Goal: Information Seeking & Learning: Learn about a topic

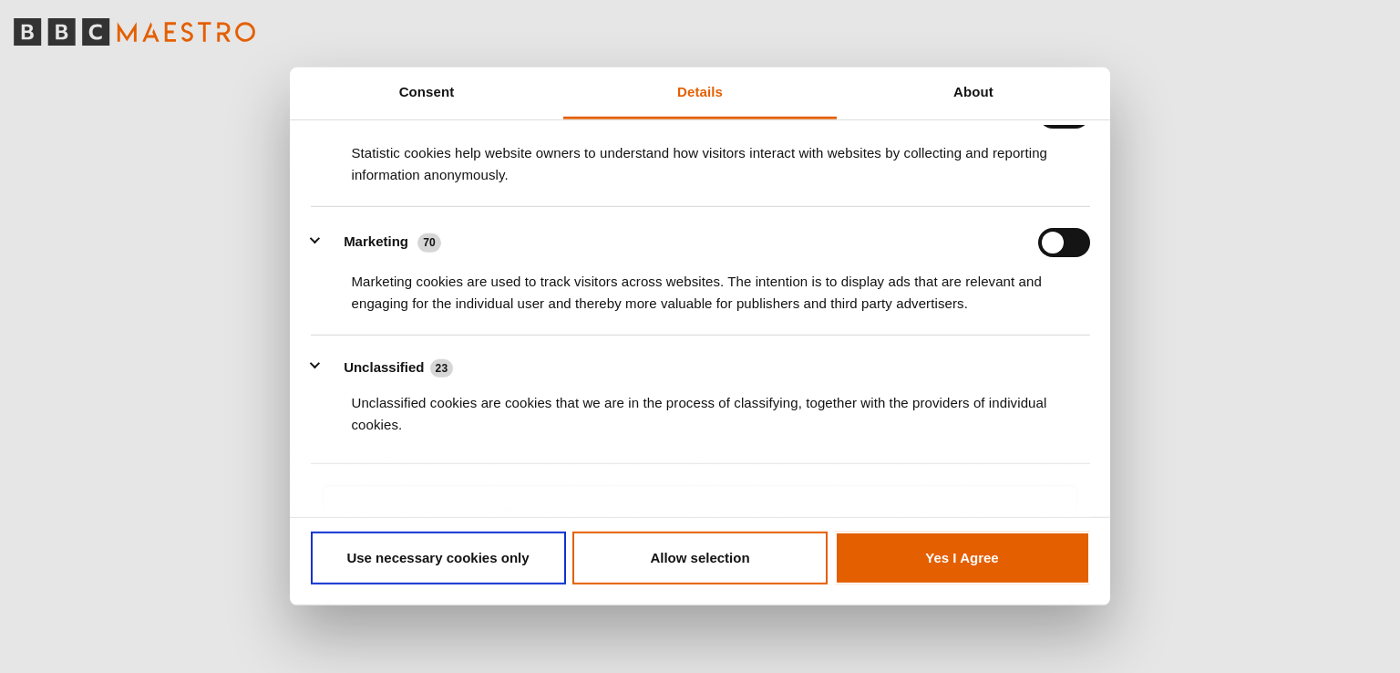
scroll to position [299, 0]
click at [688, 535] on button "Allow selection" at bounding box center [699, 557] width 255 height 53
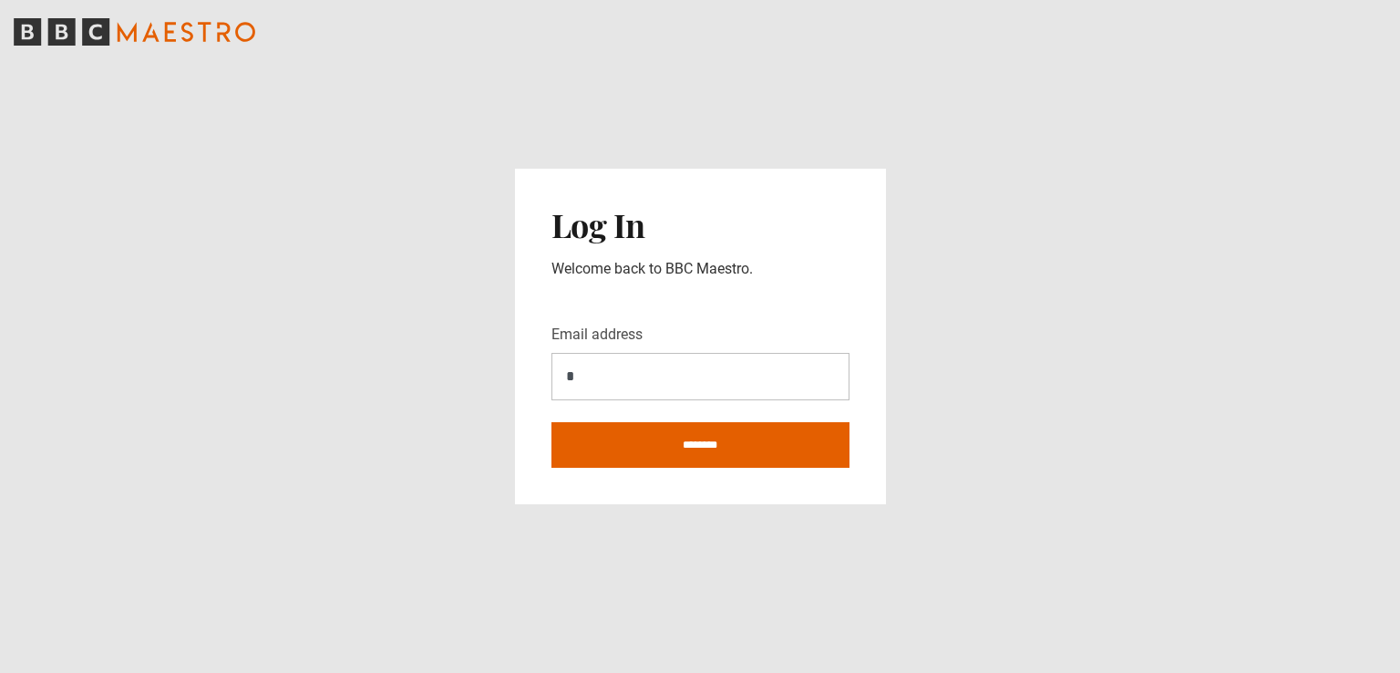
click at [684, 548] on main "Log In Welcome back to BBC Maestro. Email address * ********" at bounding box center [700, 336] width 1400 height 673
click at [650, 376] on input "*" at bounding box center [700, 376] width 298 height 47
type input "**********"
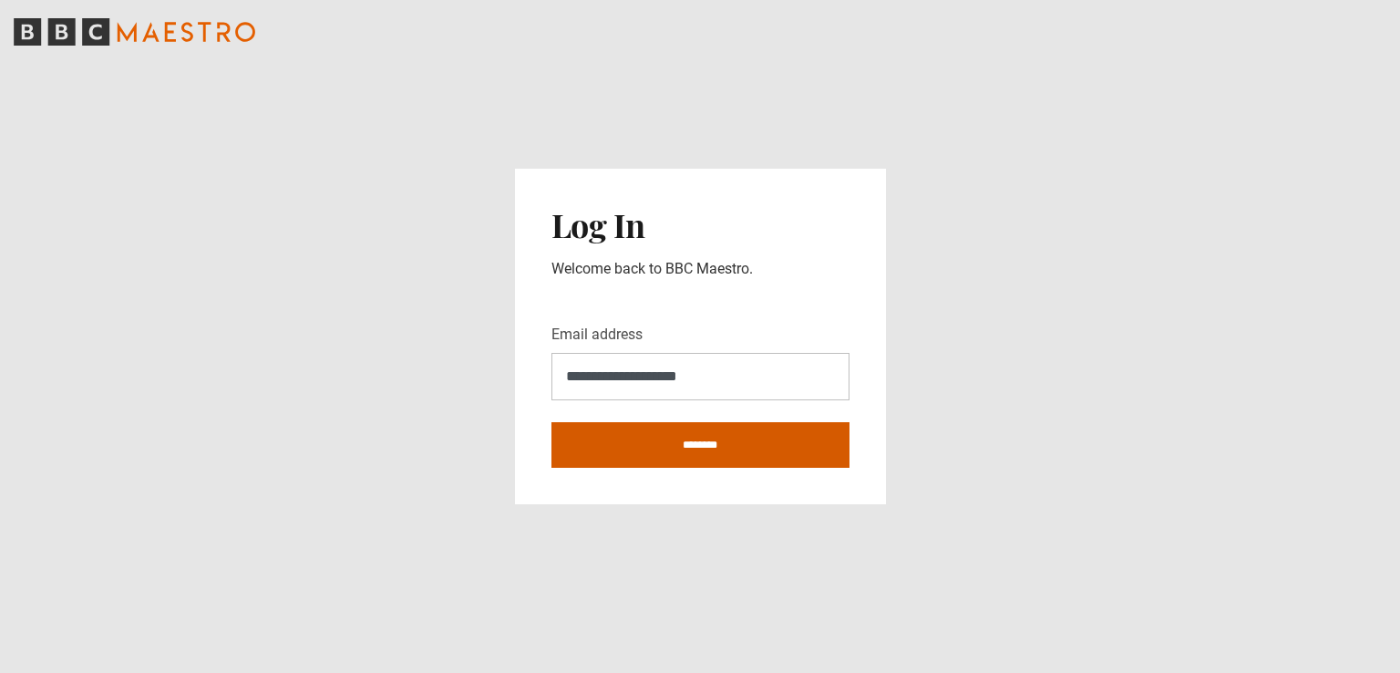
click at [706, 438] on input "********" at bounding box center [700, 445] width 298 height 46
type input "**********"
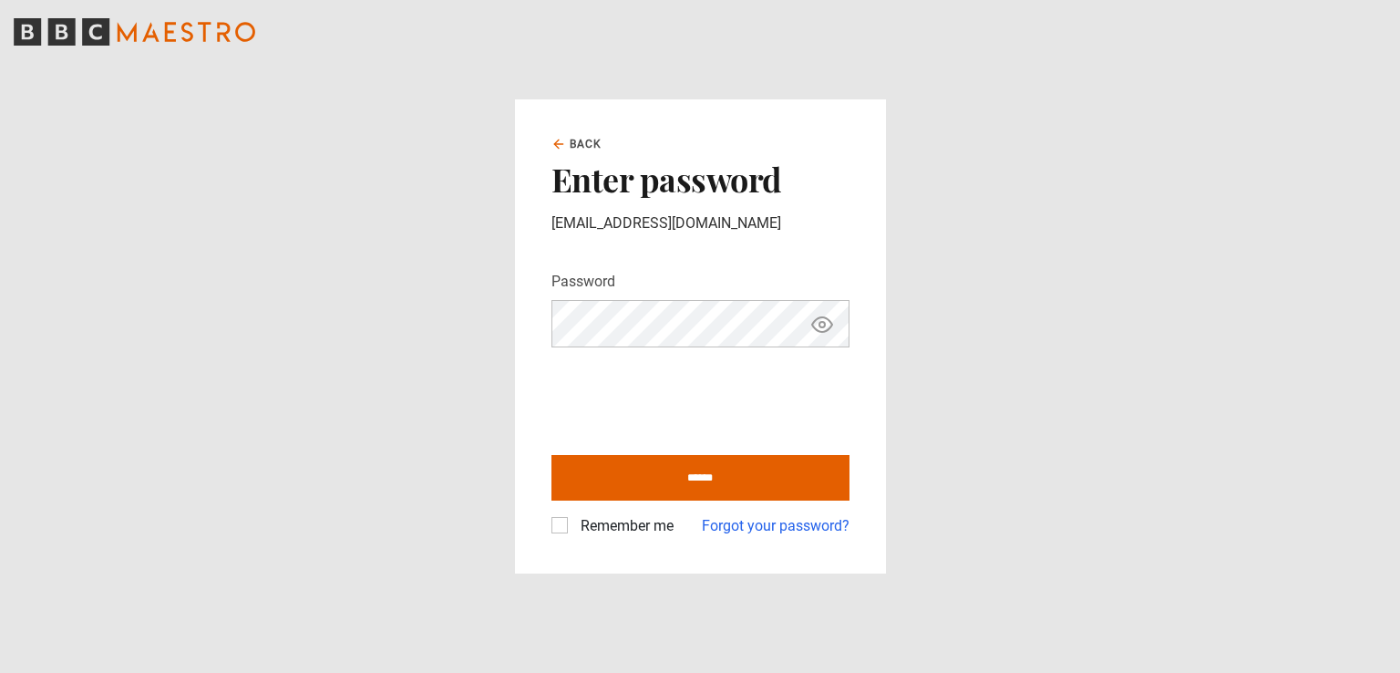
click at [818, 329] on icon "Show password" at bounding box center [822, 325] width 22 height 22
click at [674, 476] on input "******" at bounding box center [700, 478] width 298 height 46
type input "**********"
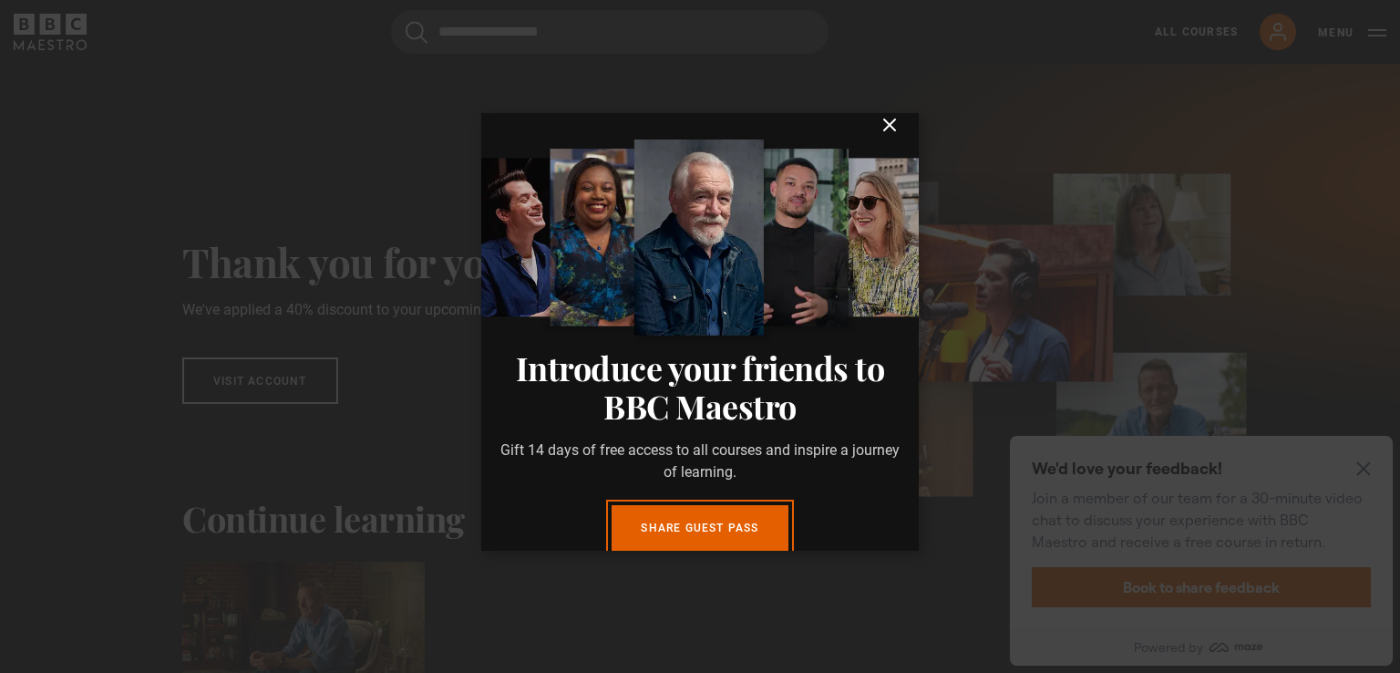
click at [884, 130] on icon "submit" at bounding box center [889, 124] width 11 height 11
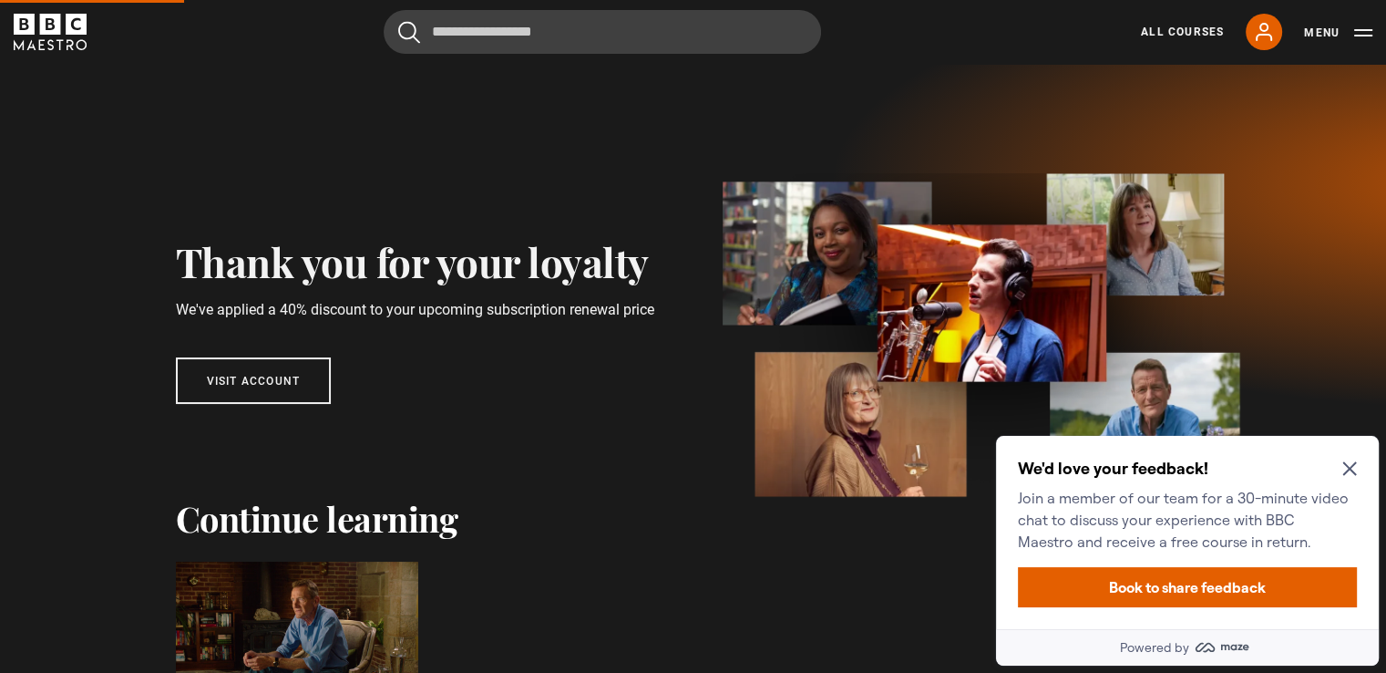
click at [1362, 466] on div "We'd love your feedback! Join a member of our team for a 30-minute video chat t…" at bounding box center [1187, 532] width 383 height 193
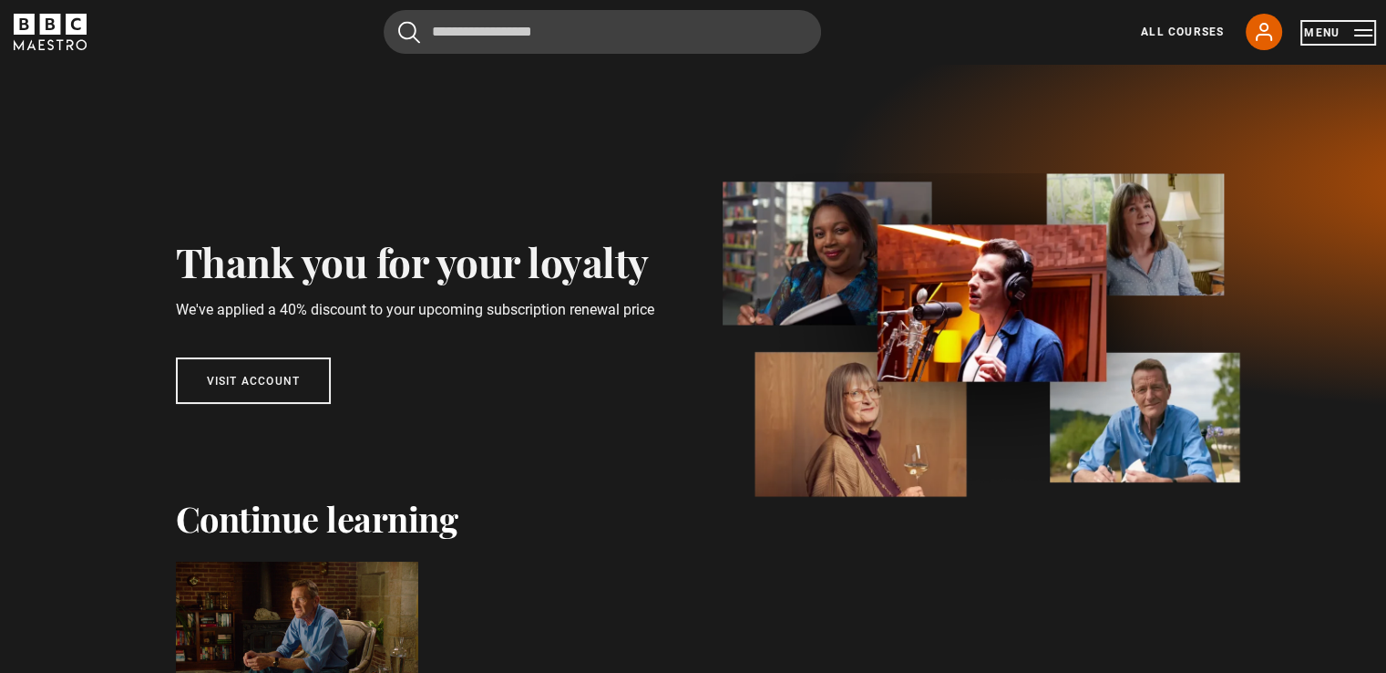
click at [1371, 33] on button "Menu" at bounding box center [1338, 33] width 68 height 18
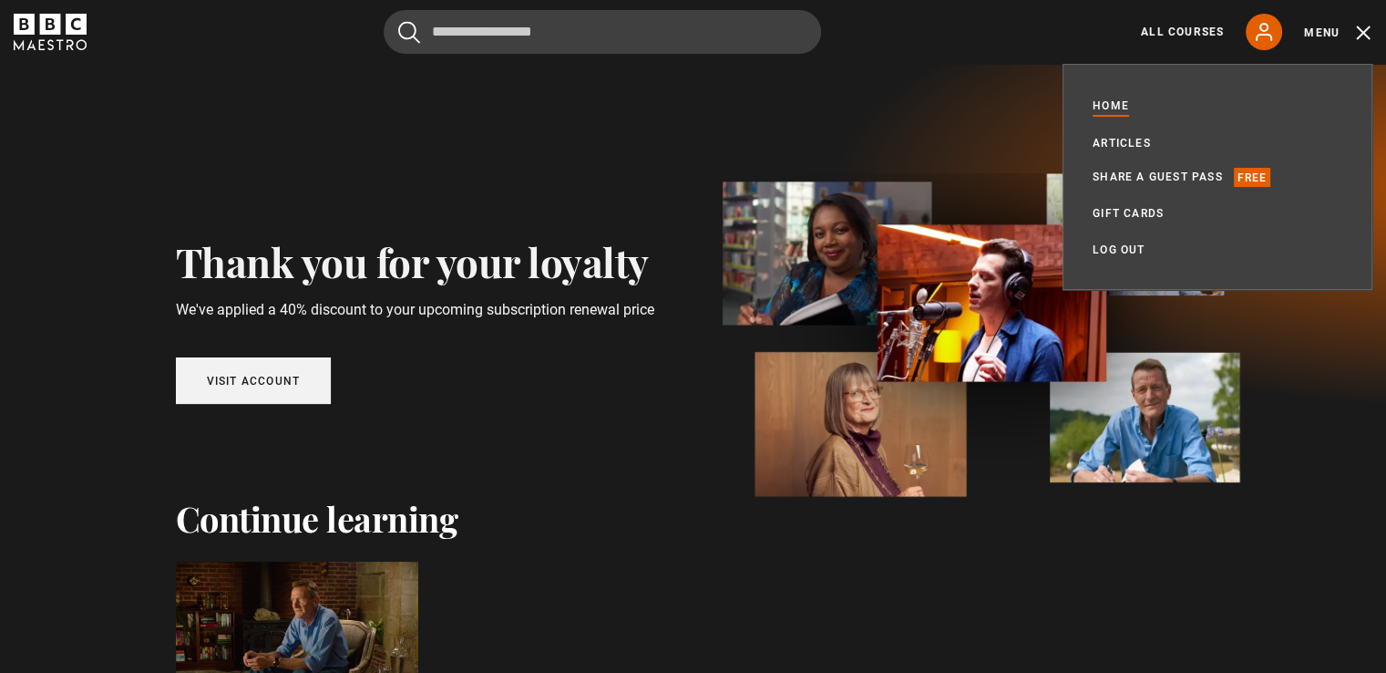
click at [265, 366] on link "Visit account" at bounding box center [254, 380] width 156 height 46
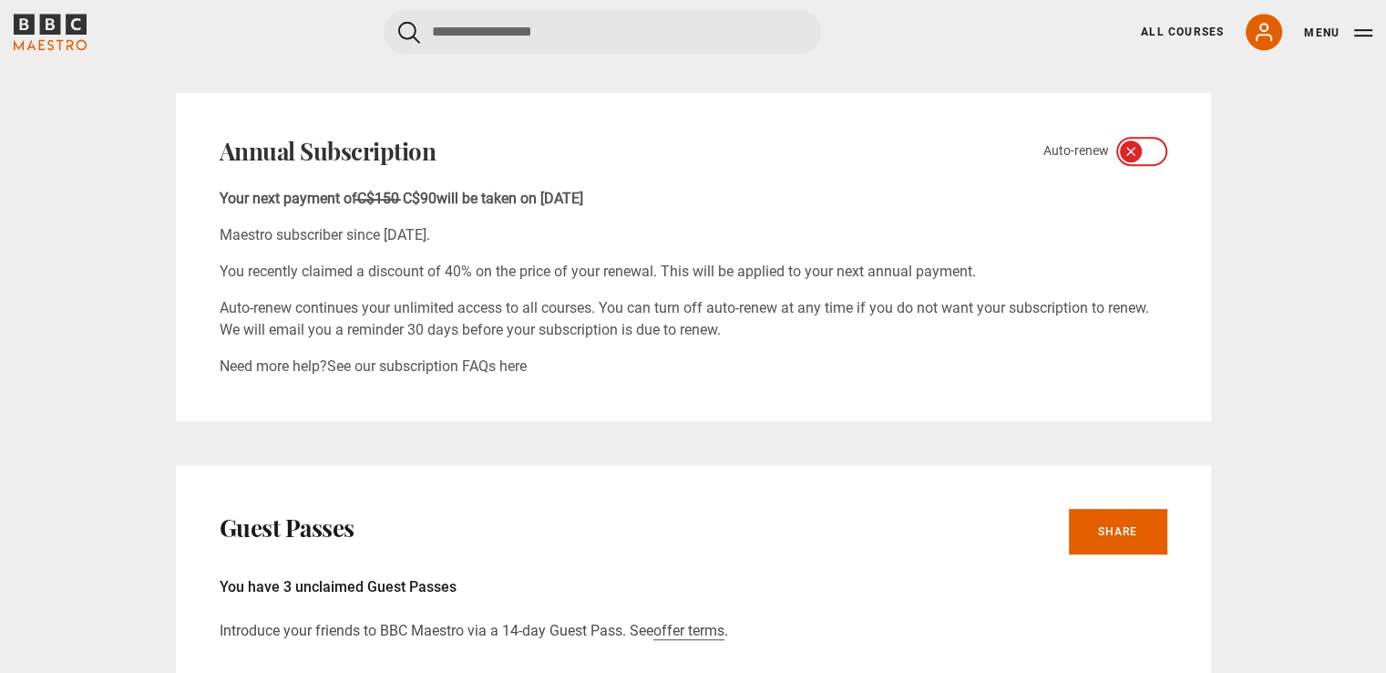
scroll to position [1043, 0]
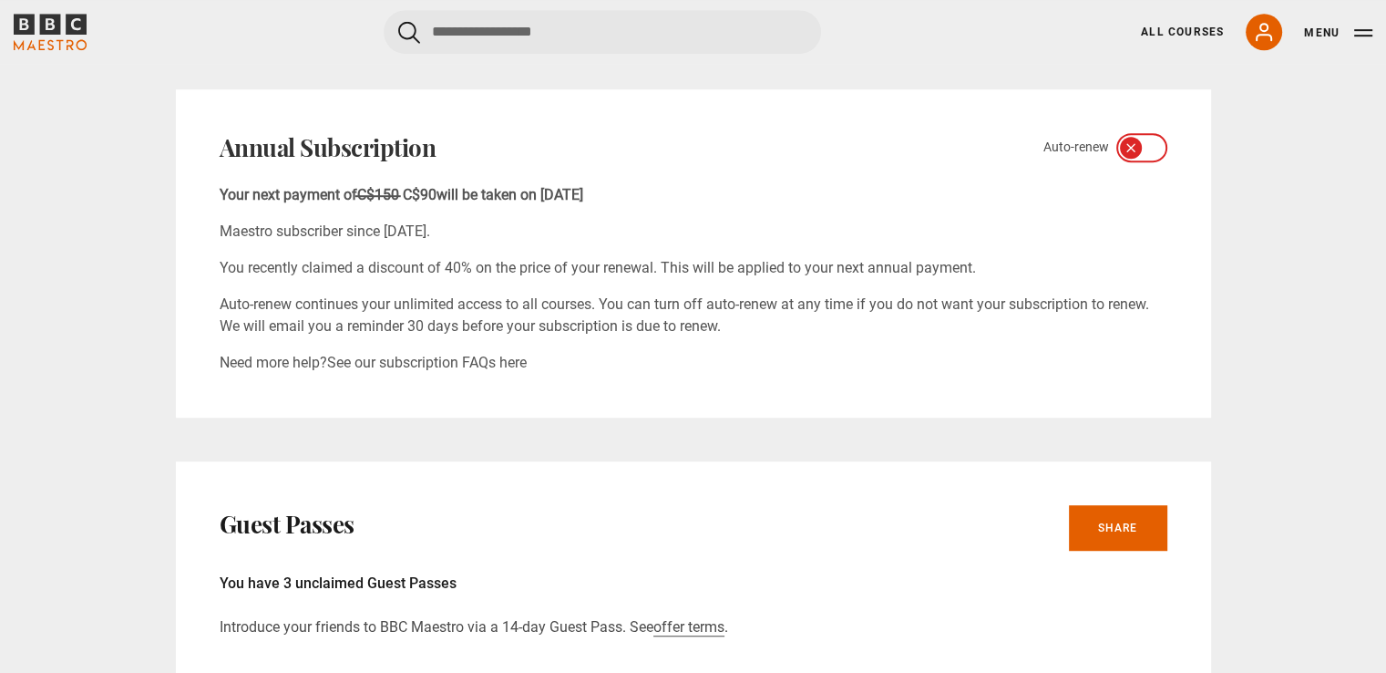
click at [1122, 144] on div at bounding box center [1141, 147] width 51 height 29
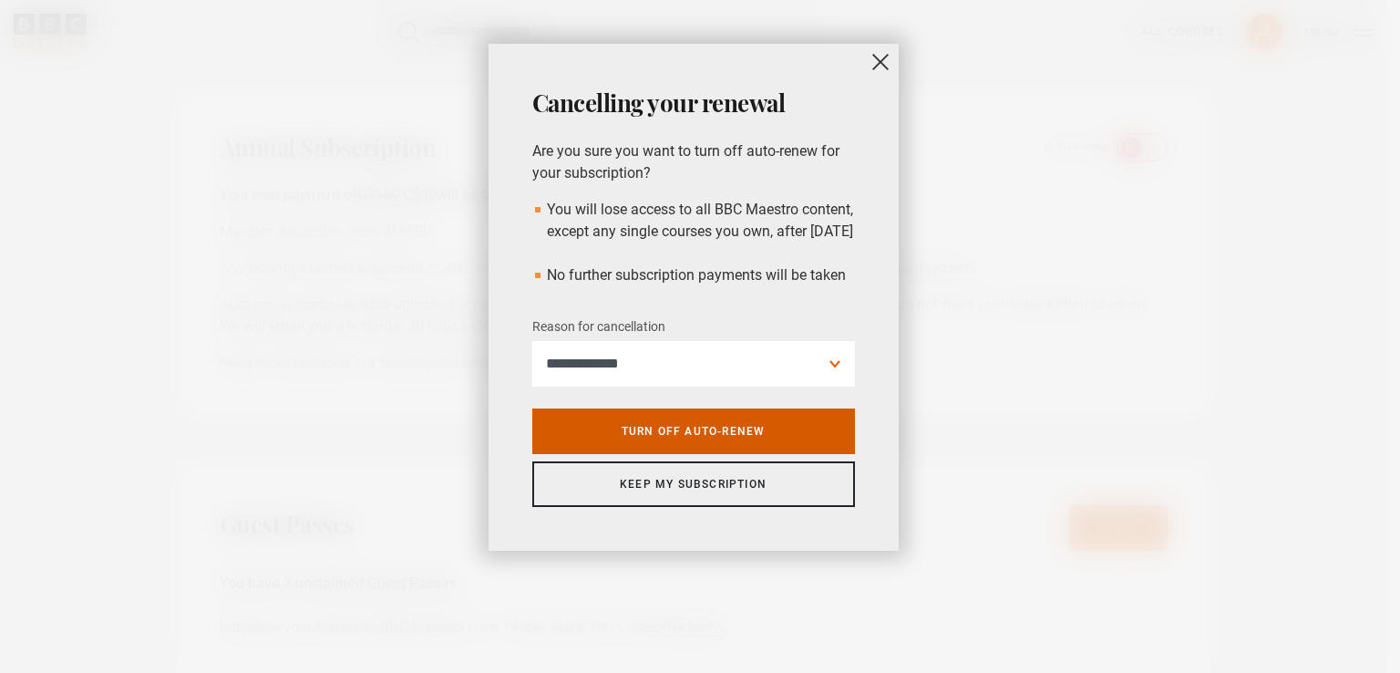
click at [683, 451] on link "Turn off auto-renew" at bounding box center [693, 431] width 323 height 46
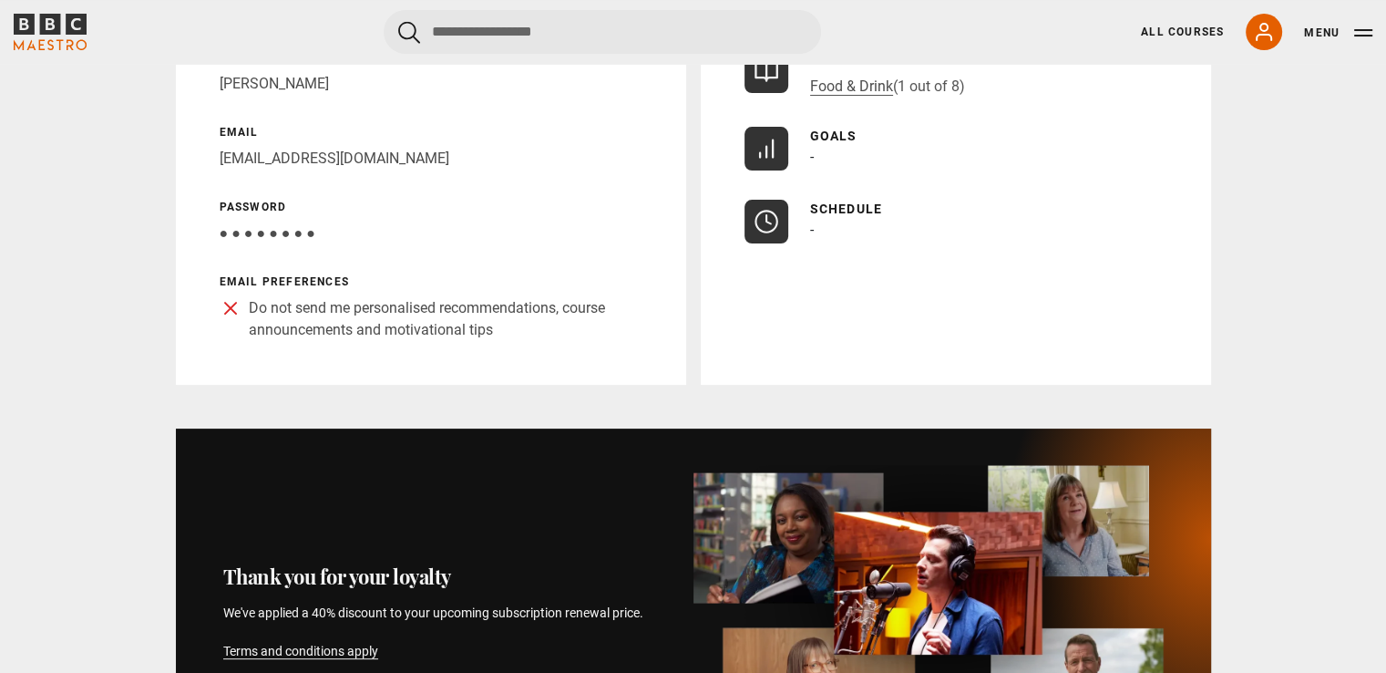
scroll to position [0, 0]
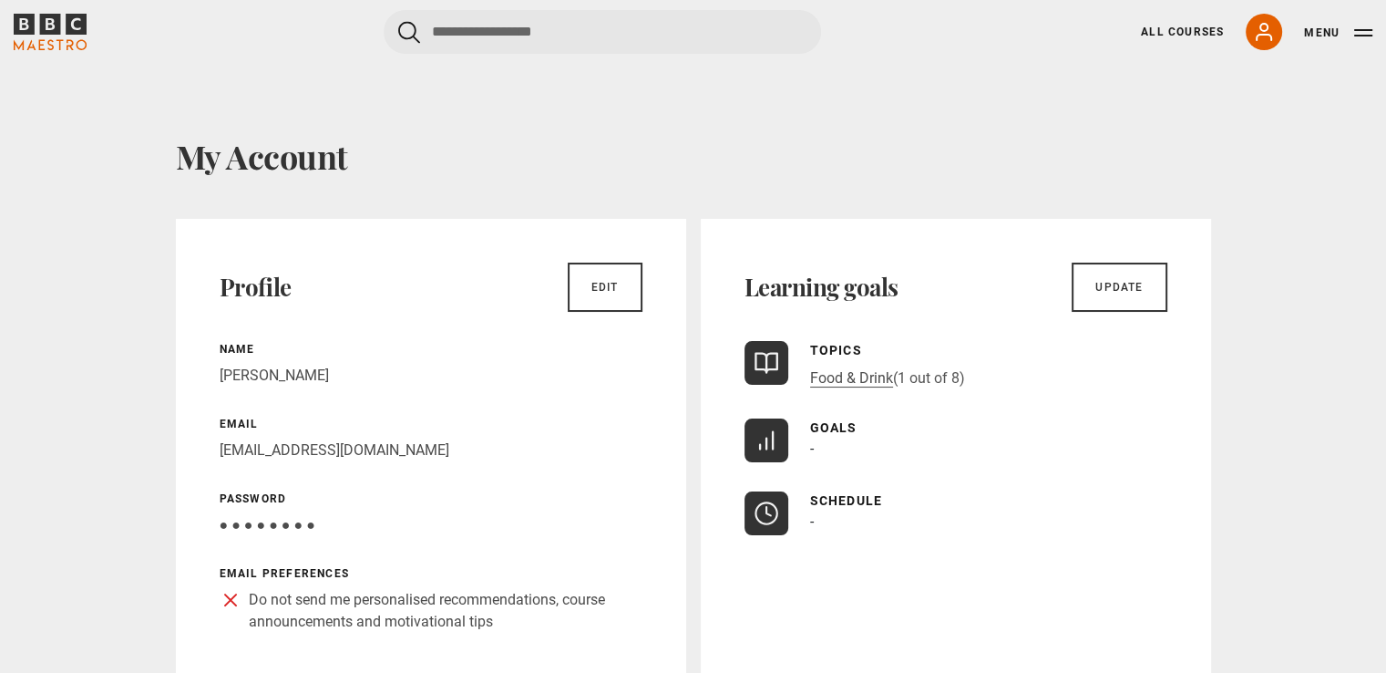
click at [65, 26] on icon "BBC Maestro" at bounding box center [50, 32] width 73 height 36
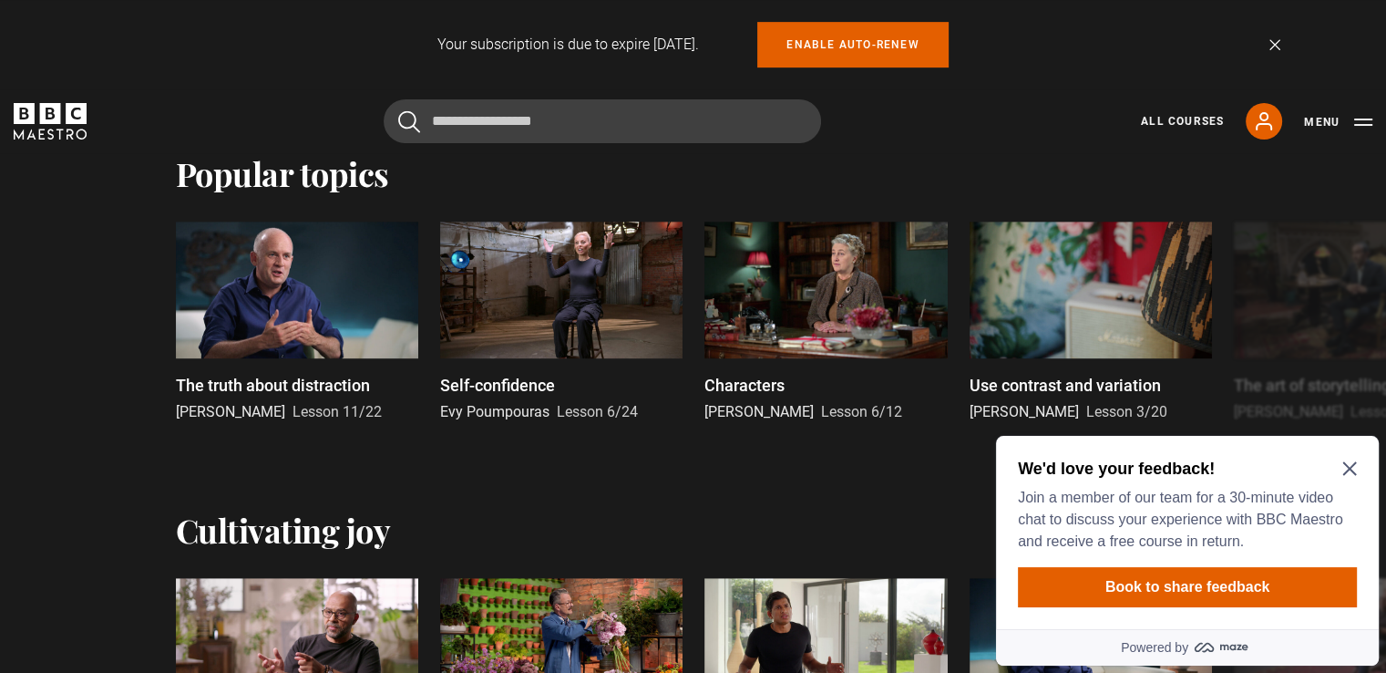
scroll to position [1083, 0]
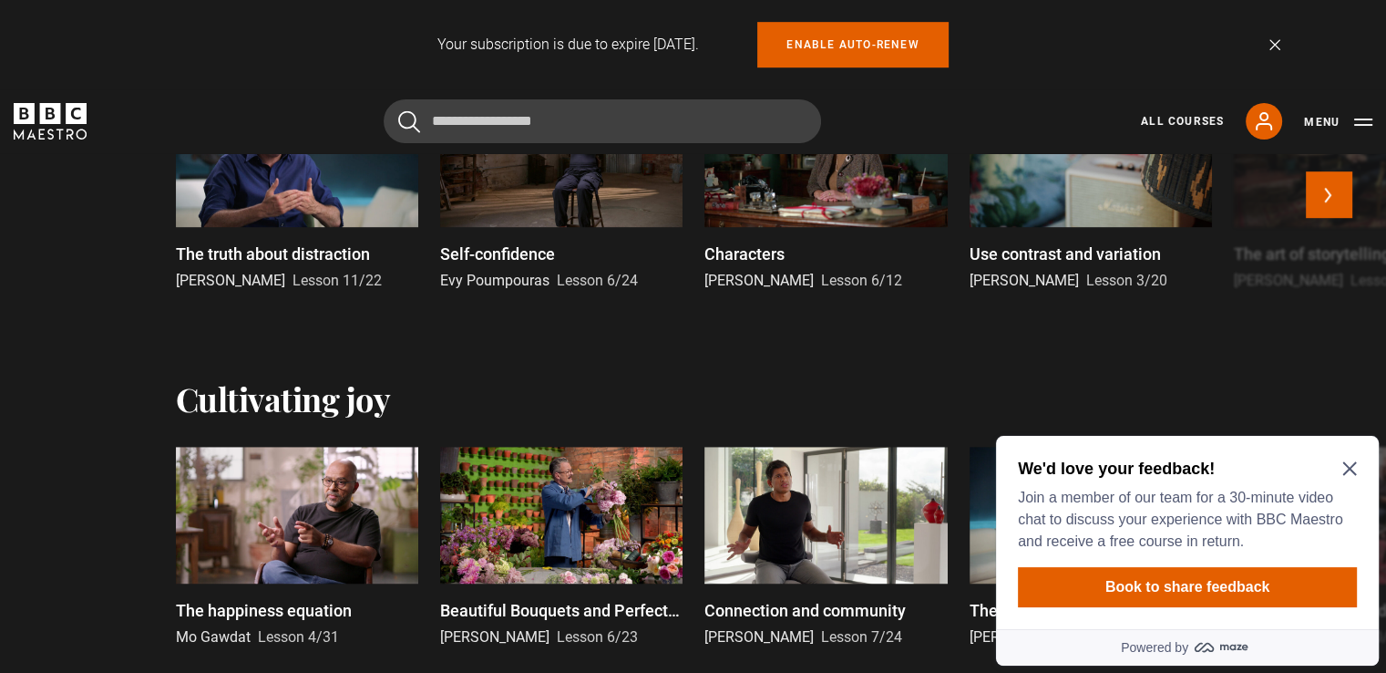
click at [1062, 267] on div "Use contrast and variation [PERSON_NAME] Lesson 3/20" at bounding box center [1091, 267] width 242 height 50
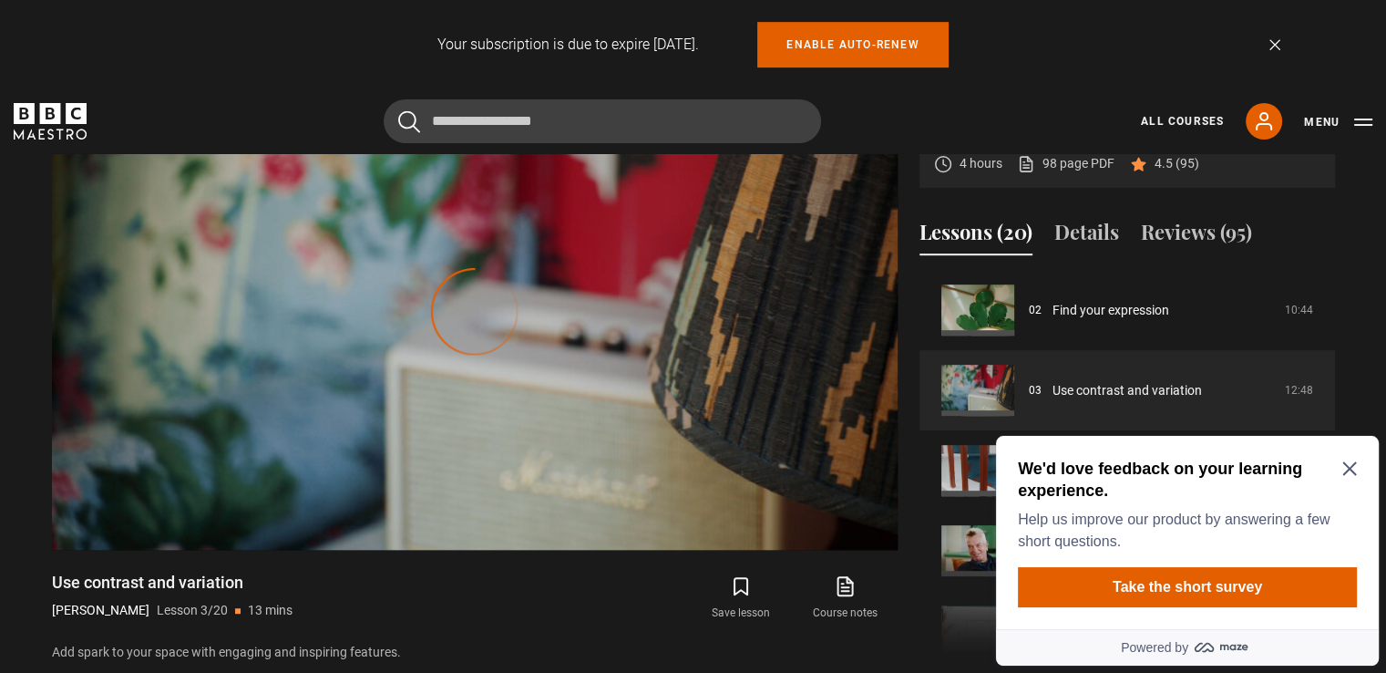
click at [1346, 458] on h2 "We'd love feedback on your learning experience." at bounding box center [1184, 480] width 332 height 44
click at [1348, 467] on icon "Close Maze Prompt" at bounding box center [1349, 468] width 15 height 15
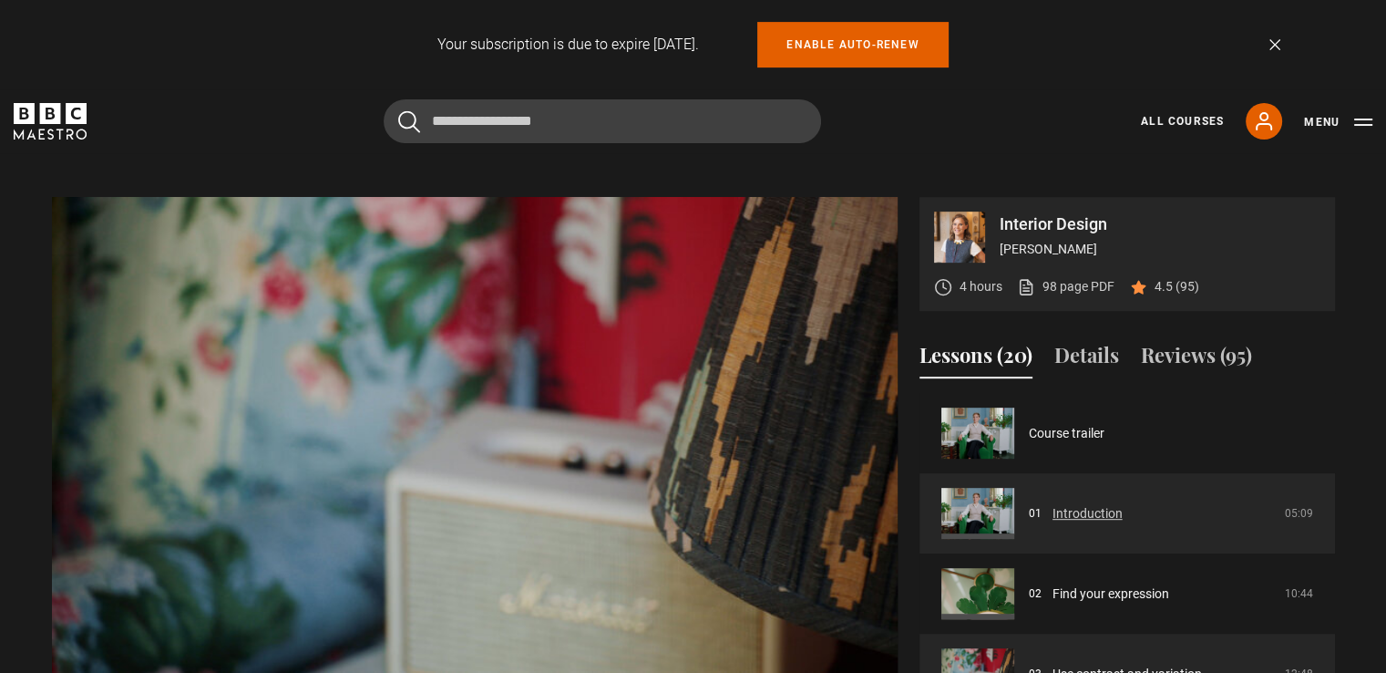
click at [1080, 504] on link "Introduction" at bounding box center [1088, 513] width 70 height 19
click at [1079, 504] on link "Introduction" at bounding box center [1088, 513] width 70 height 19
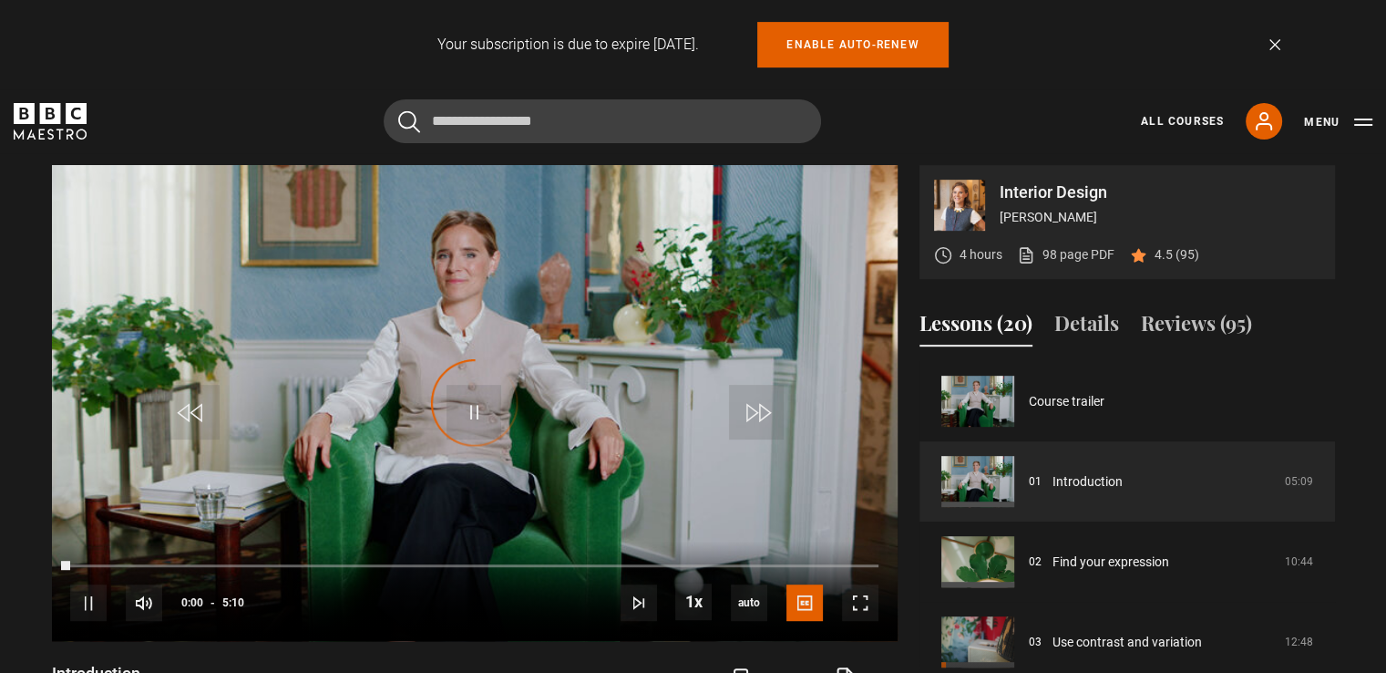
scroll to position [732, 0]
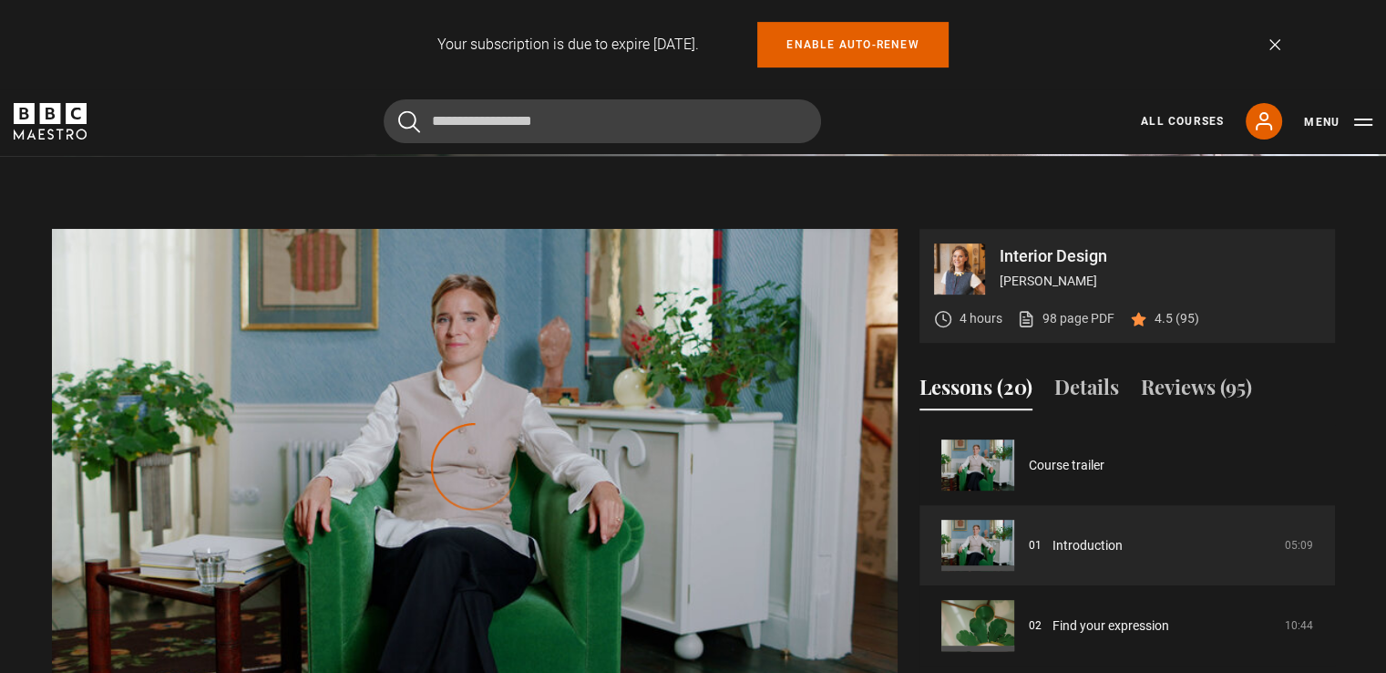
drag, startPoint x: 1389, startPoint y: 325, endPoint x: 1397, endPoint y: 290, distance: 36.5
click at [1385, 290] on html "Your subscription is due to expire in 30 days. Enable auto-renew Dismiss Skip t…" at bounding box center [693, 681] width 1386 height 2826
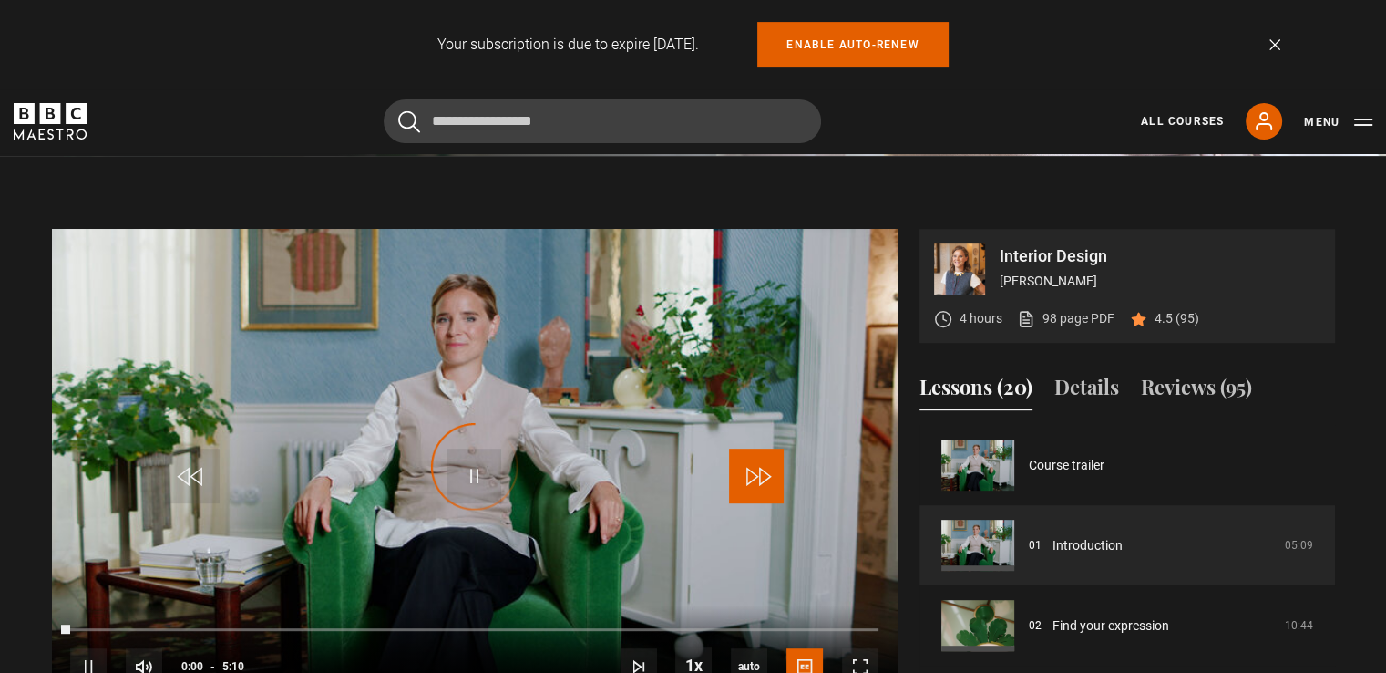
click at [747, 468] on span "Video Player" at bounding box center [756, 475] width 55 height 55
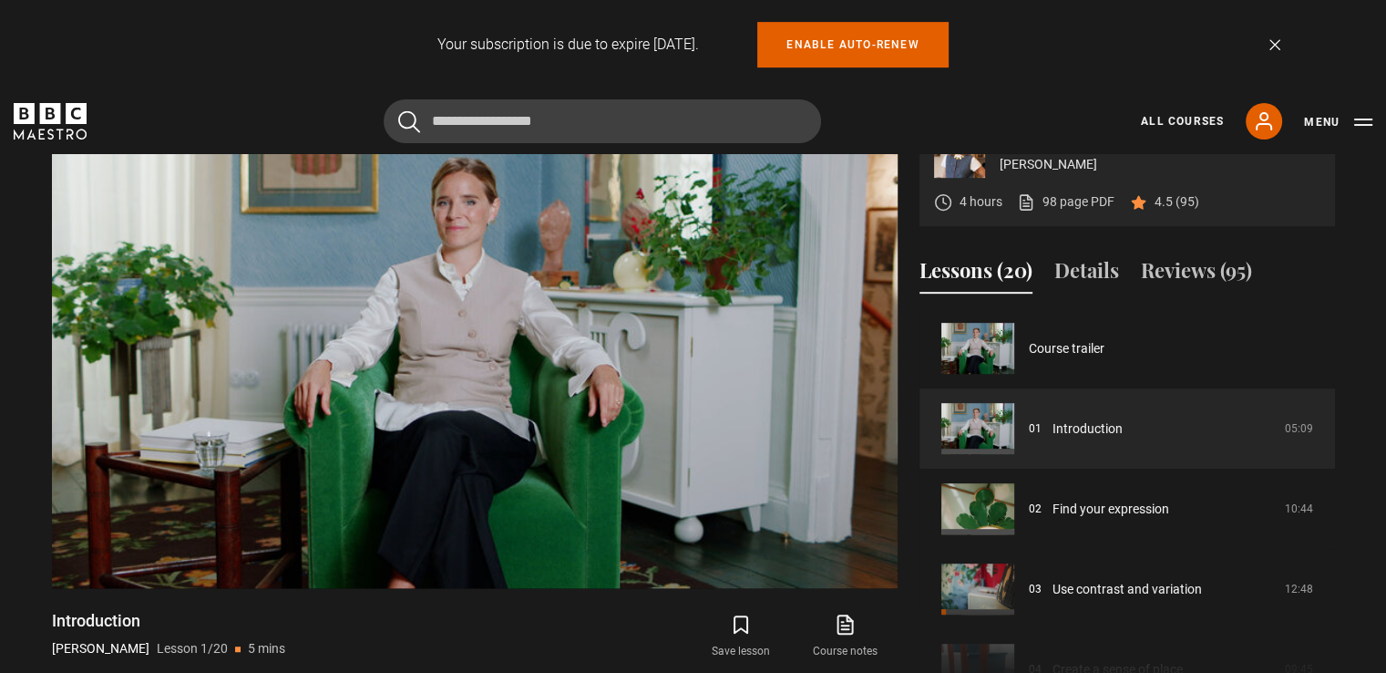
scroll to position [787, 0]
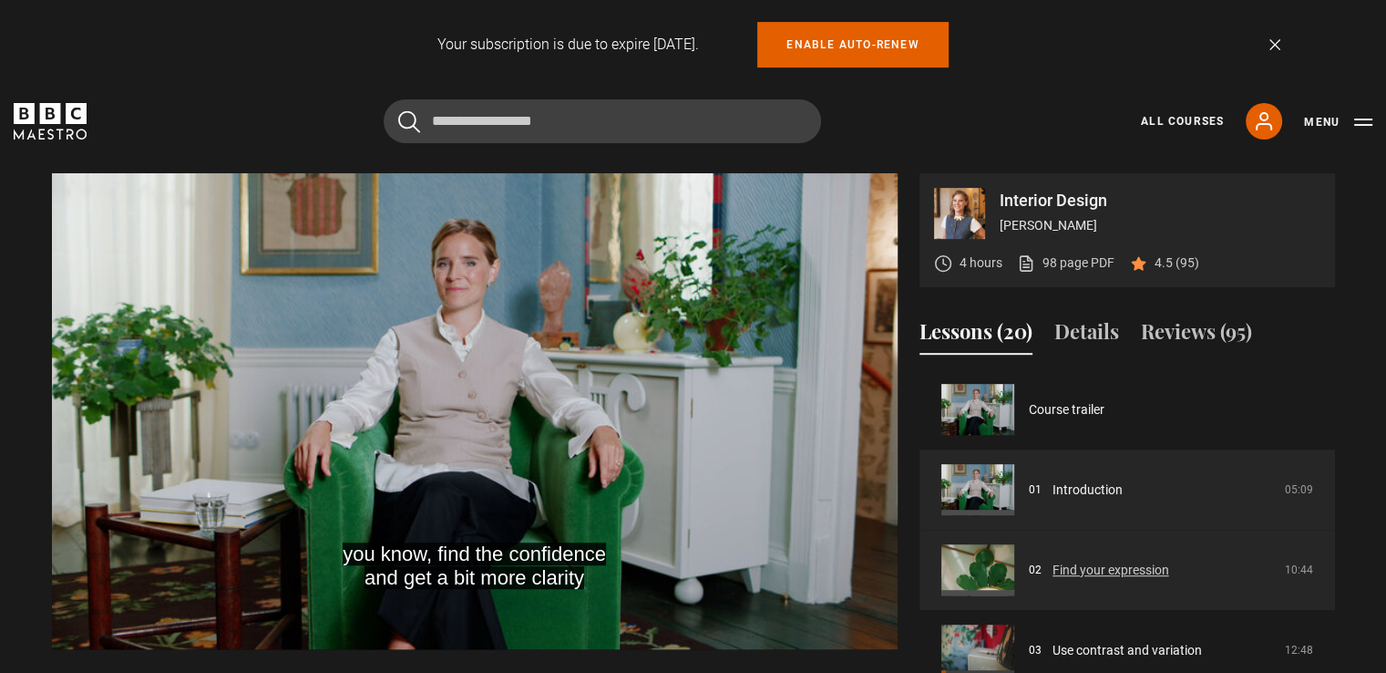
click at [1089, 575] on link "Find your expression" at bounding box center [1111, 569] width 117 height 19
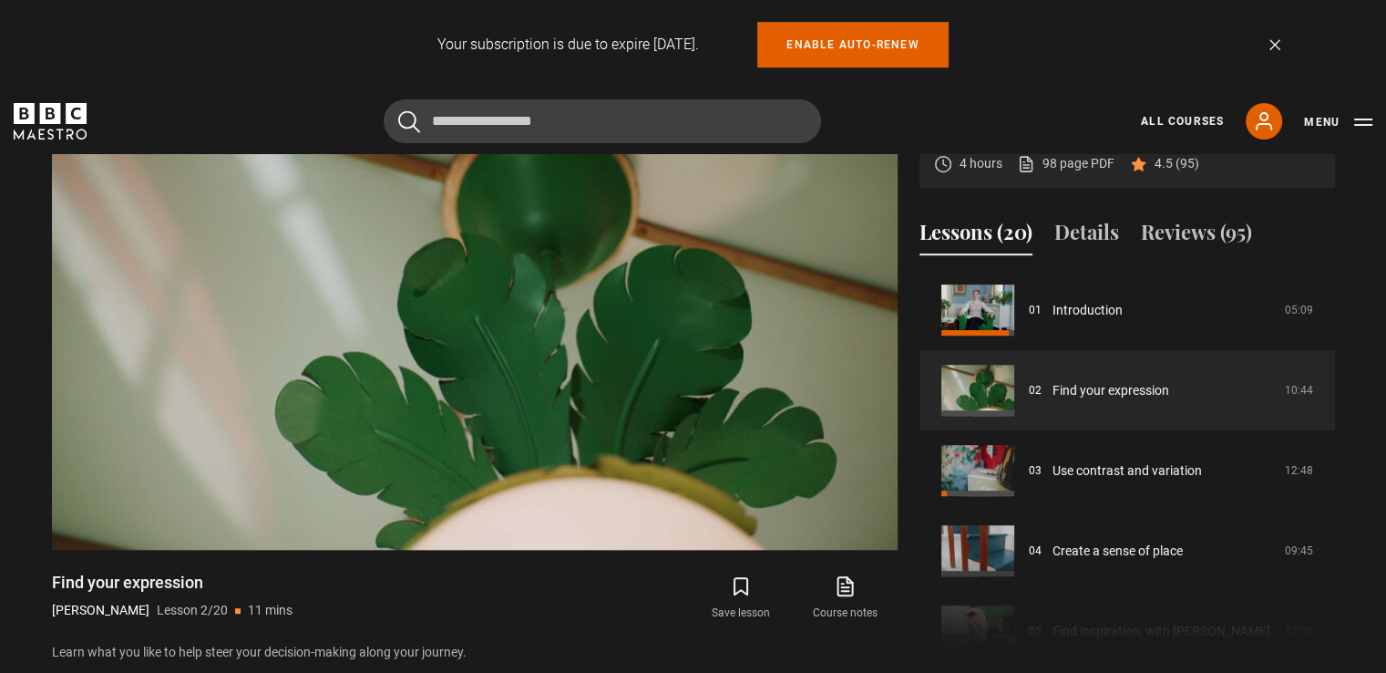
scroll to position [957, 0]
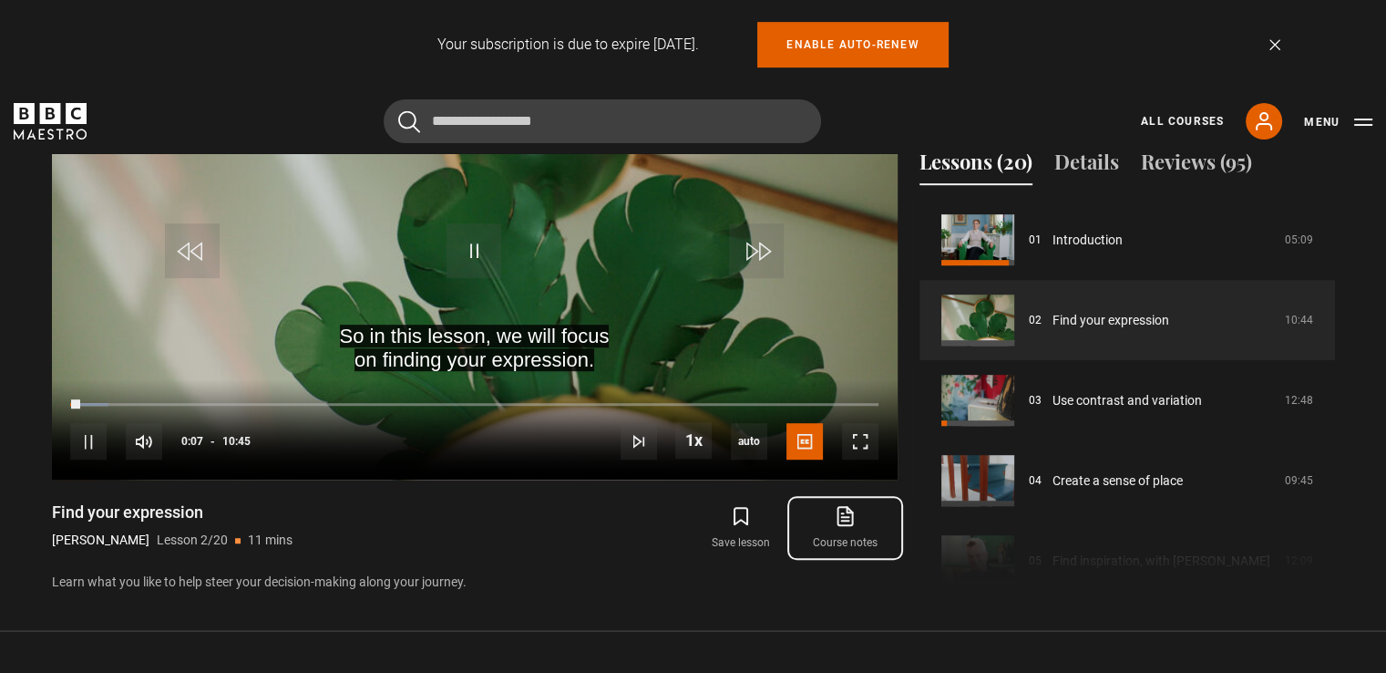
click at [845, 508] on icon at bounding box center [845, 516] width 23 height 22
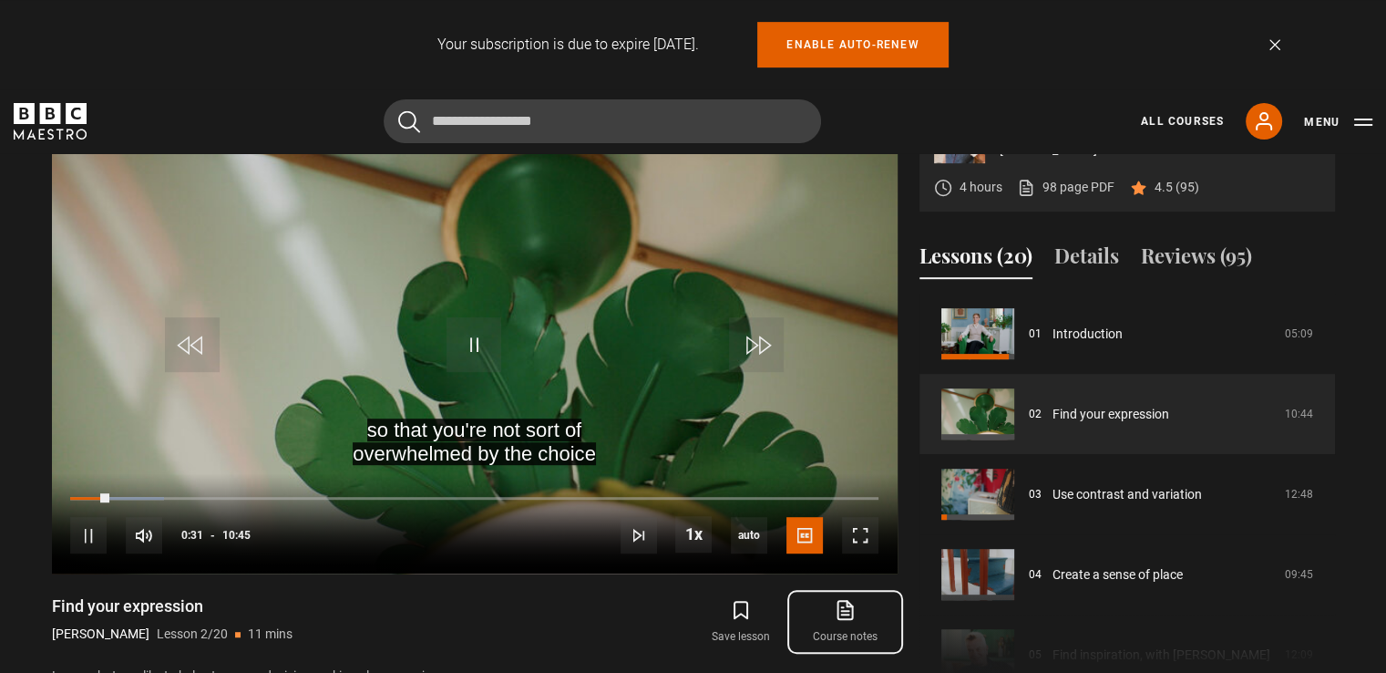
scroll to position [815, 0]
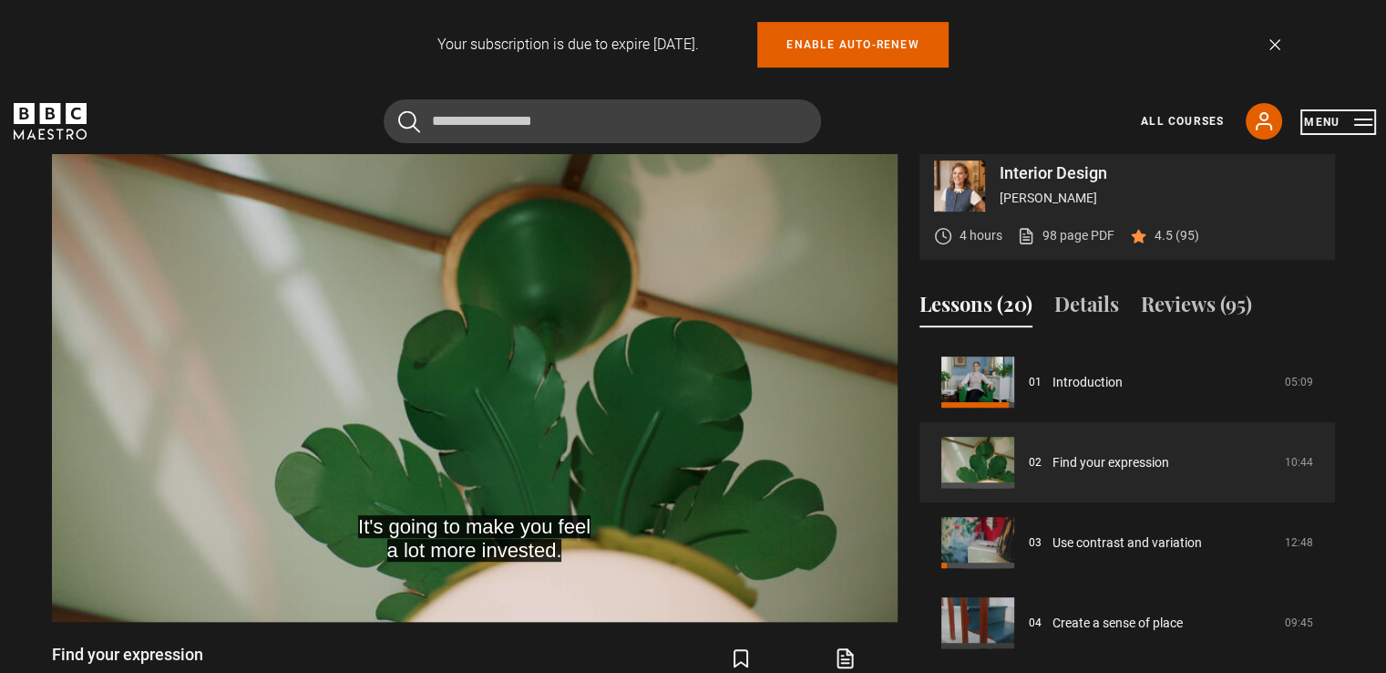
click at [1324, 117] on button "Menu" at bounding box center [1338, 122] width 68 height 18
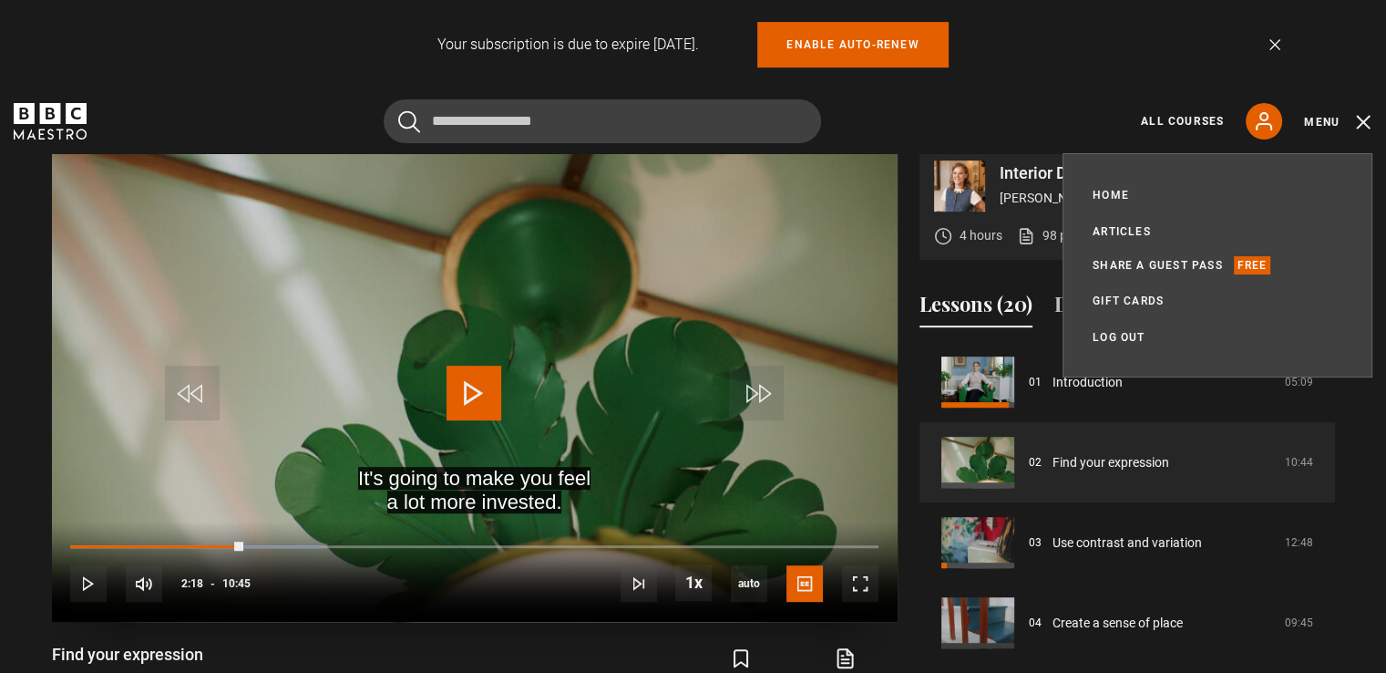
click at [710, 292] on video "Video Player" at bounding box center [475, 384] width 846 height 476
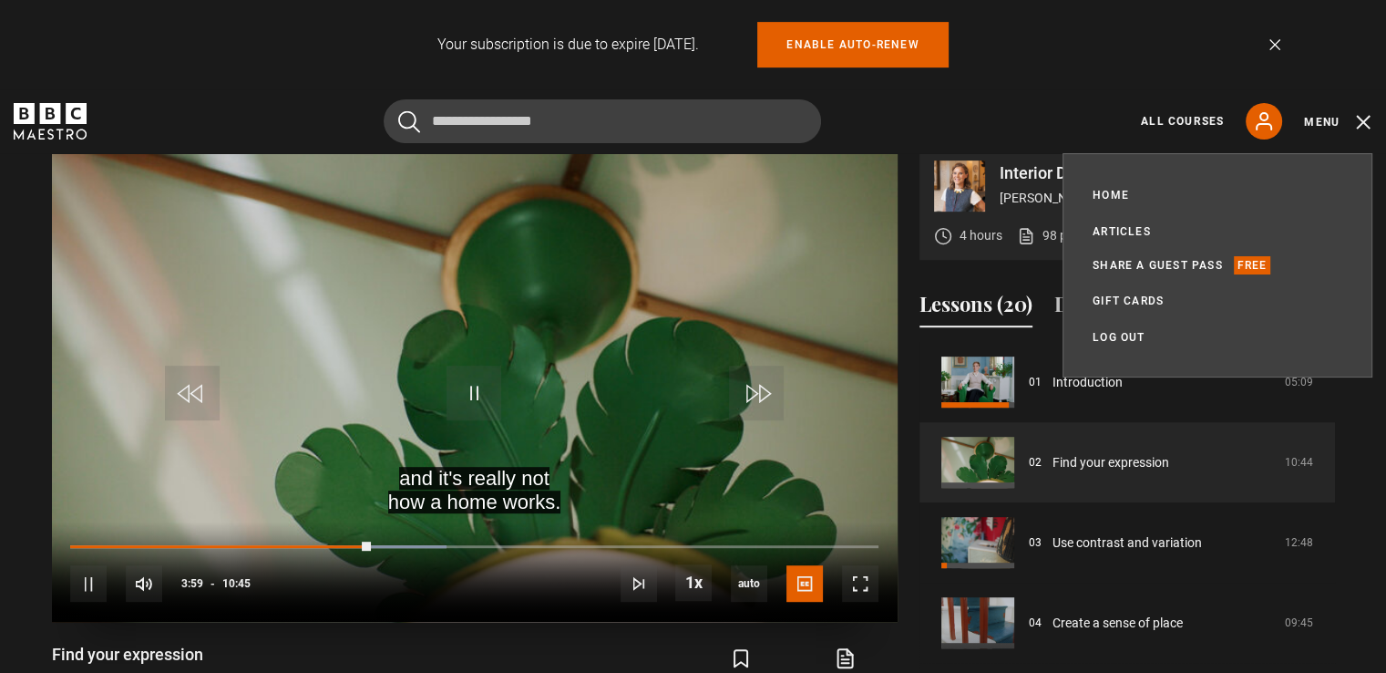
click at [466, 264] on video "Video Player" at bounding box center [475, 384] width 846 height 476
click at [641, 309] on video "Video Player" at bounding box center [475, 384] width 846 height 476
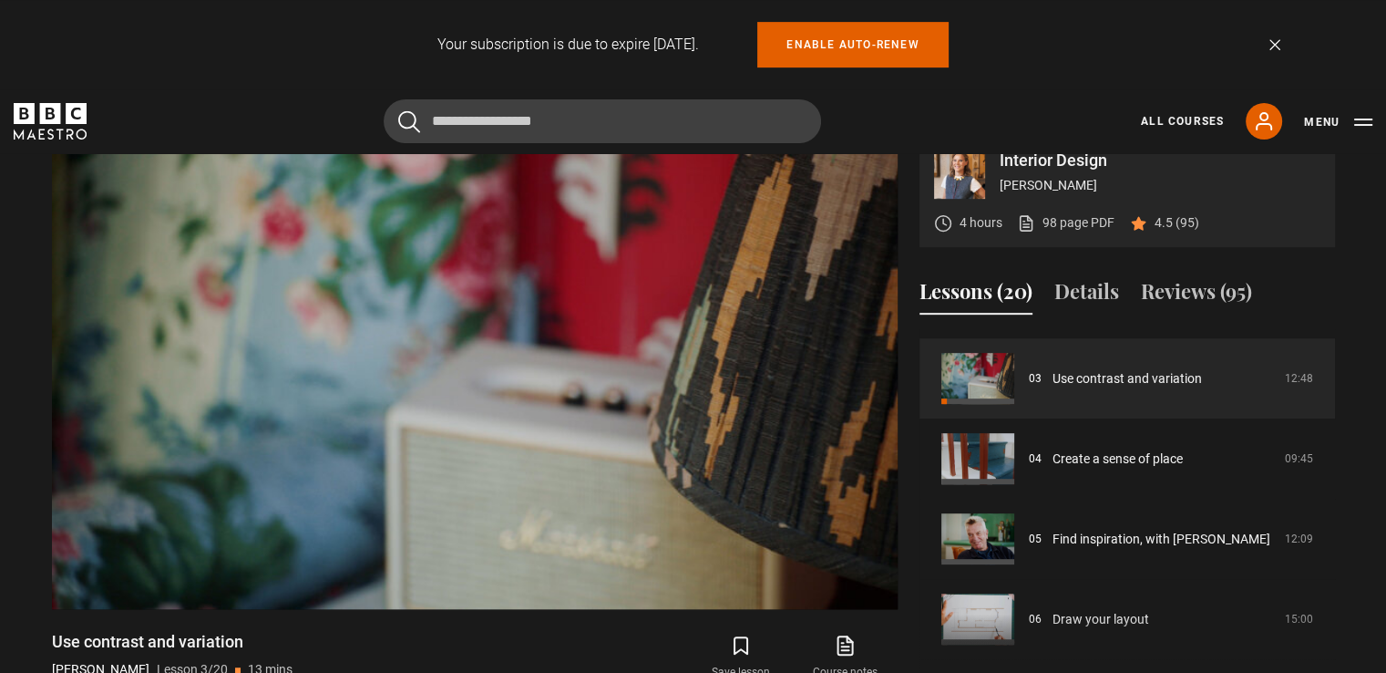
scroll to position [802, 0]
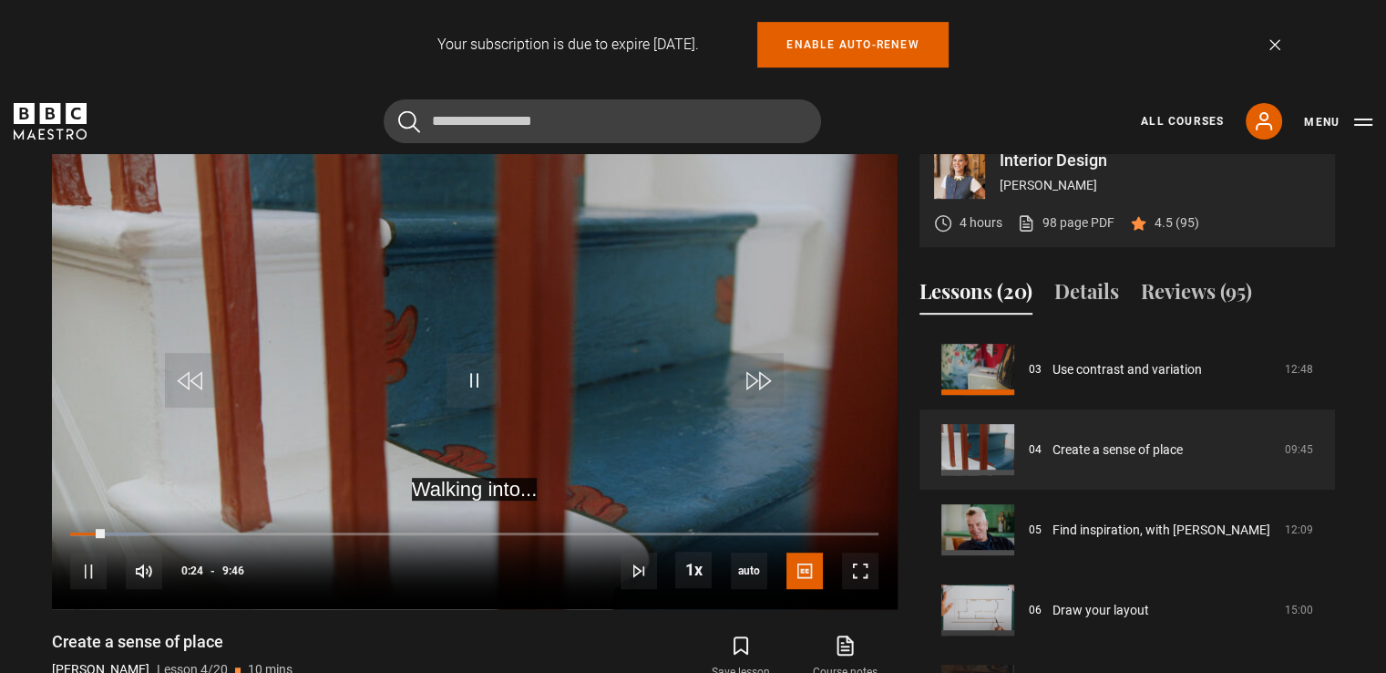
scroll to position [821, 0]
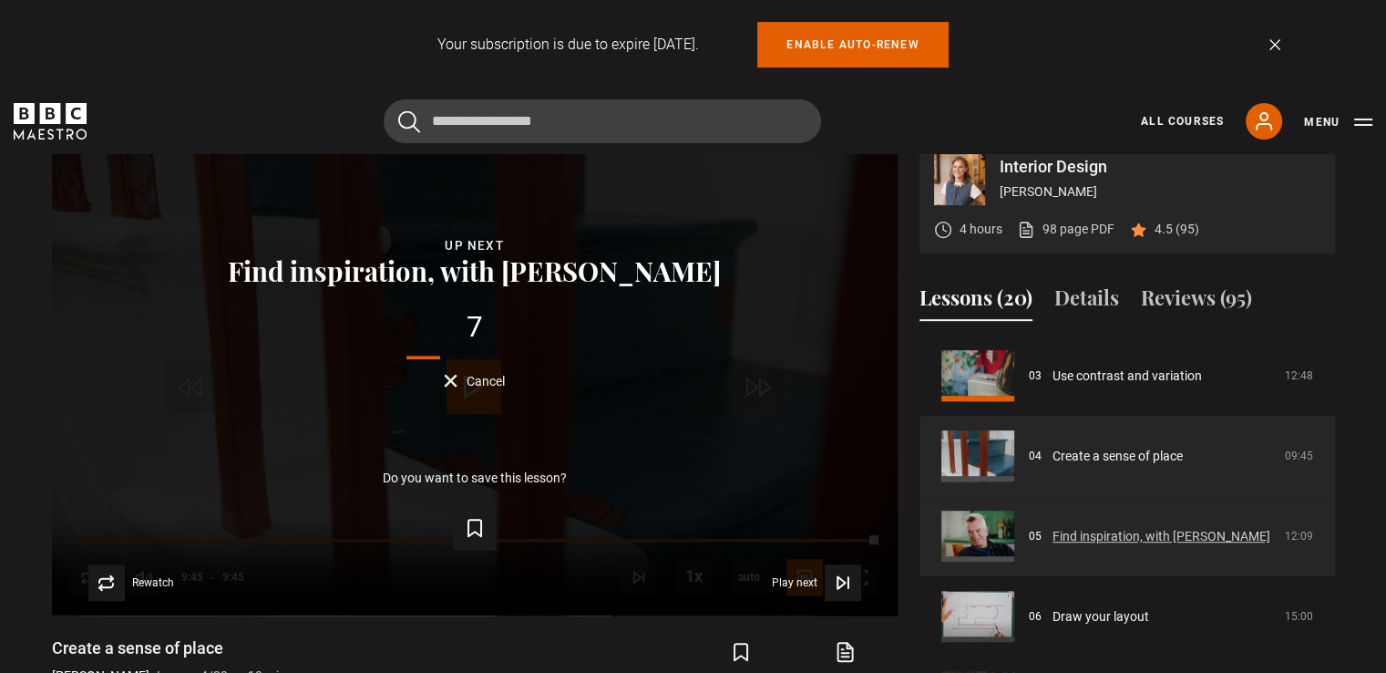
click at [1090, 542] on link "Find inspiration, with [PERSON_NAME]" at bounding box center [1162, 536] width 218 height 19
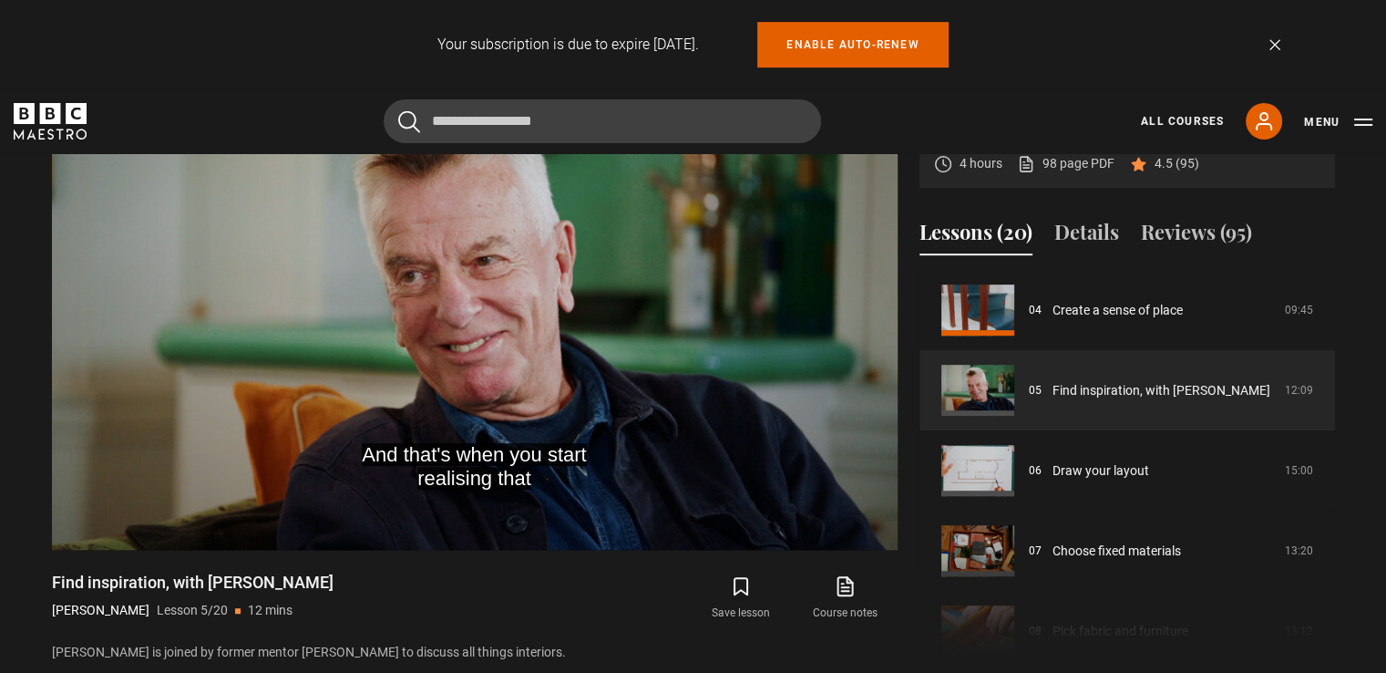
scroll to position [323, 0]
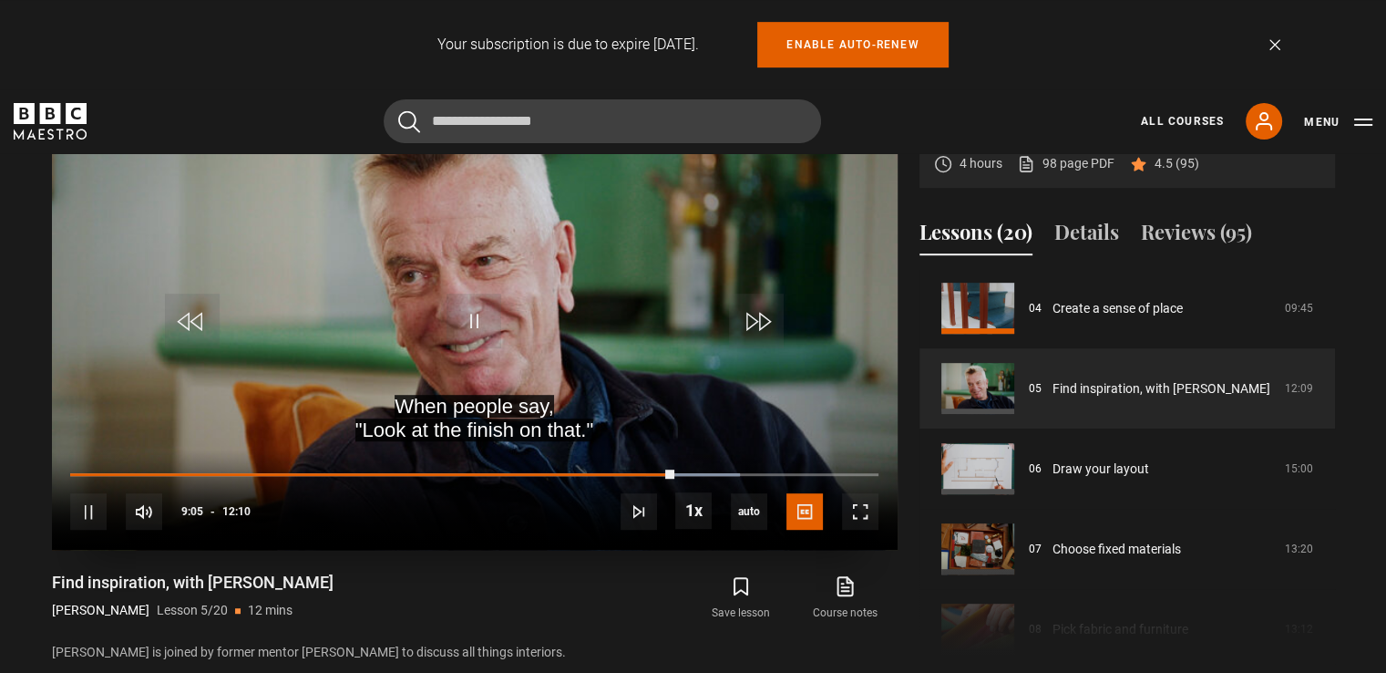
click at [336, 329] on video "Video Player" at bounding box center [475, 312] width 846 height 476
click at [776, 249] on video "Video Player" at bounding box center [475, 312] width 846 height 476
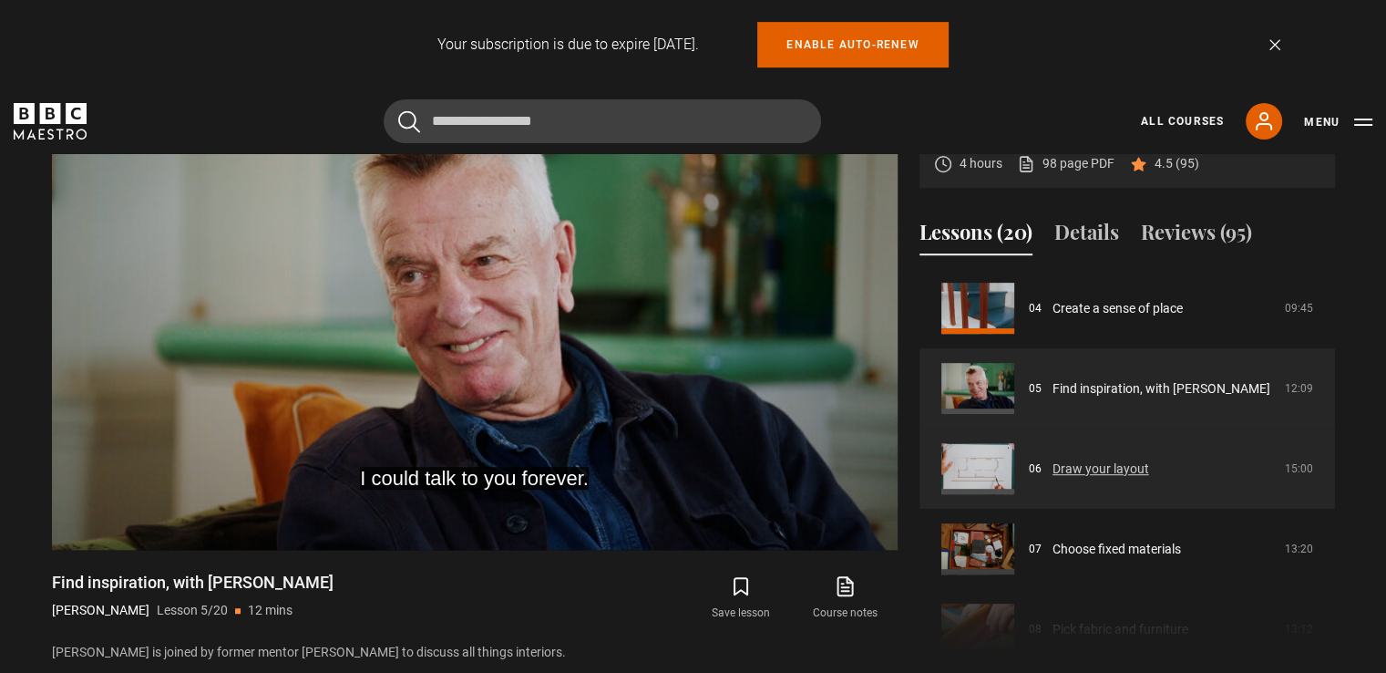
click at [1099, 466] on link "Draw your layout" at bounding box center [1101, 468] width 97 height 19
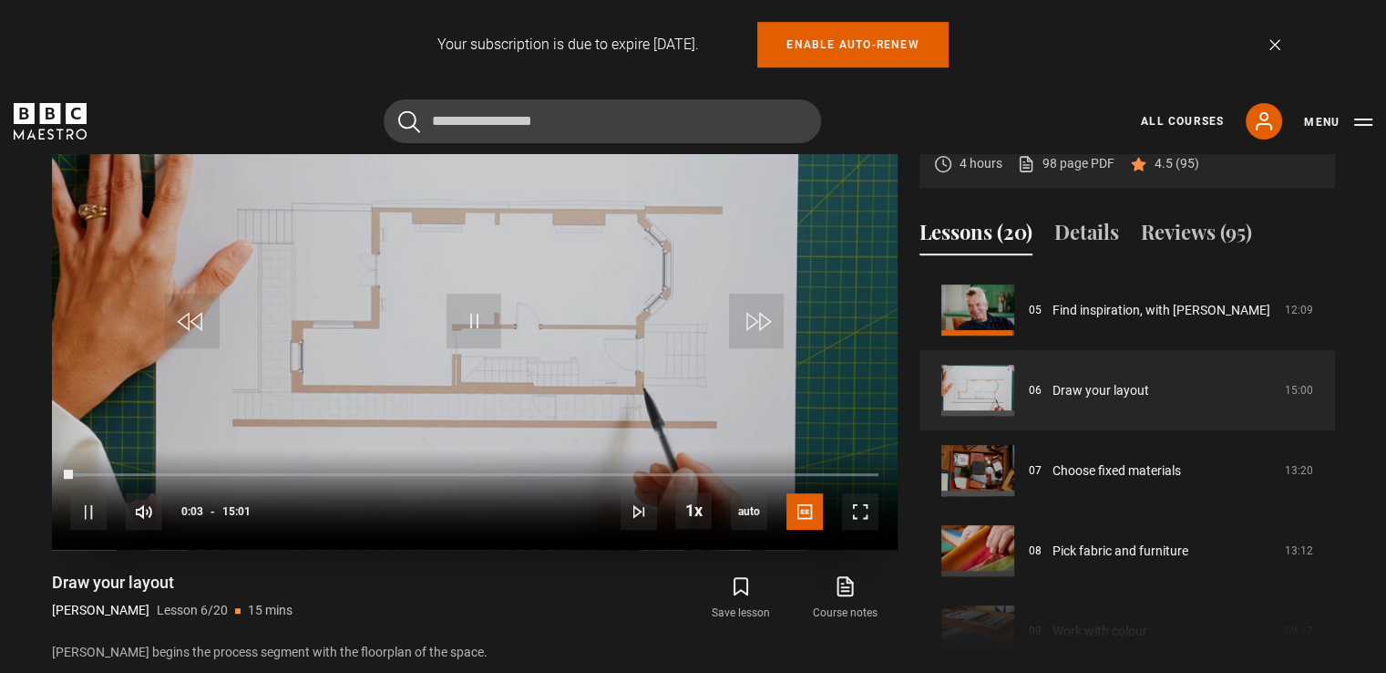
click at [756, 247] on video "Video Player" at bounding box center [475, 312] width 846 height 476
click at [725, 205] on video "Video Player" at bounding box center [475, 312] width 846 height 476
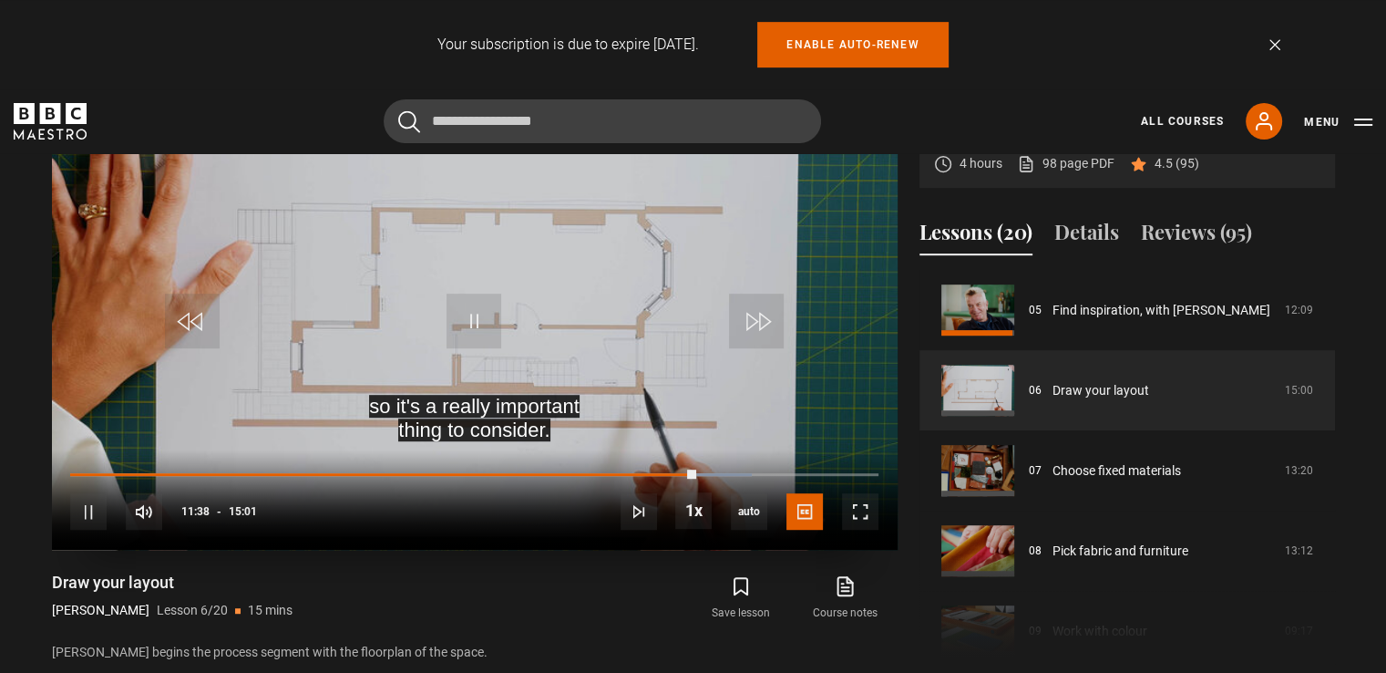
click at [732, 291] on video "Video Player" at bounding box center [475, 312] width 846 height 476
click at [734, 251] on video "Video Player" at bounding box center [475, 312] width 846 height 476
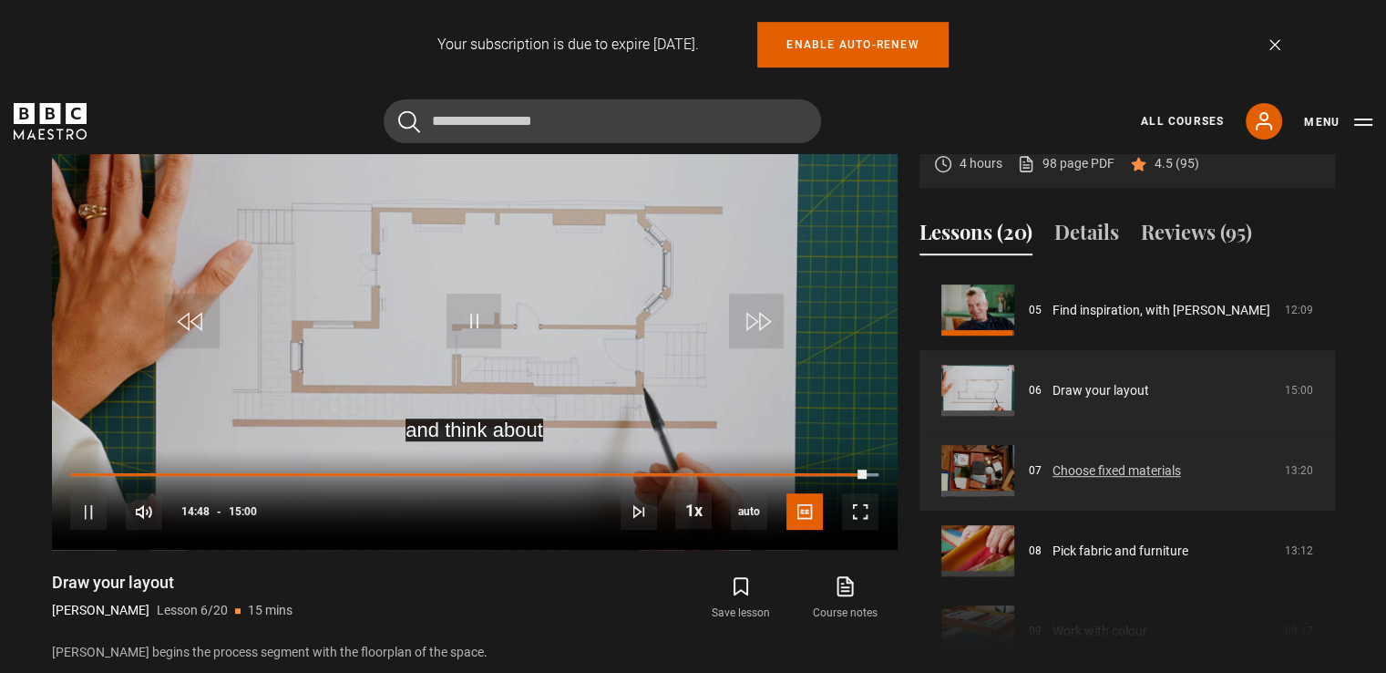
click at [1117, 464] on link "Choose fixed materials" at bounding box center [1117, 470] width 129 height 19
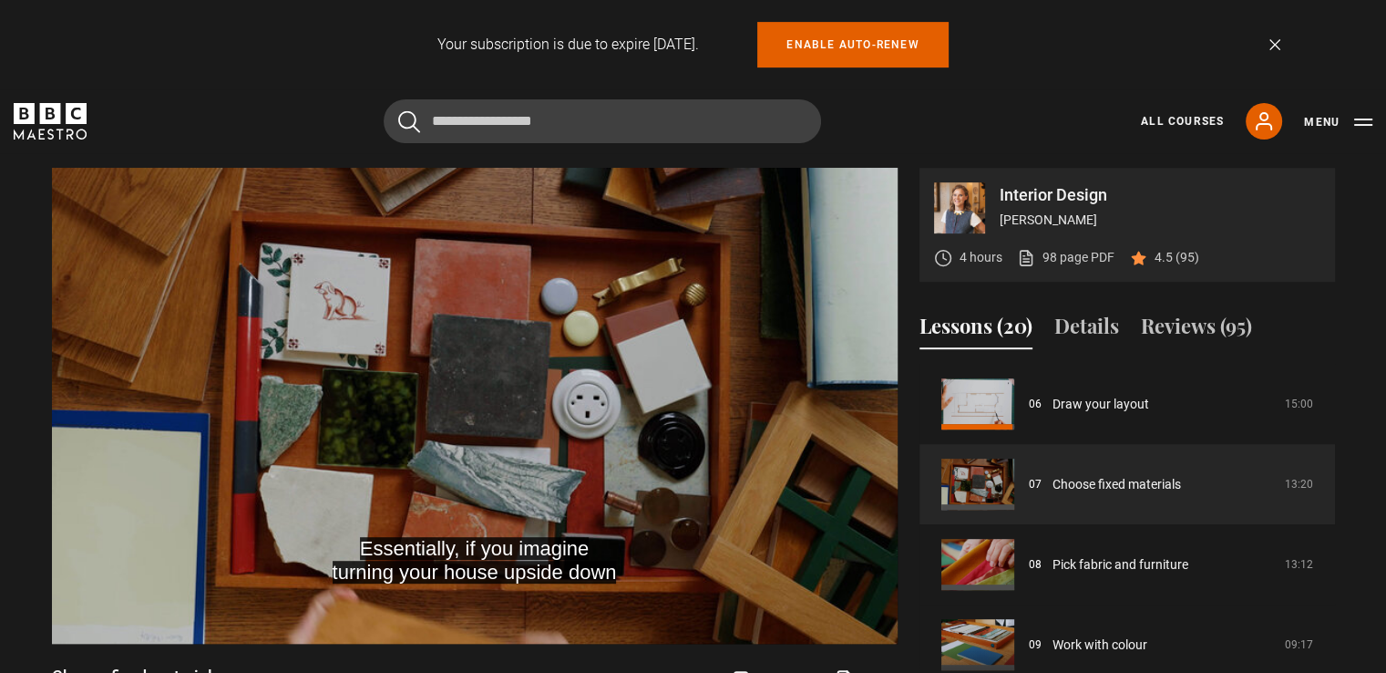
scroll to position [766, 0]
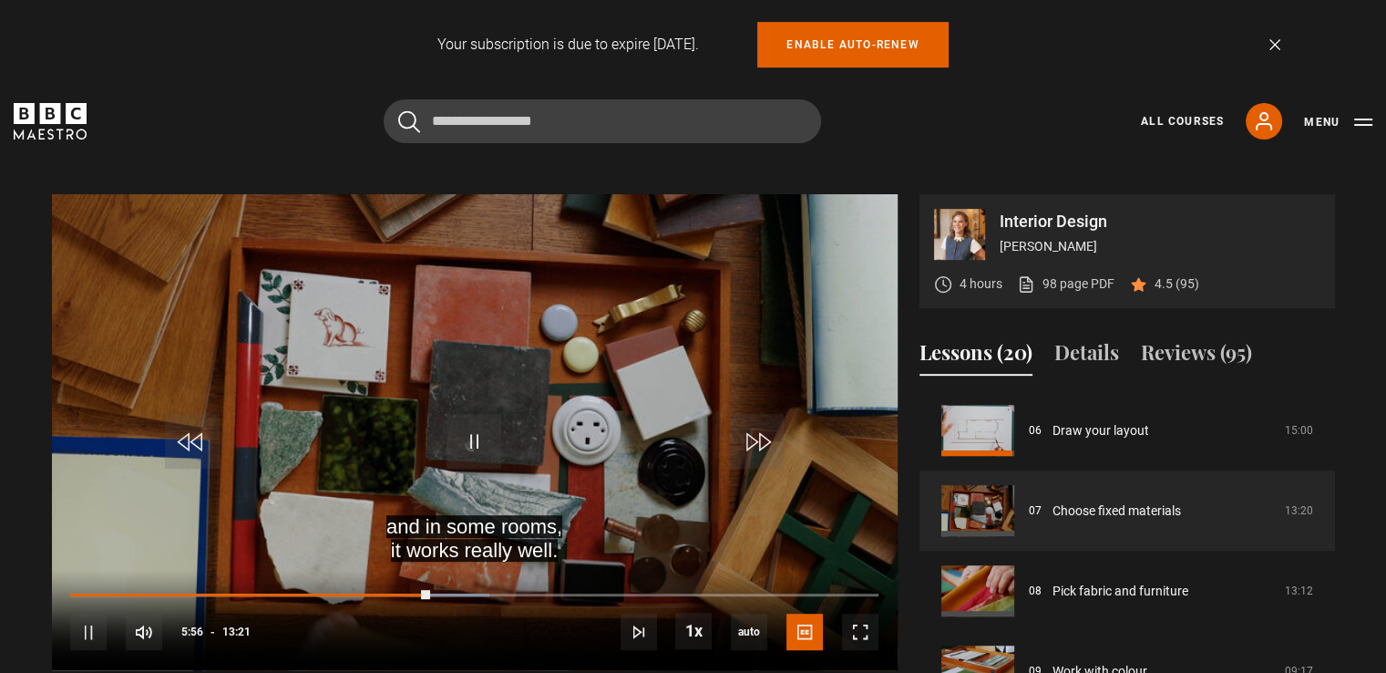
click at [484, 590] on div "10s Skip Back 10 seconds Pause 10s Skip Forward 10 seconds Loaded : 51.81% 07:1…" at bounding box center [475, 620] width 846 height 101
click at [721, 589] on div "10s Skip Back 10 seconds Pause 10s Skip Forward 10 seconds Loaded : 81.15% 08:3…" at bounding box center [475, 620] width 846 height 101
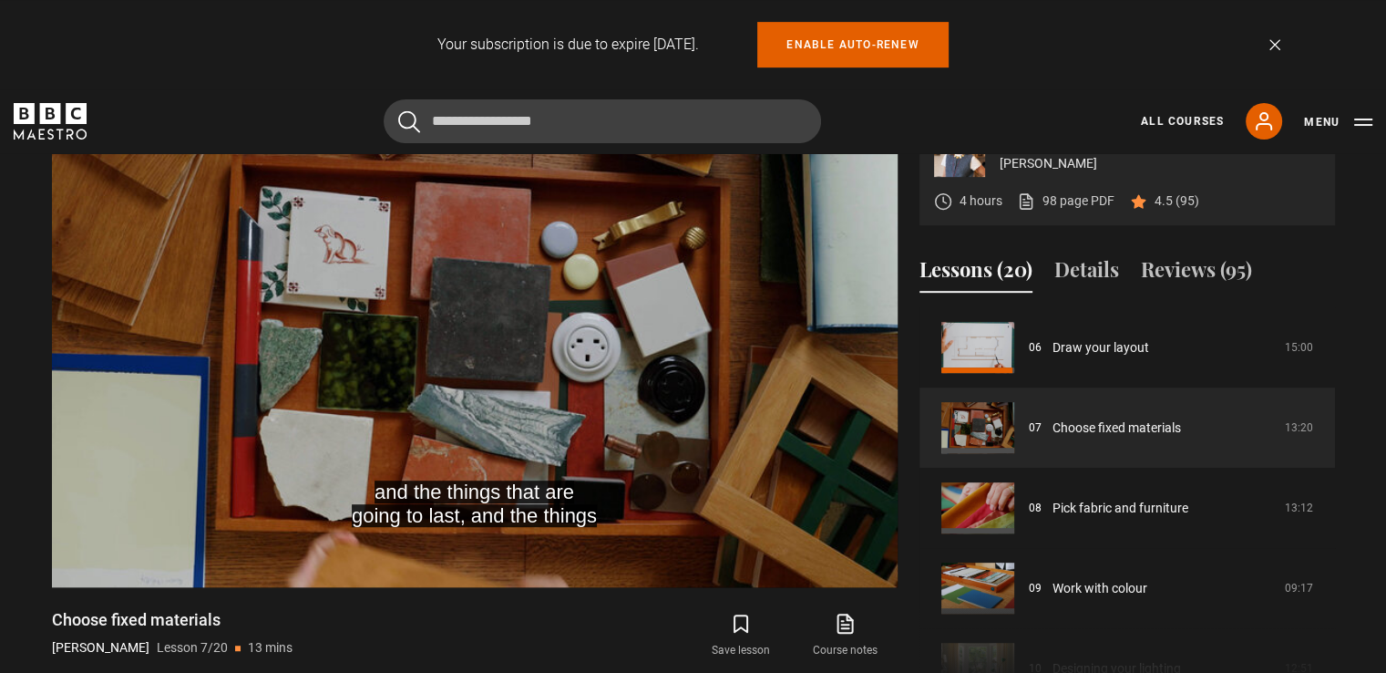
scroll to position [866, 0]
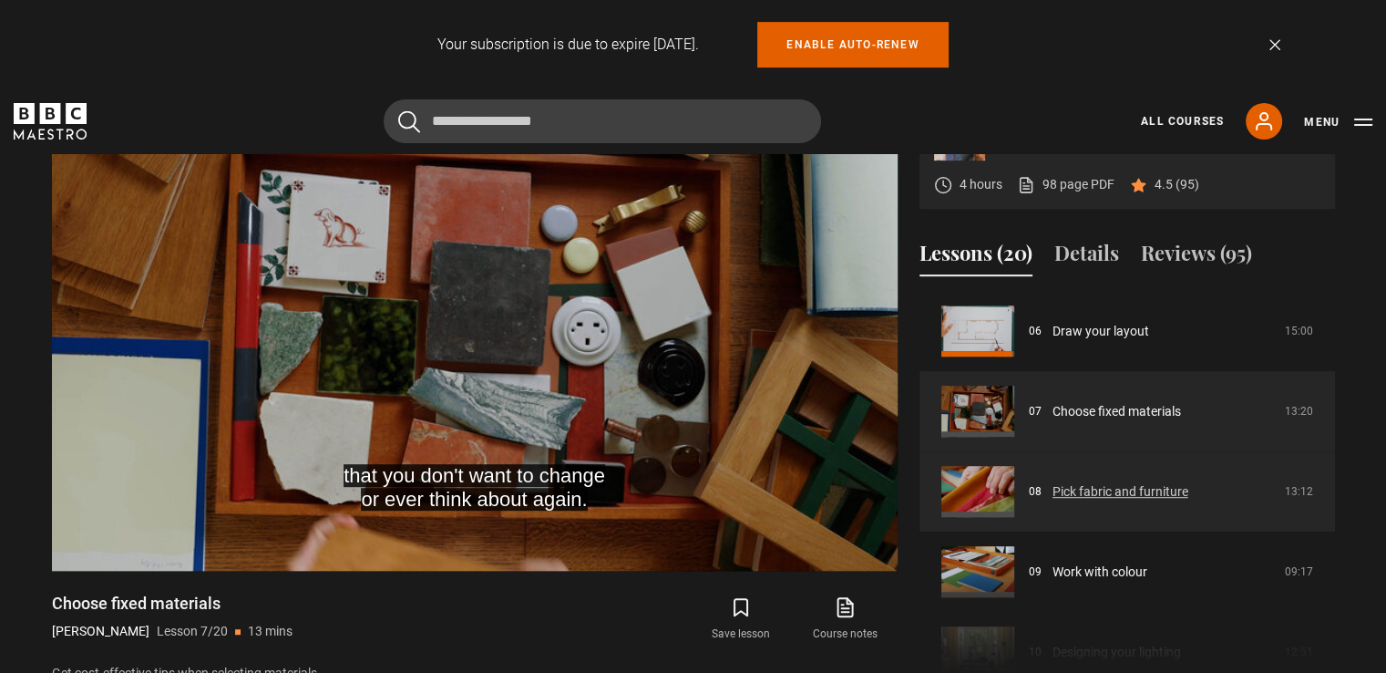
click at [1129, 498] on link "Pick fabric and furniture" at bounding box center [1121, 491] width 136 height 19
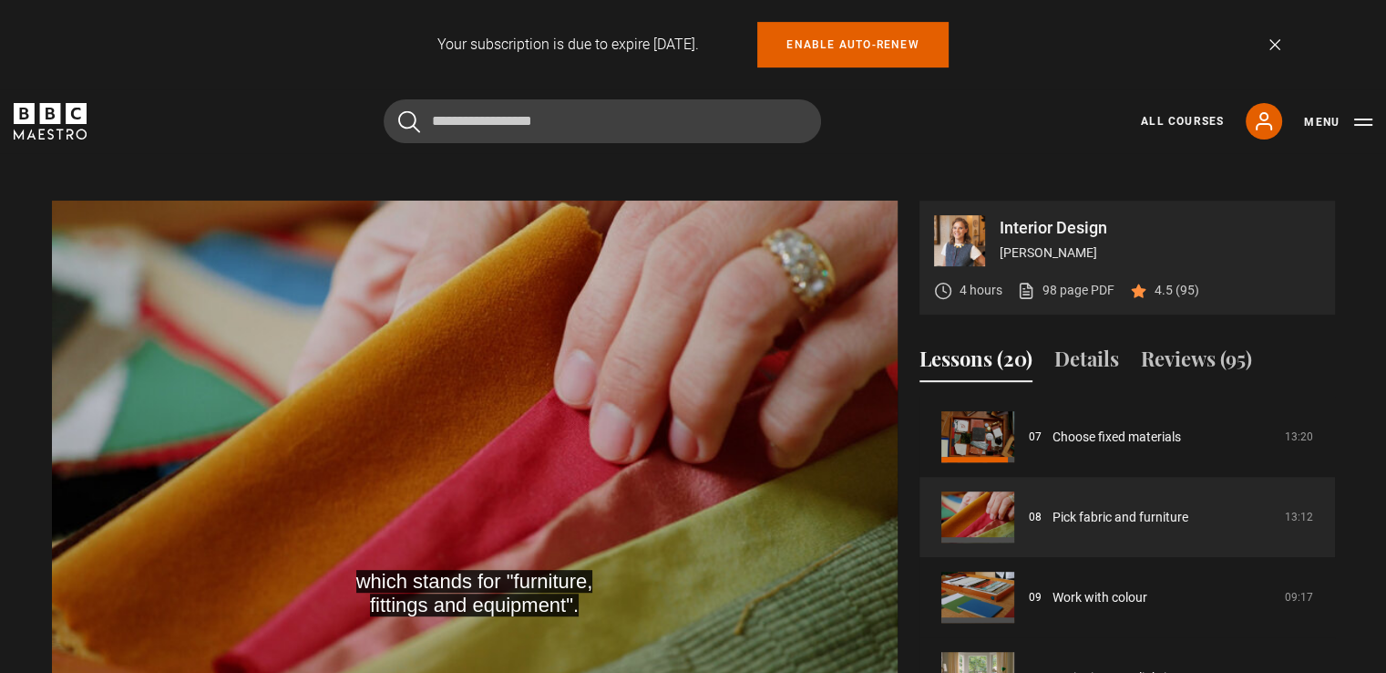
scroll to position [757, 0]
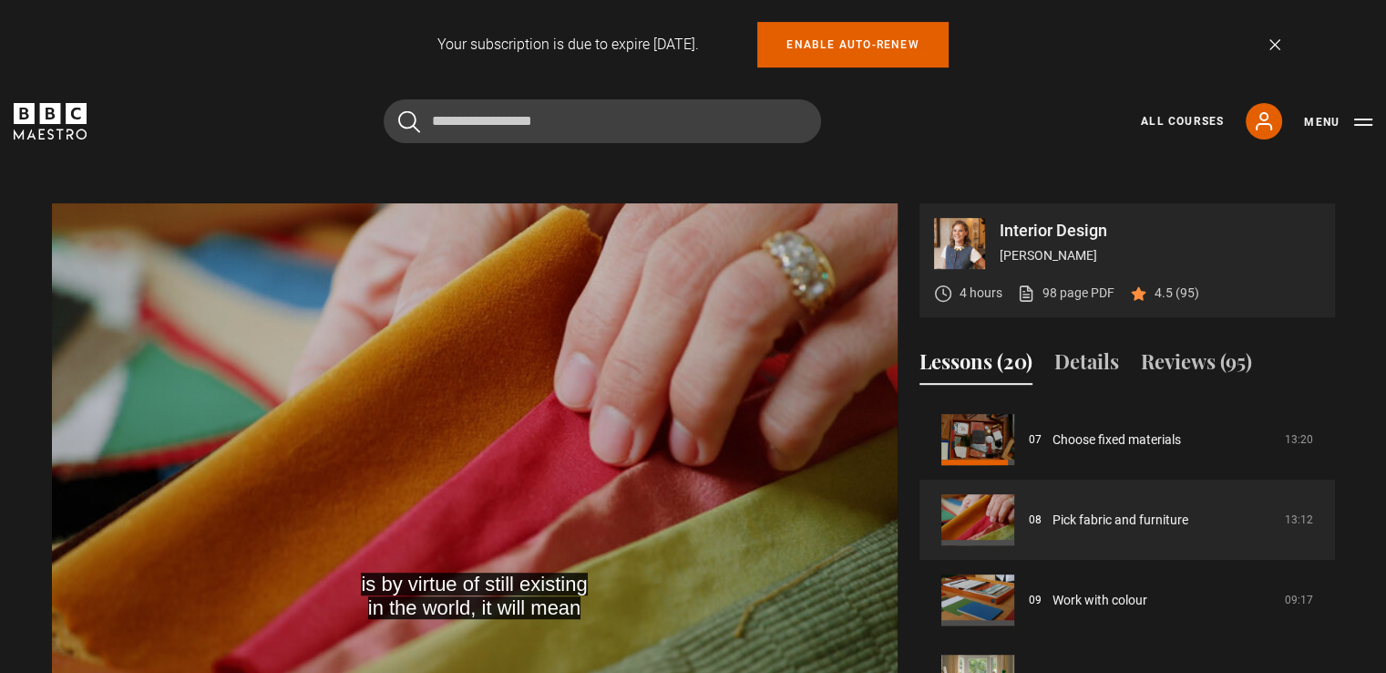
click at [680, 410] on video "Video Player" at bounding box center [475, 441] width 846 height 476
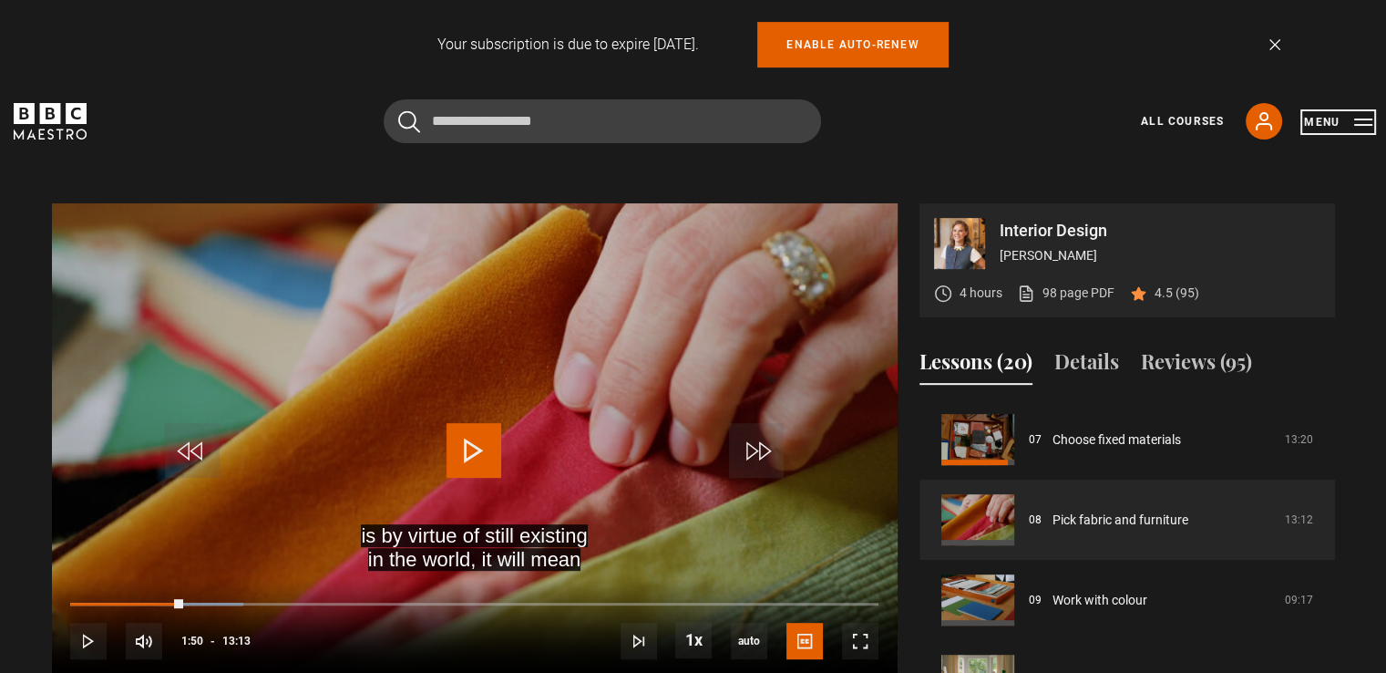
click at [1367, 121] on button "Menu" at bounding box center [1338, 122] width 68 height 18
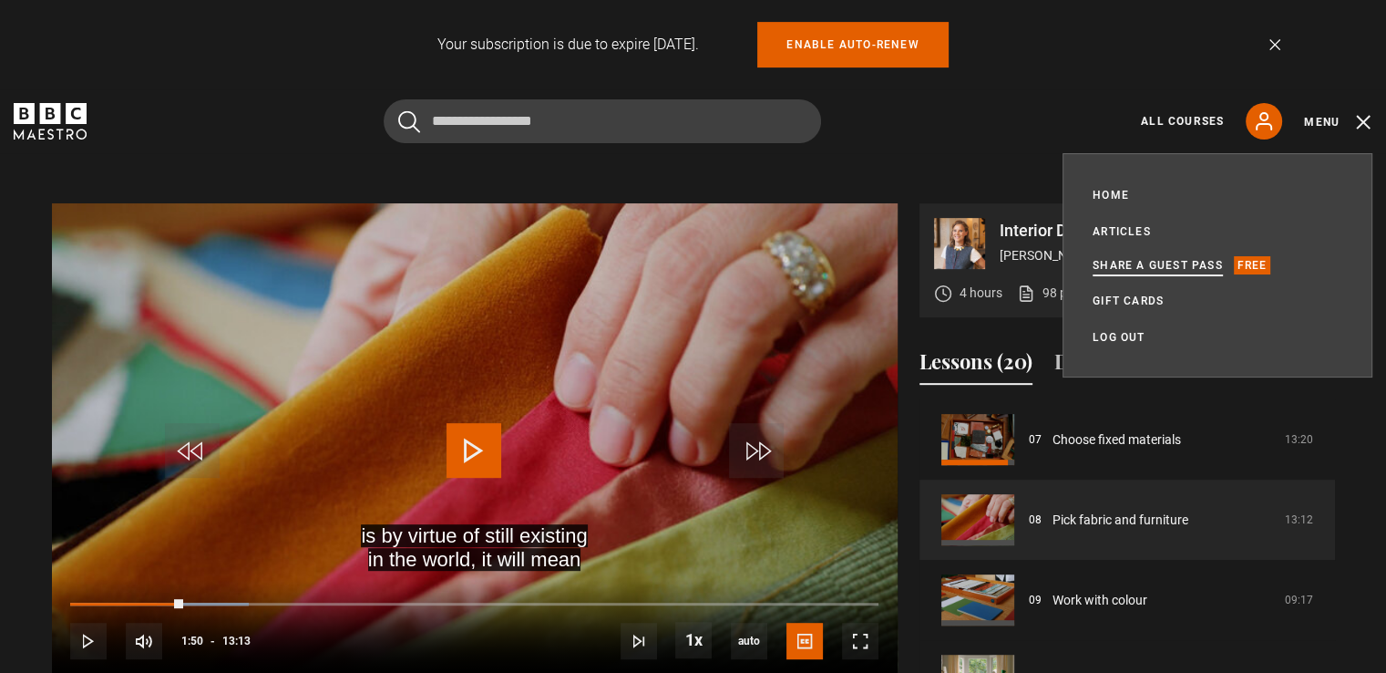
click at [1166, 262] on link "Share a guest pass" at bounding box center [1158, 265] width 130 height 18
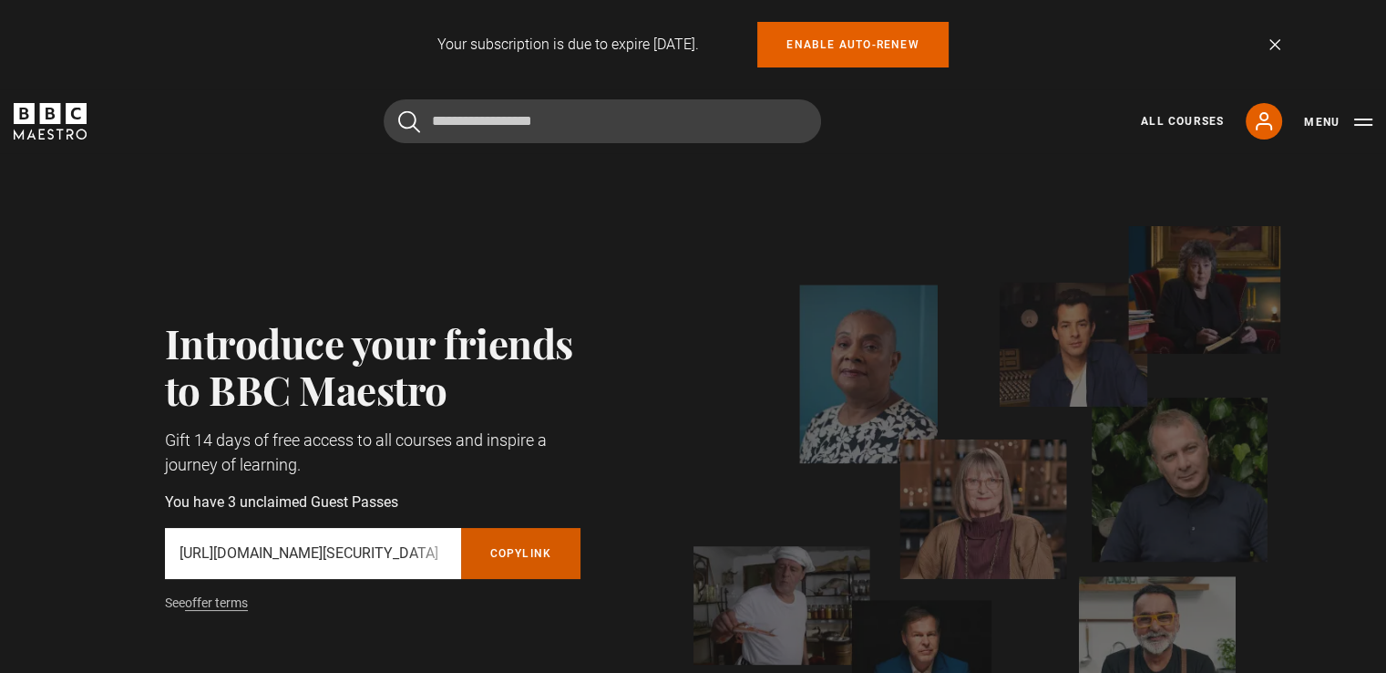
click at [519, 548] on button "Copy referral link" at bounding box center [521, 553] width 120 height 51
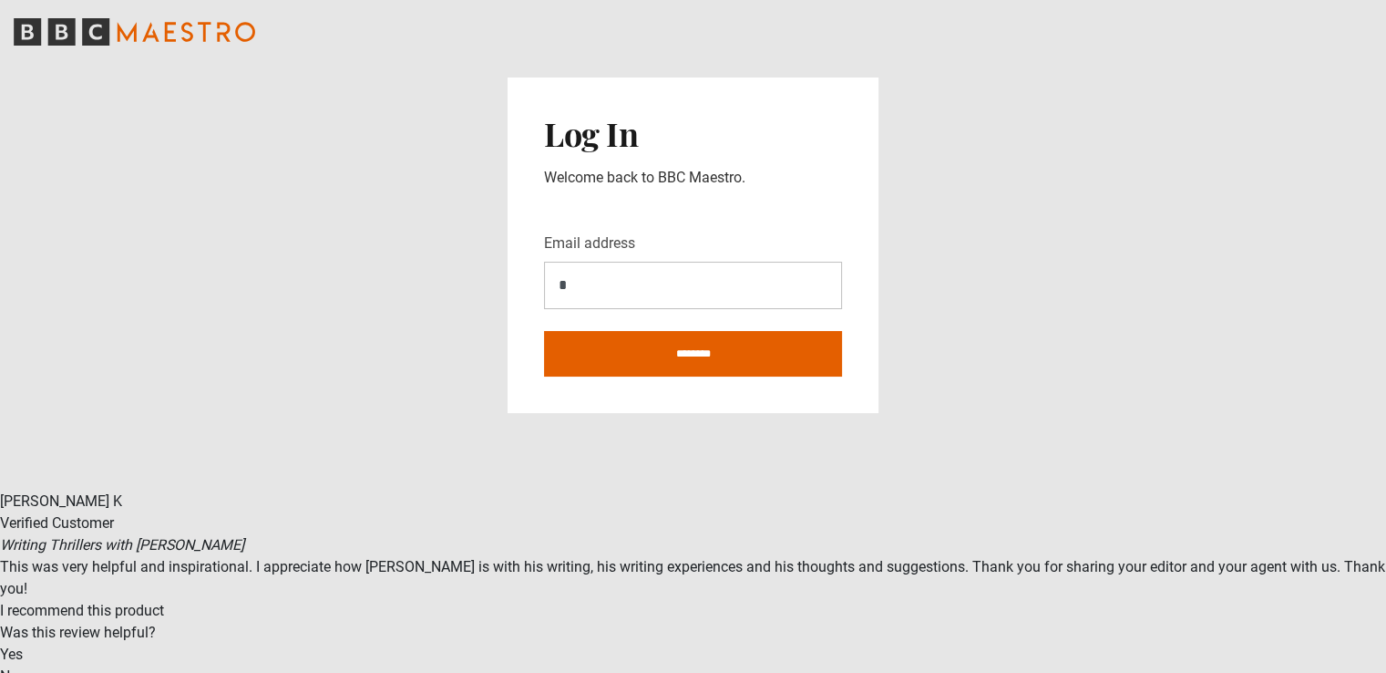
type input "**********"
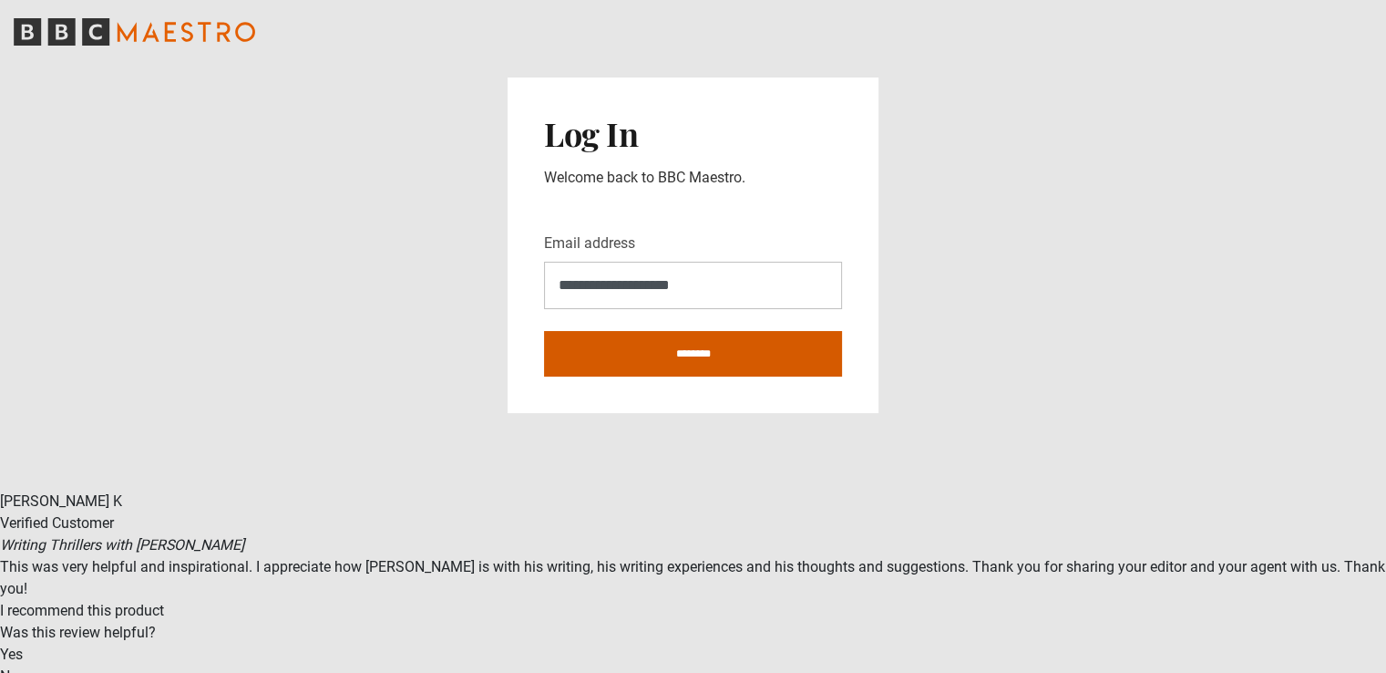
click at [661, 360] on input "********" at bounding box center [693, 354] width 298 height 46
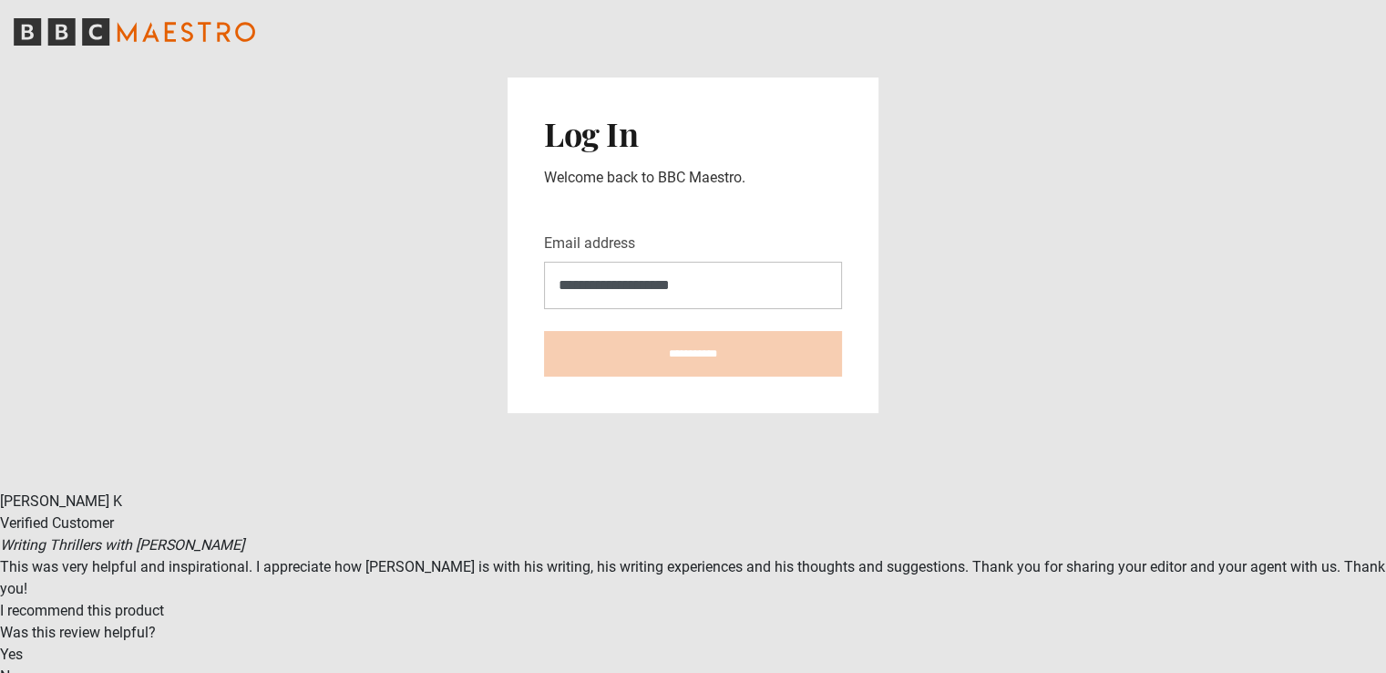
type input "**********"
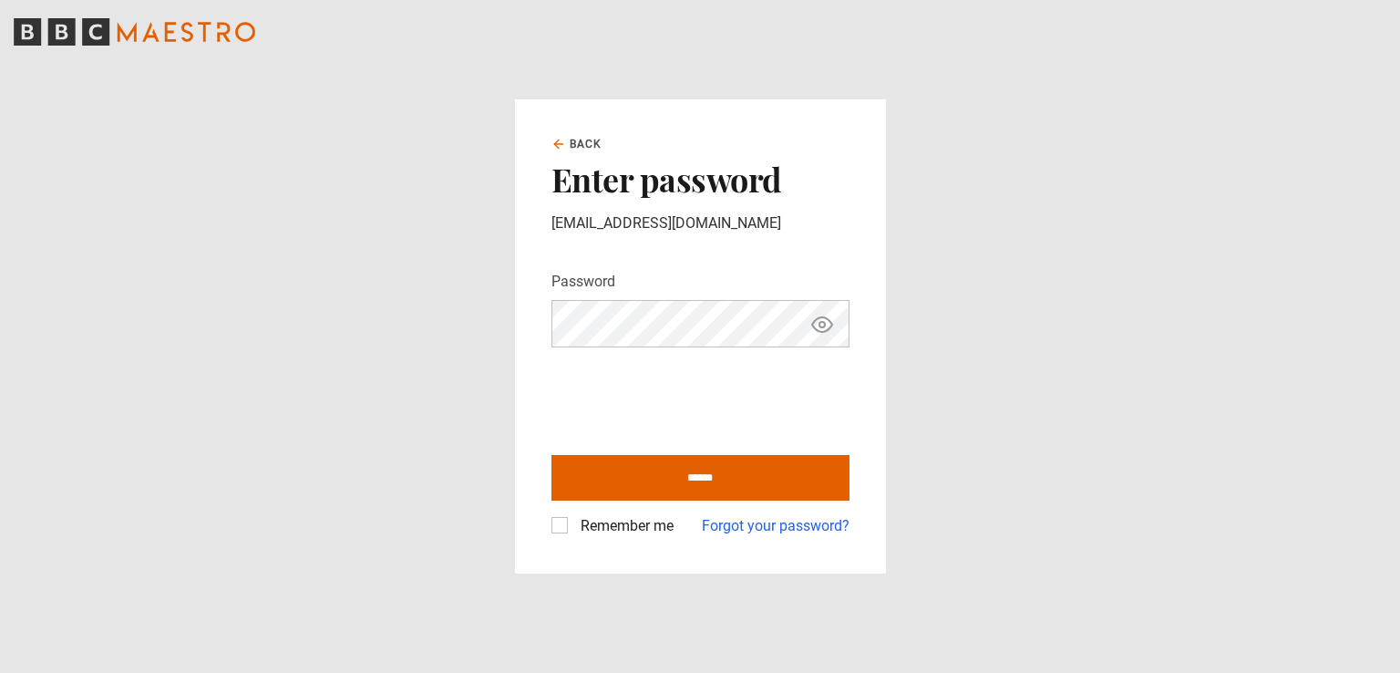
click at [821, 332] on icon "Show password" at bounding box center [822, 324] width 20 height 15
click at [669, 485] on input "******" at bounding box center [700, 478] width 298 height 46
type input "**********"
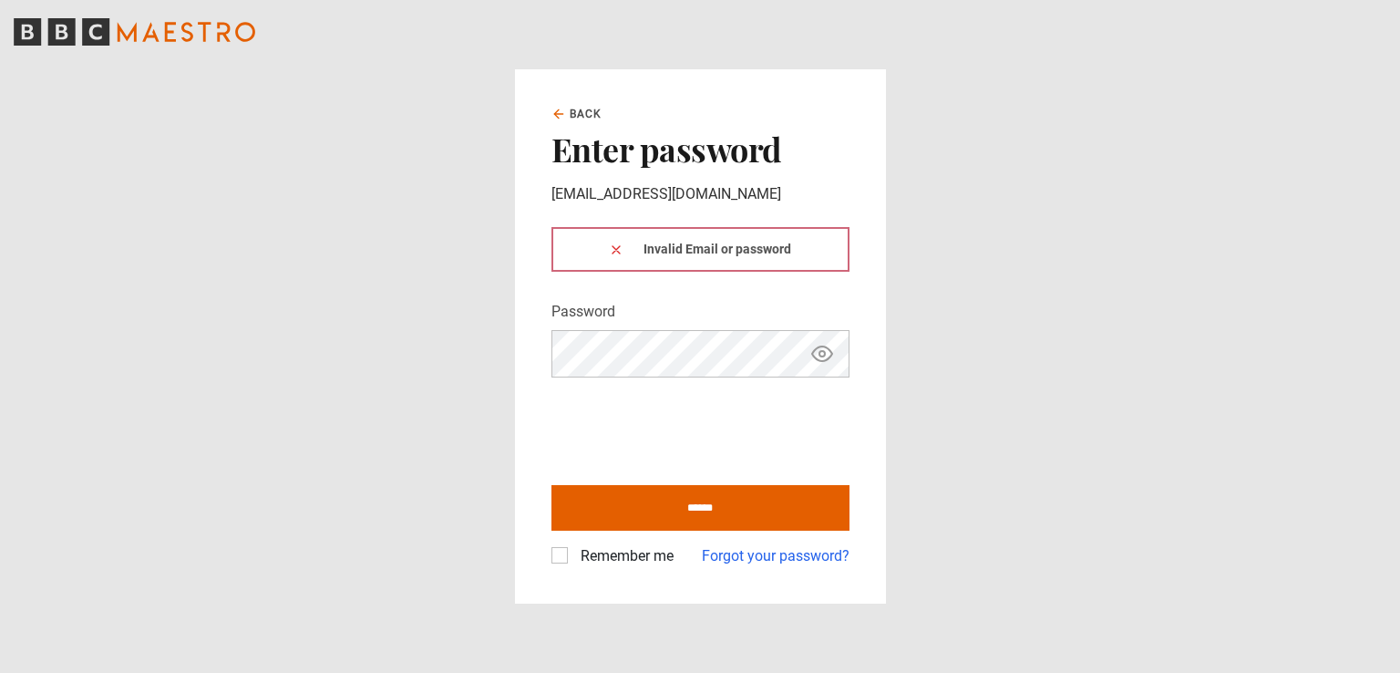
click at [661, 242] on div "Invalid Email or password" at bounding box center [700, 249] width 298 height 45
drag, startPoint x: 457, startPoint y: 65, endPoint x: 527, endPoint y: 96, distance: 76.7
click at [523, 96] on main "Back Enter password kellymudry@gmail.com Invalid Email or password Password You…" at bounding box center [700, 336] width 1400 height 673
click at [564, 109] on icon at bounding box center [558, 114] width 15 height 15
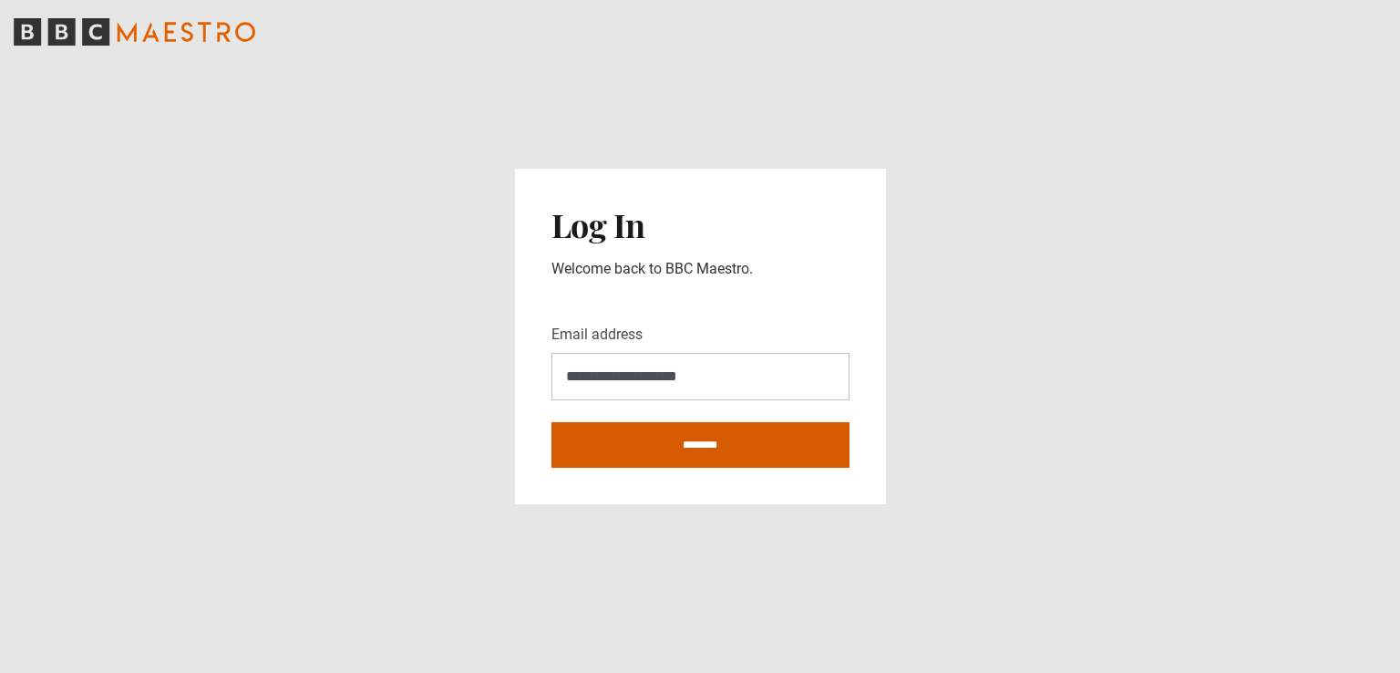
click at [676, 453] on input "********" at bounding box center [700, 445] width 298 height 46
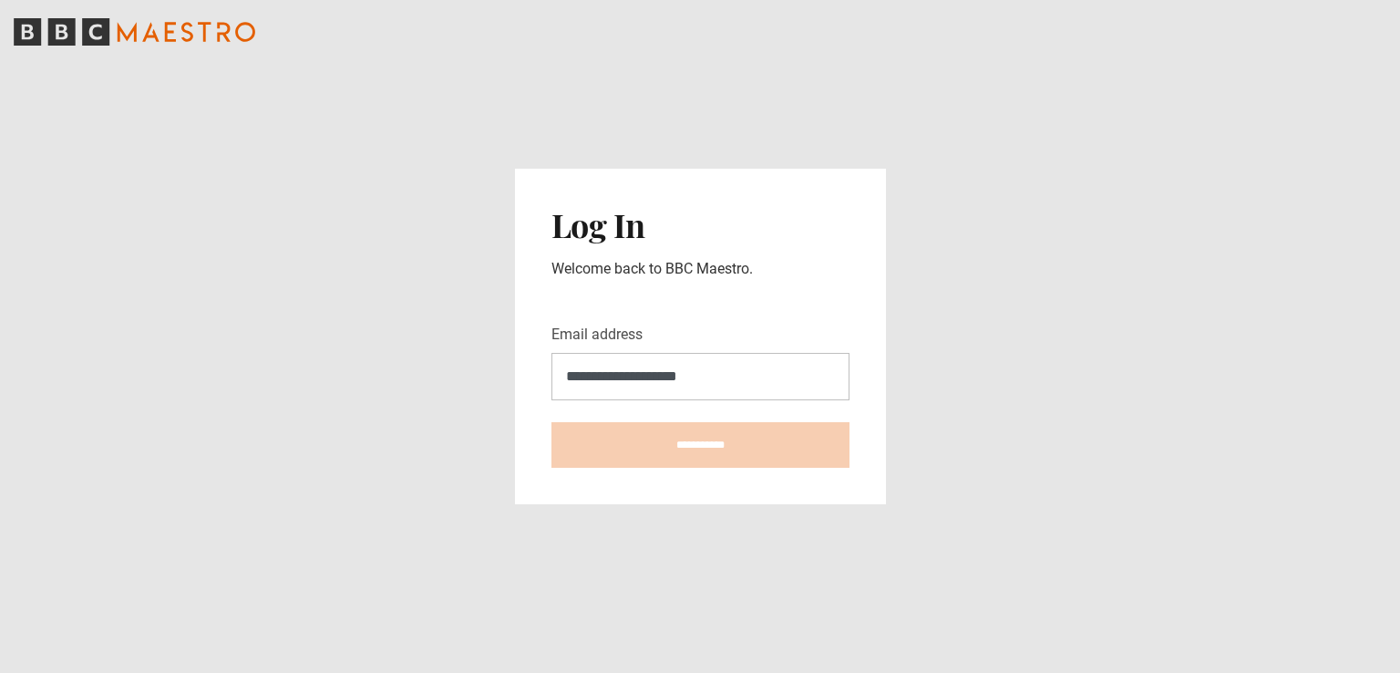
type input "**********"
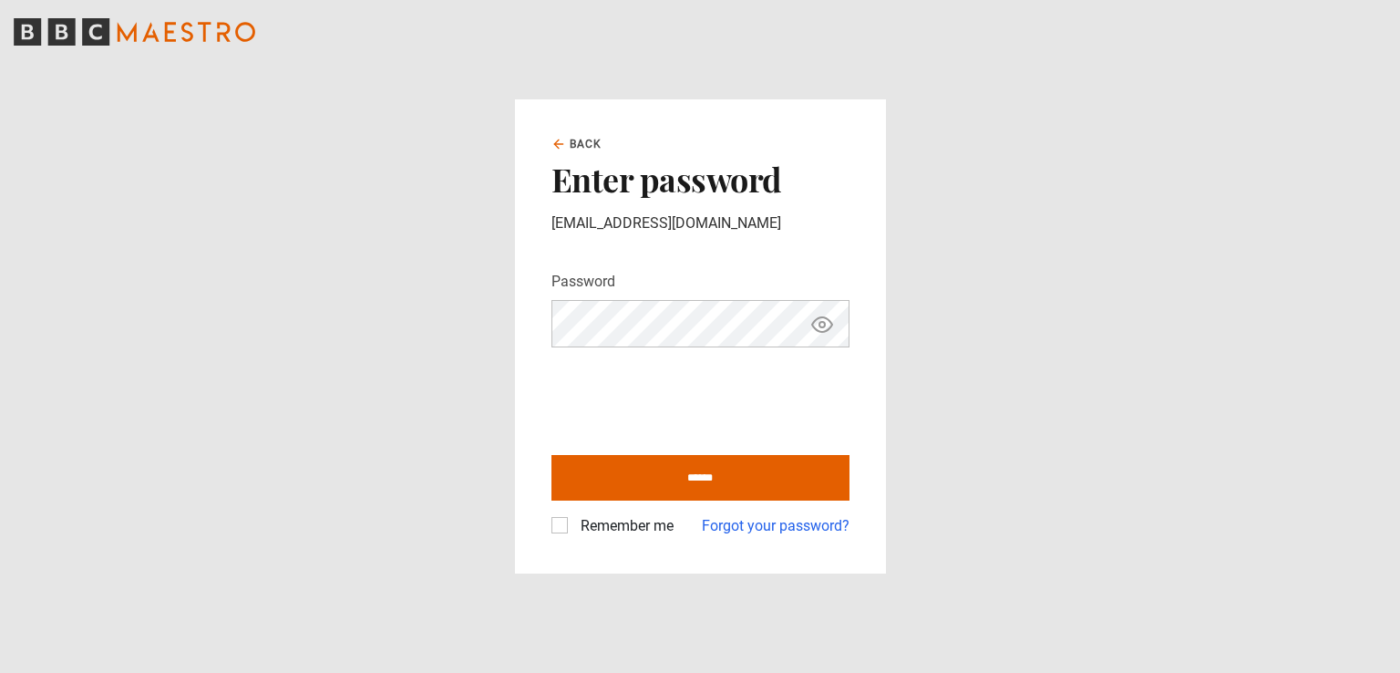
click at [817, 322] on icon "Show password" at bounding box center [822, 325] width 22 height 22
click at [573, 530] on label "Remember me" at bounding box center [623, 526] width 100 height 22
click at [669, 479] on input "******" at bounding box center [700, 478] width 298 height 46
type input "**********"
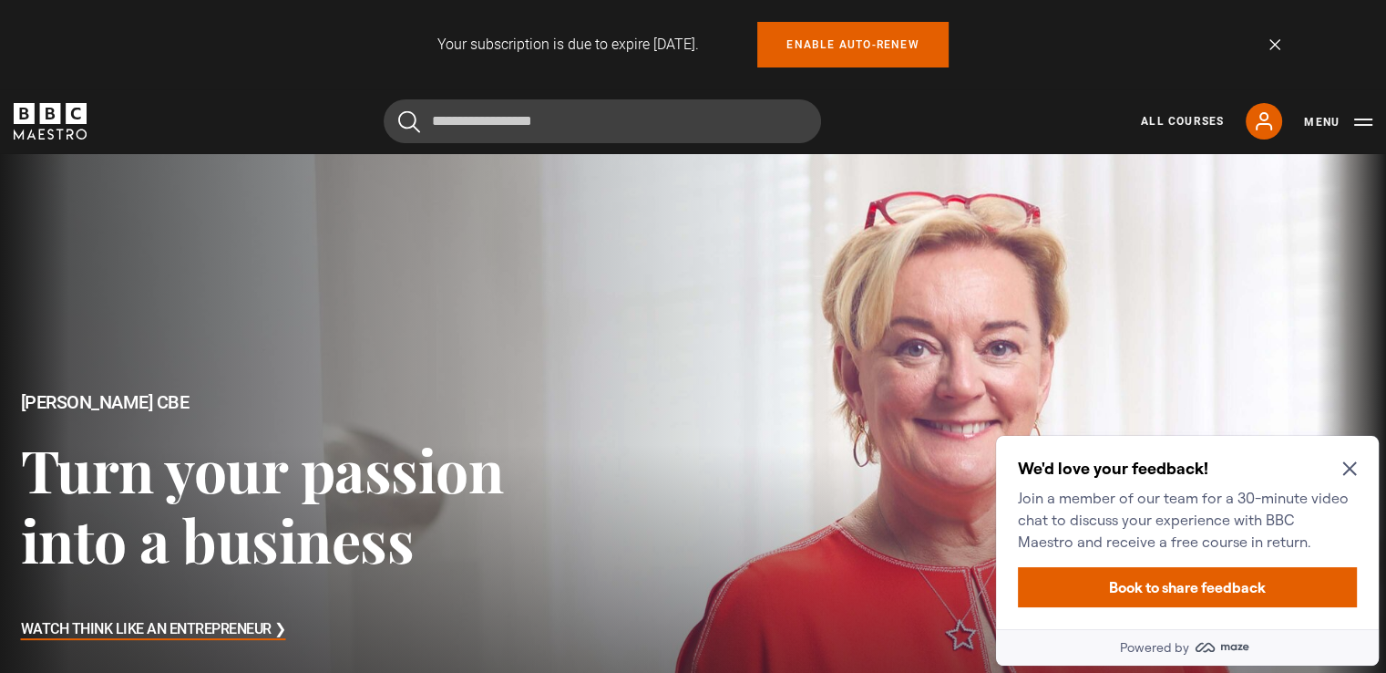
click at [1350, 468] on icon "Close Maze Prompt" at bounding box center [1349, 469] width 14 height 14
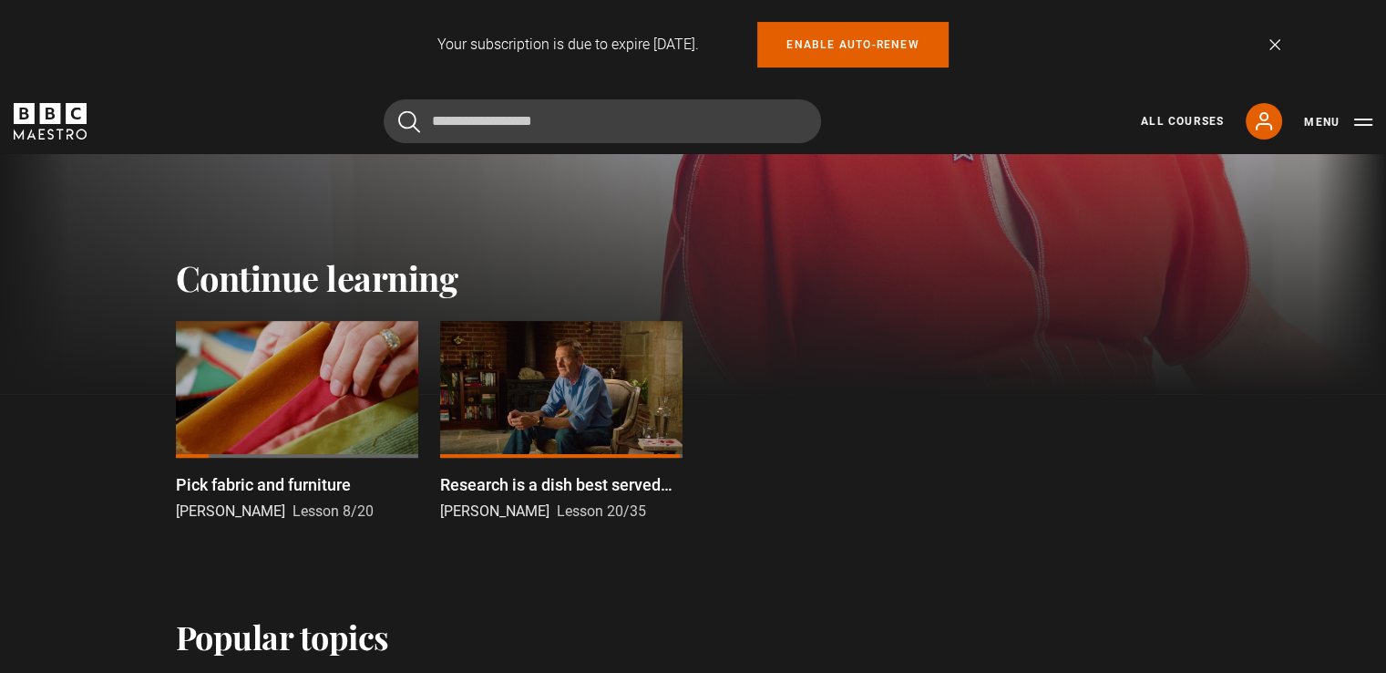
scroll to position [683, 0]
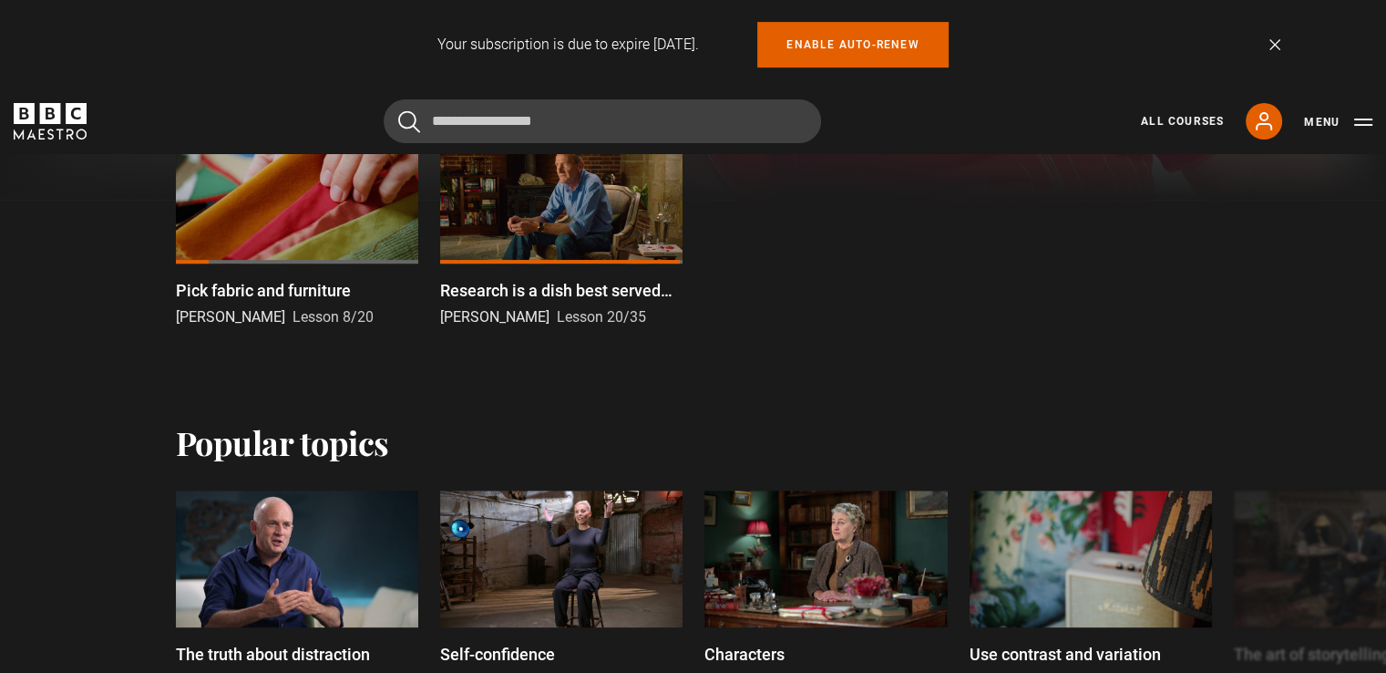
click at [304, 213] on div at bounding box center [297, 195] width 242 height 137
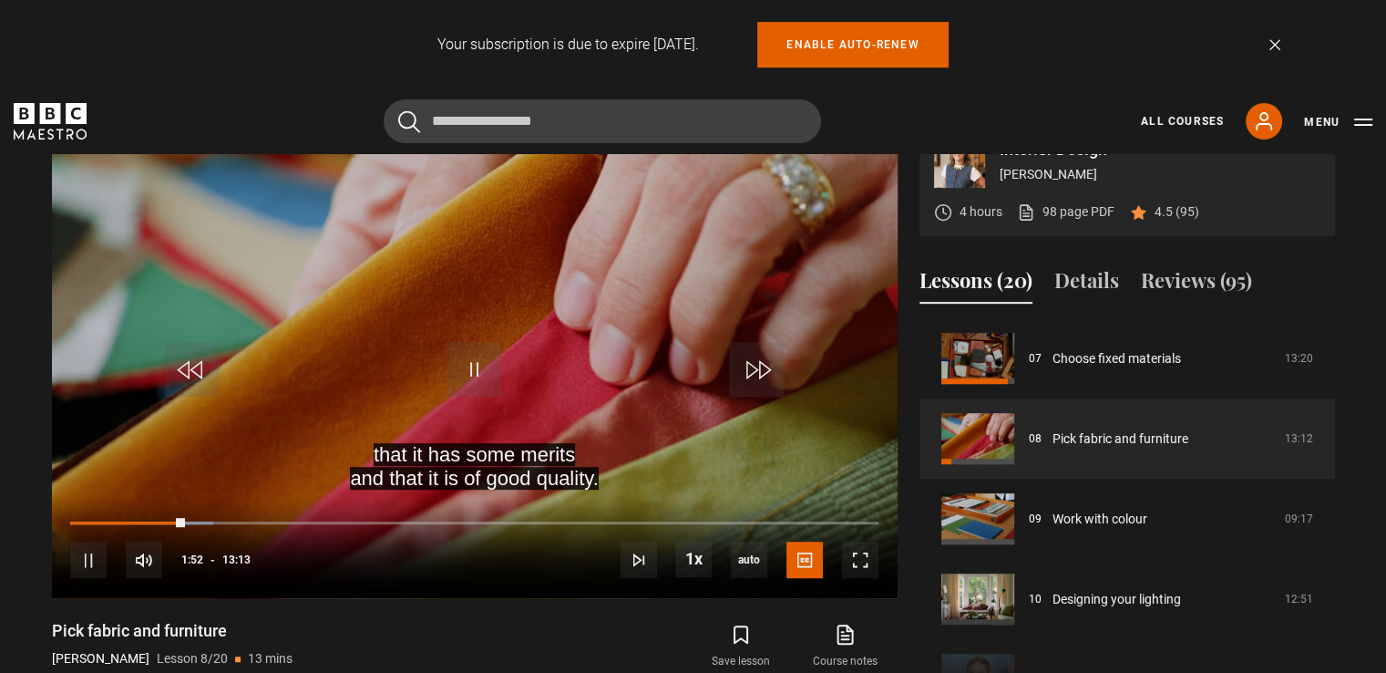
scroll to position [799, 0]
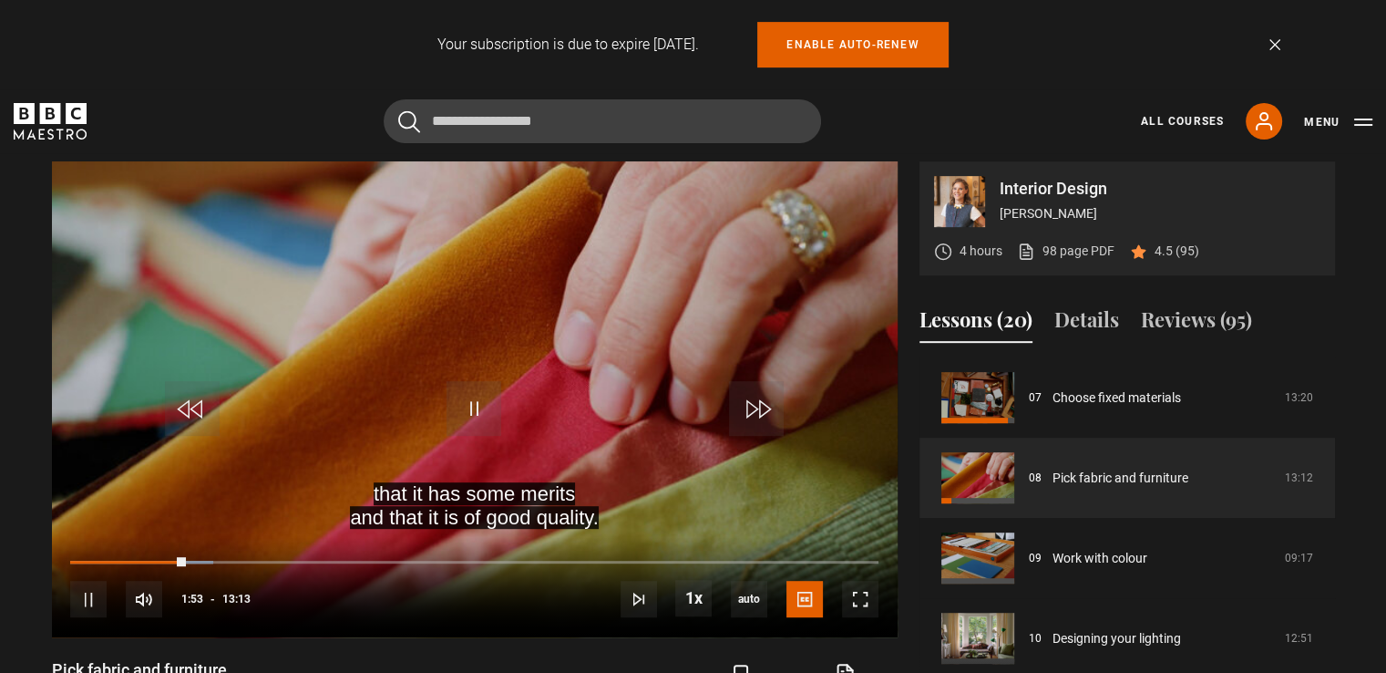
drag, startPoint x: 1394, startPoint y: 283, endPoint x: 1395, endPoint y: 262, distance: 20.1
click at [1385, 262] on html "Your subscription is due to expire in 30 days. Enable auto-renew Dismiss Skip t…" at bounding box center [693, 614] width 1386 height 2826
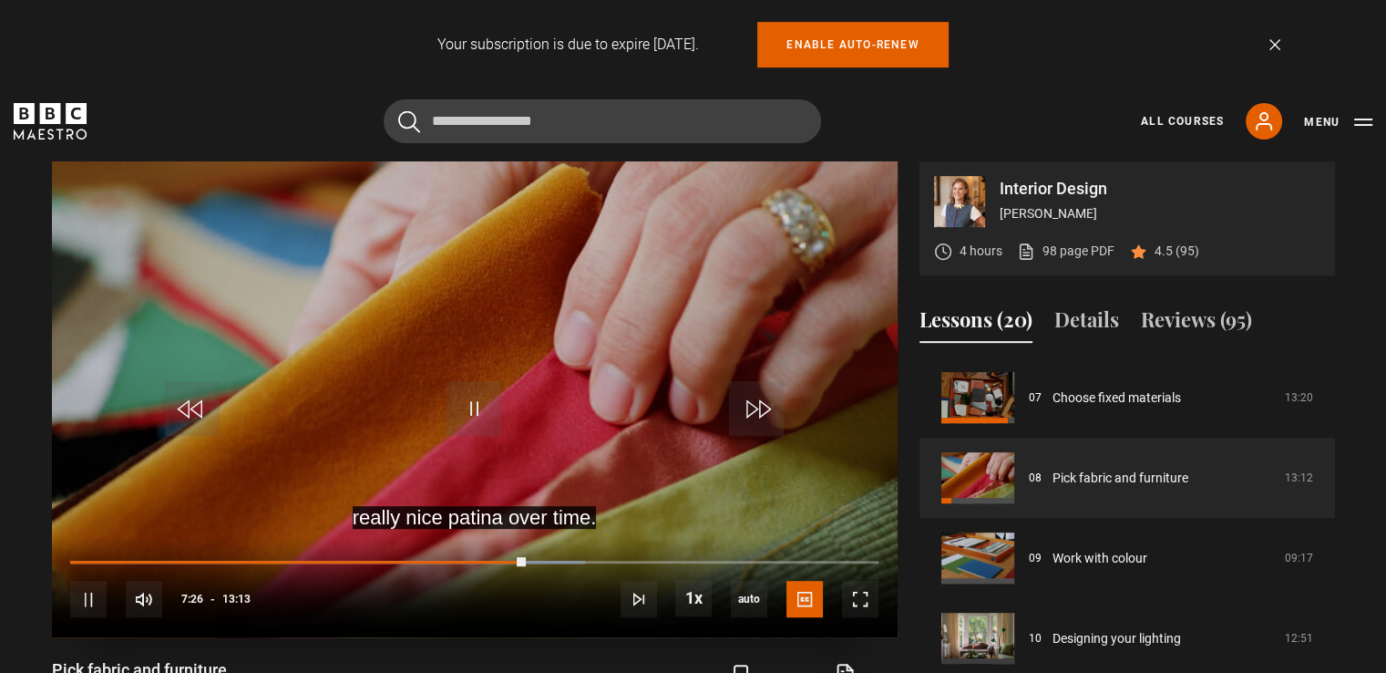
click at [755, 245] on video "Video Player" at bounding box center [475, 399] width 846 height 476
click at [756, 242] on video "Video Player" at bounding box center [475, 399] width 846 height 476
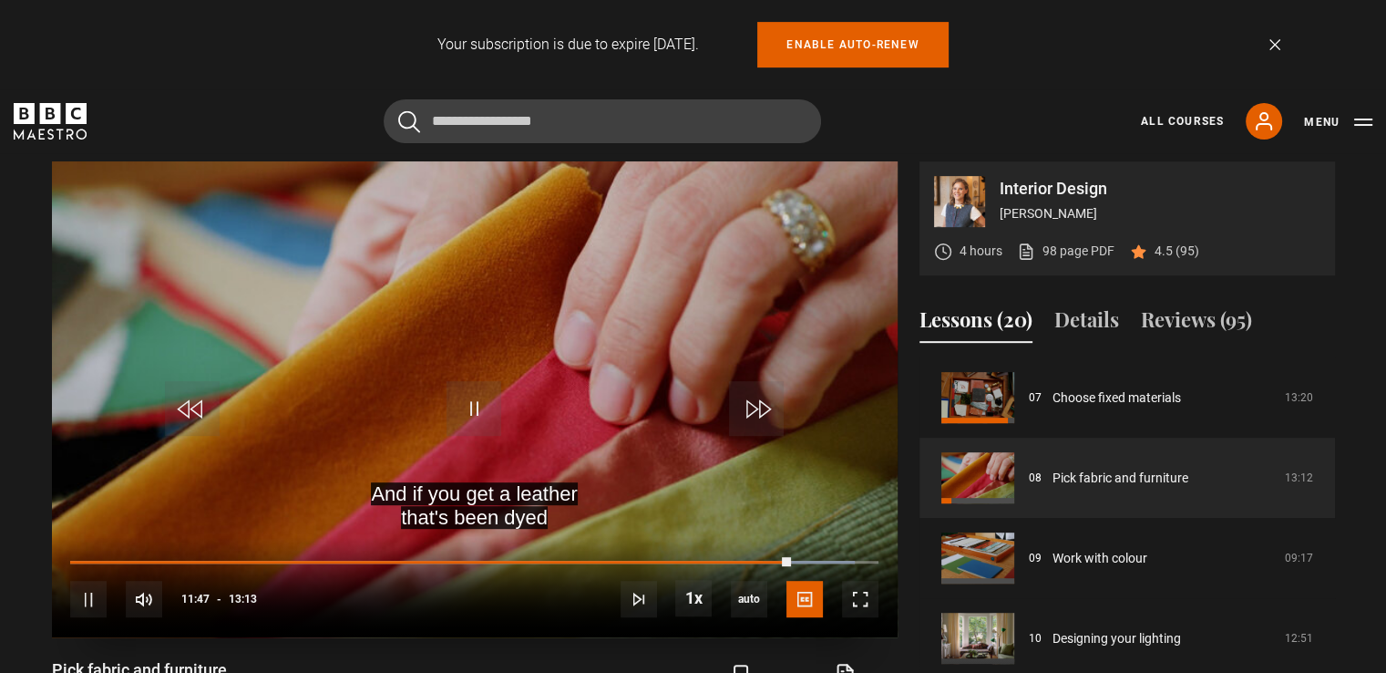
click at [394, 355] on video "Video Player" at bounding box center [475, 399] width 846 height 476
click at [201, 293] on video "Video Player" at bounding box center [475, 399] width 846 height 476
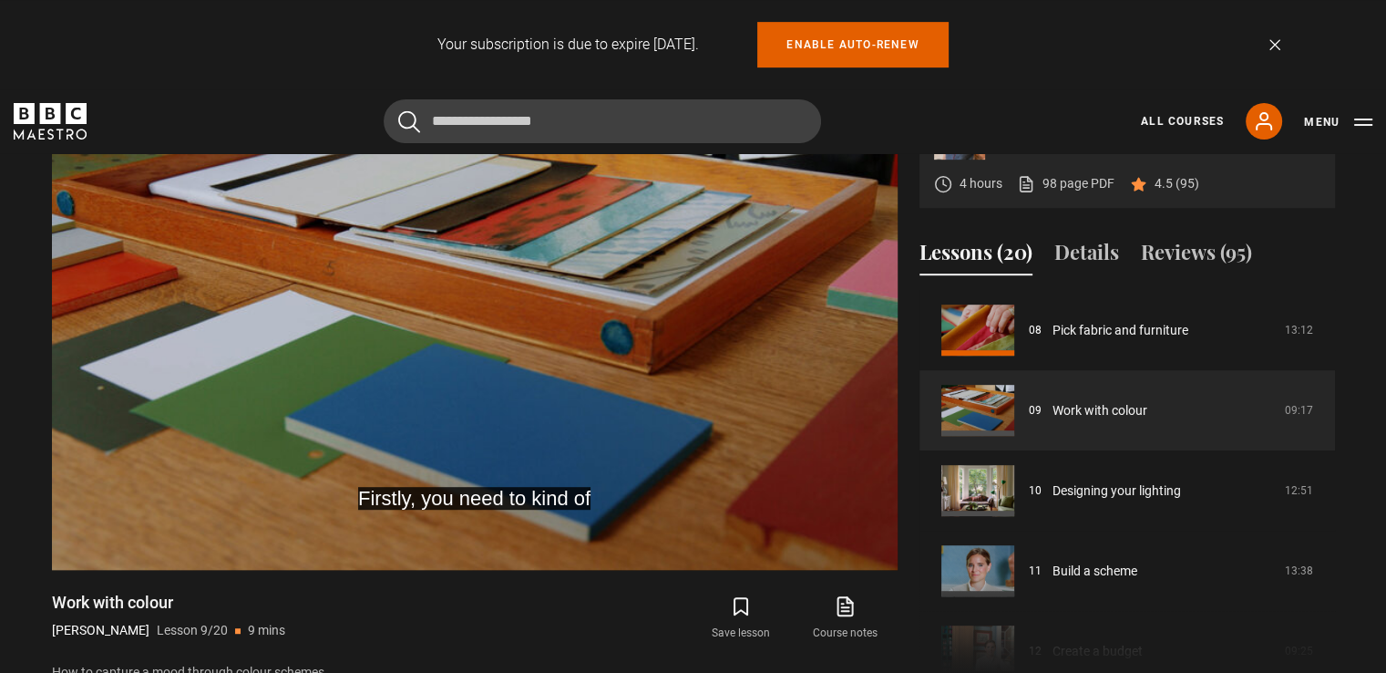
scroll to position [841, 0]
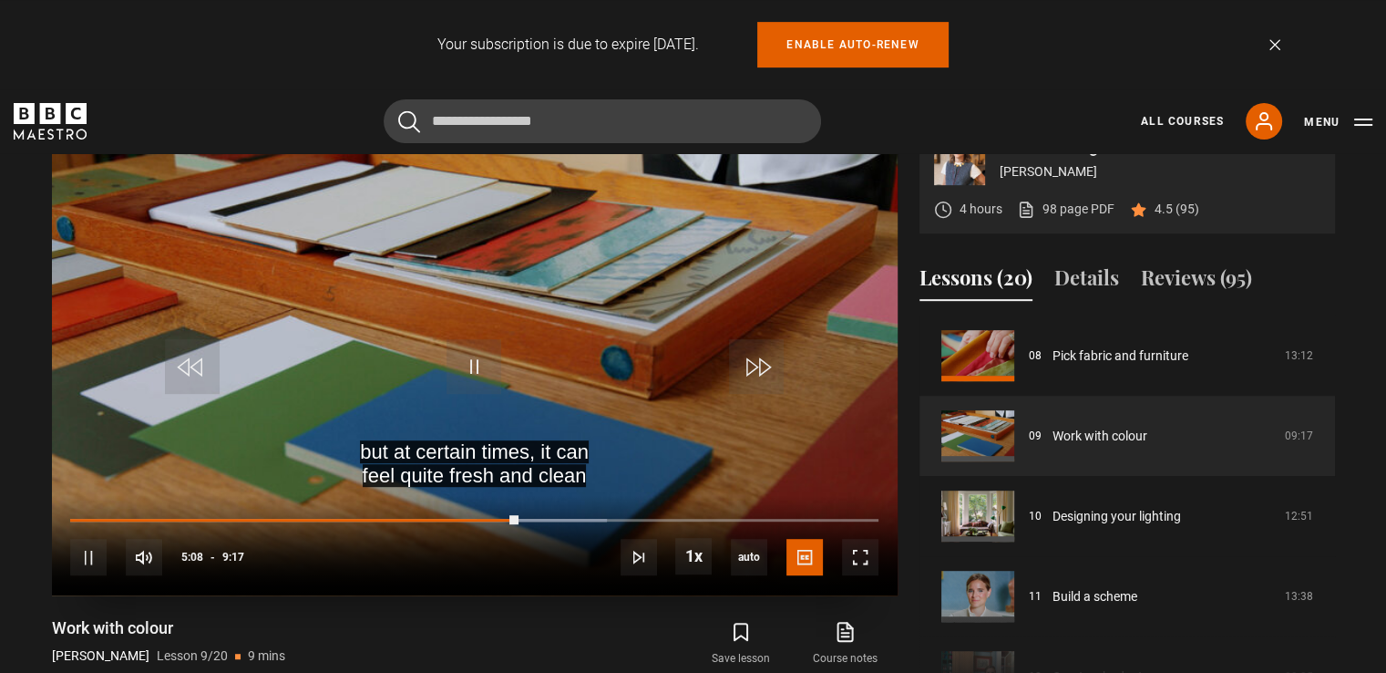
click at [612, 360] on video "Video Player" at bounding box center [475, 357] width 846 height 476
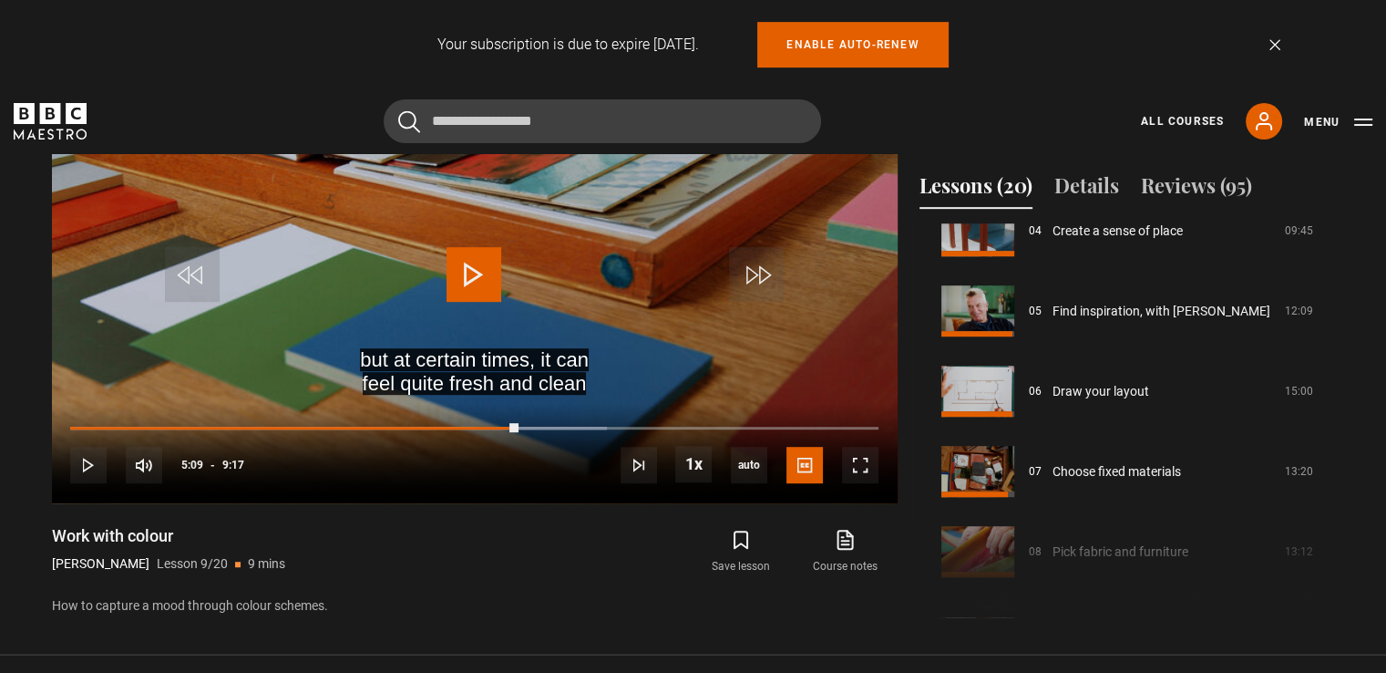
scroll to position [861, 0]
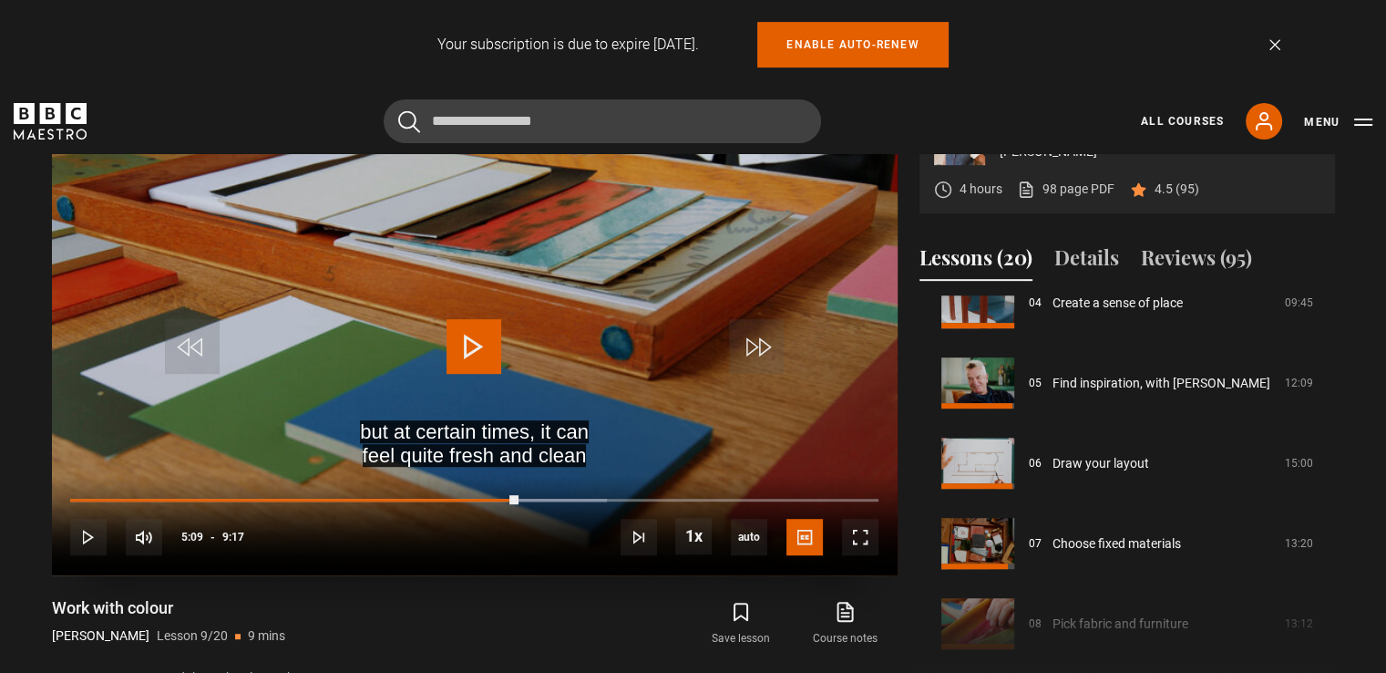
click at [662, 307] on video "Video Player" at bounding box center [475, 337] width 846 height 476
click at [562, 309] on video "Video Player" at bounding box center [475, 337] width 846 height 476
click at [643, 282] on video "Video Player" at bounding box center [475, 337] width 846 height 476
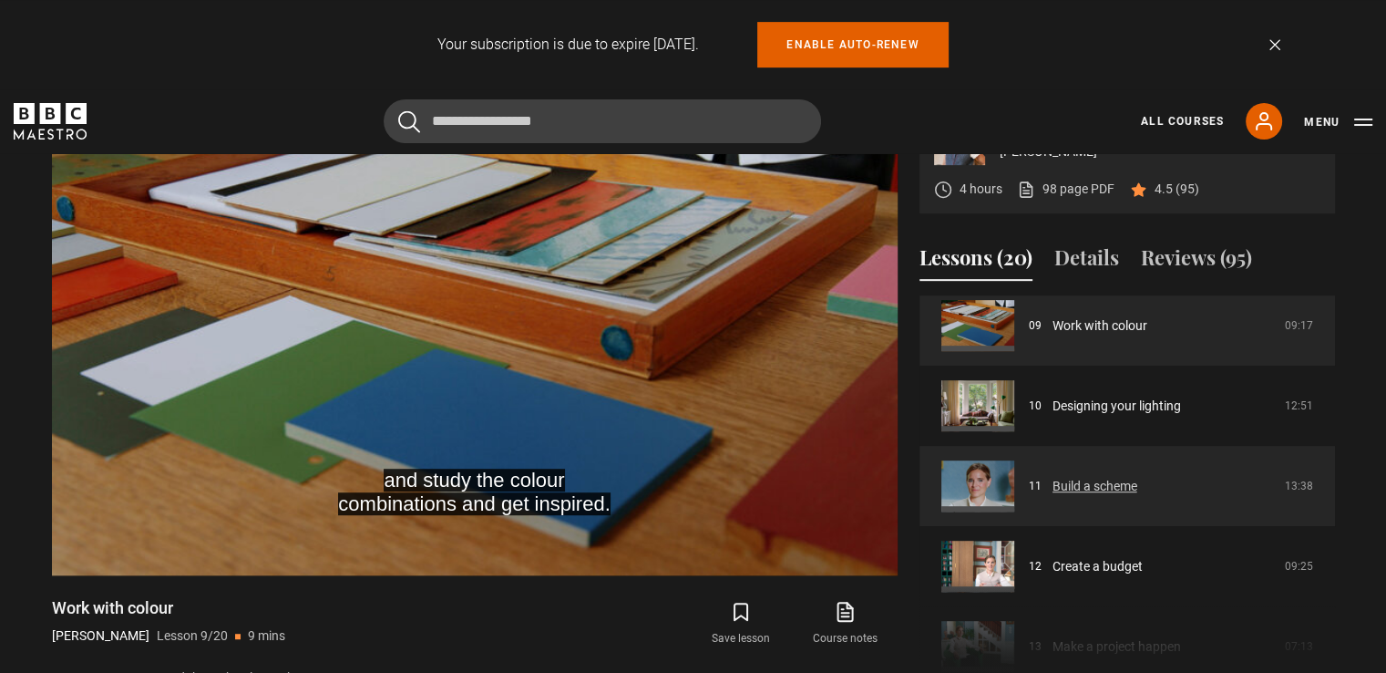
scroll to position [729, 0]
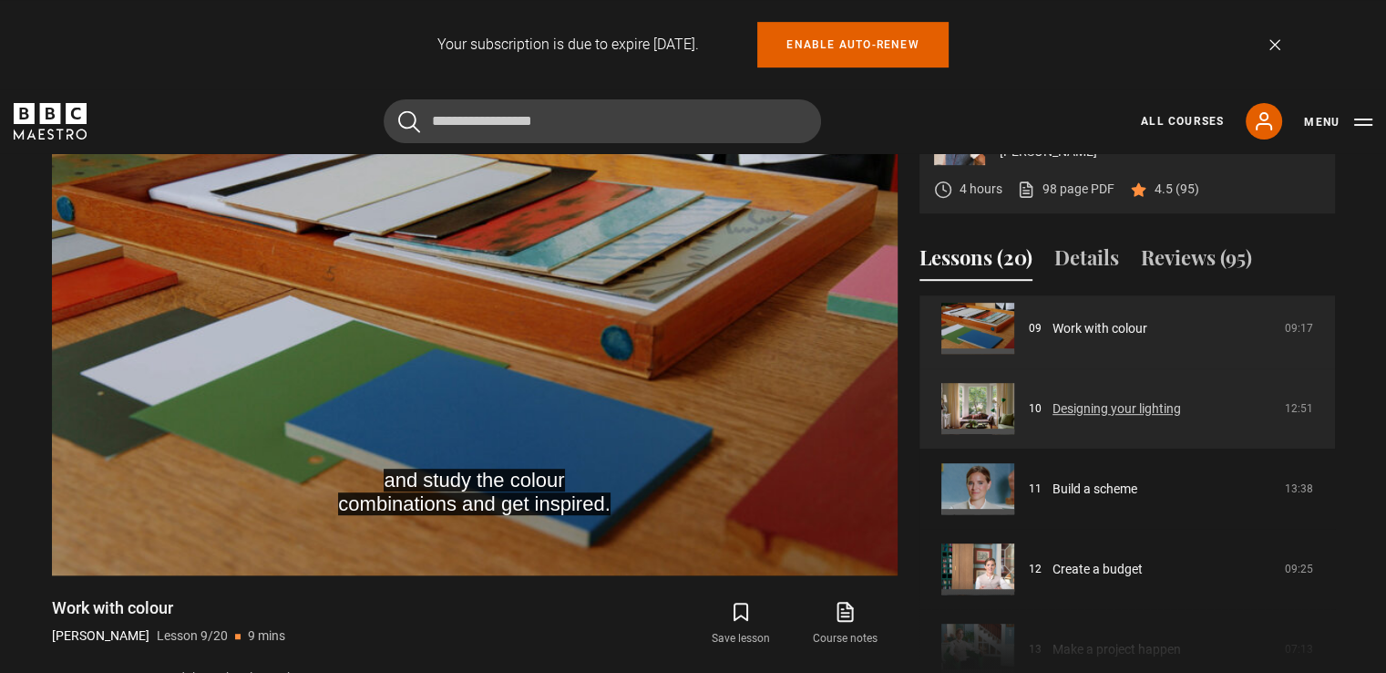
click at [1120, 406] on link "Designing your lighting" at bounding box center [1117, 408] width 129 height 19
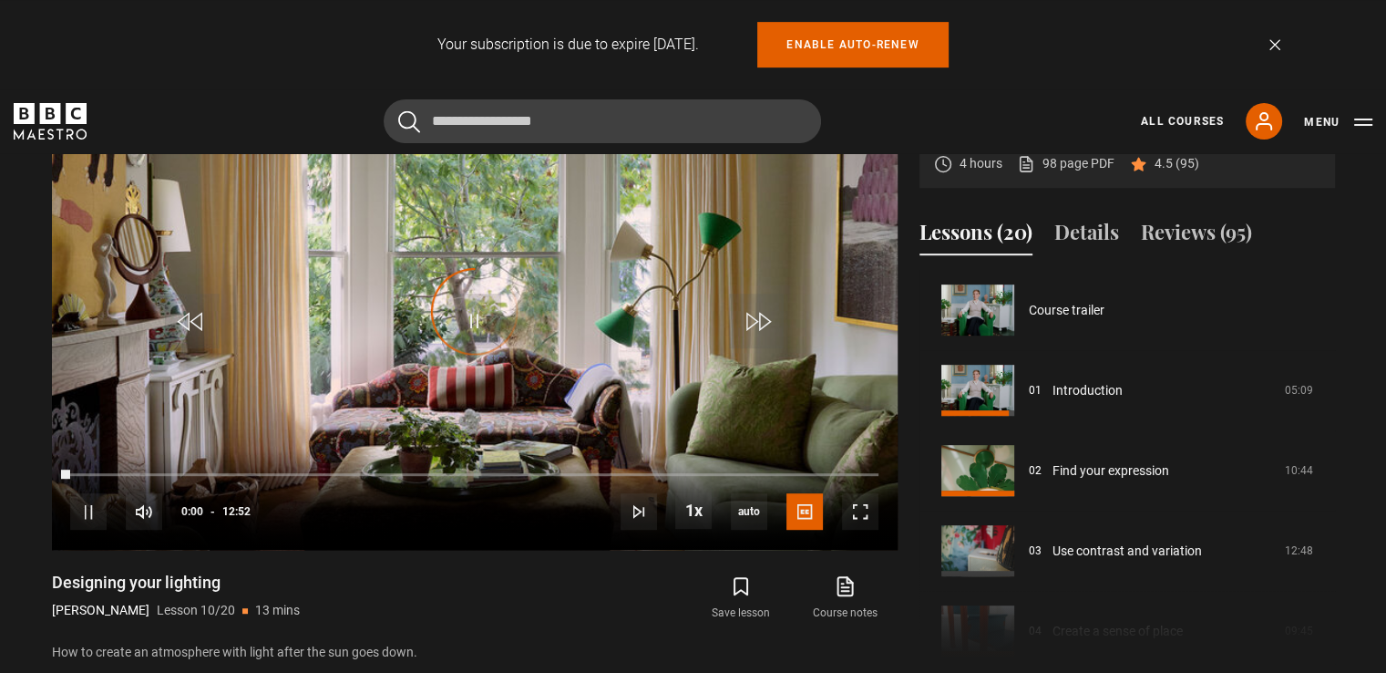
scroll to position [722, 0]
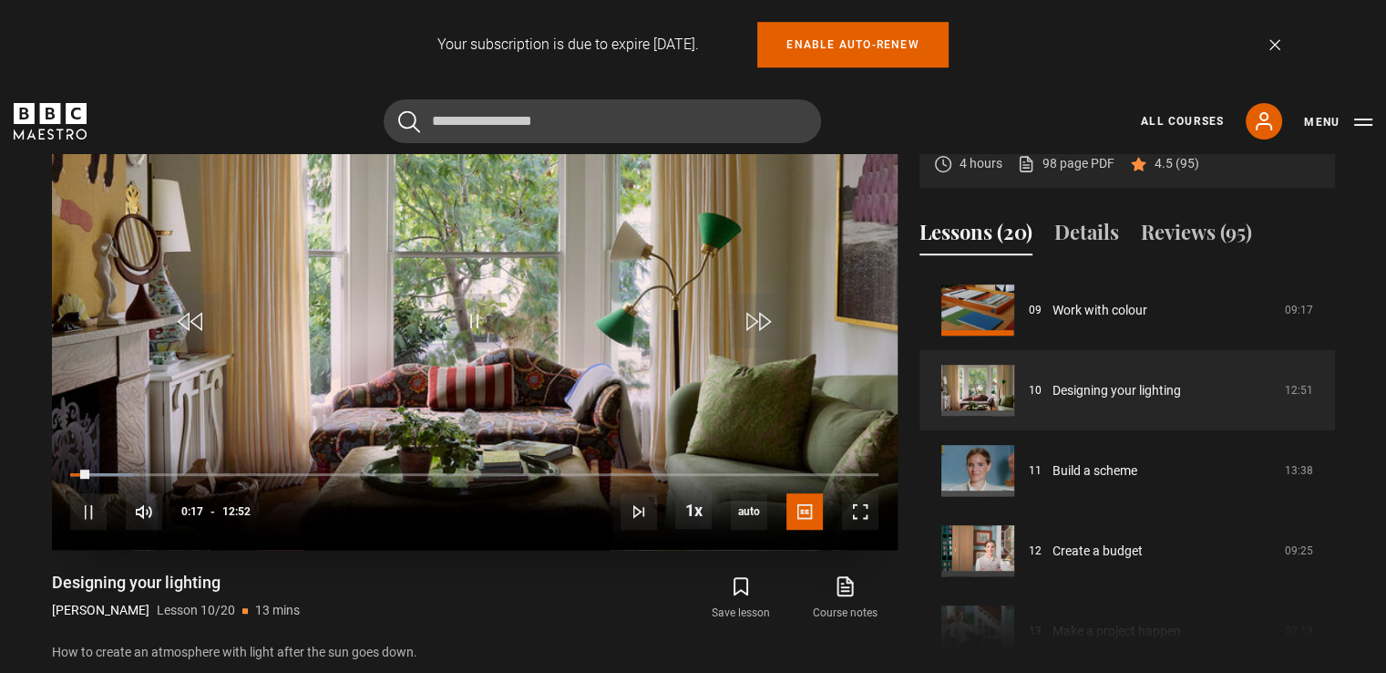
click at [427, 275] on video "Video Player" at bounding box center [475, 312] width 846 height 476
click at [584, 279] on video "Video Player" at bounding box center [475, 312] width 846 height 476
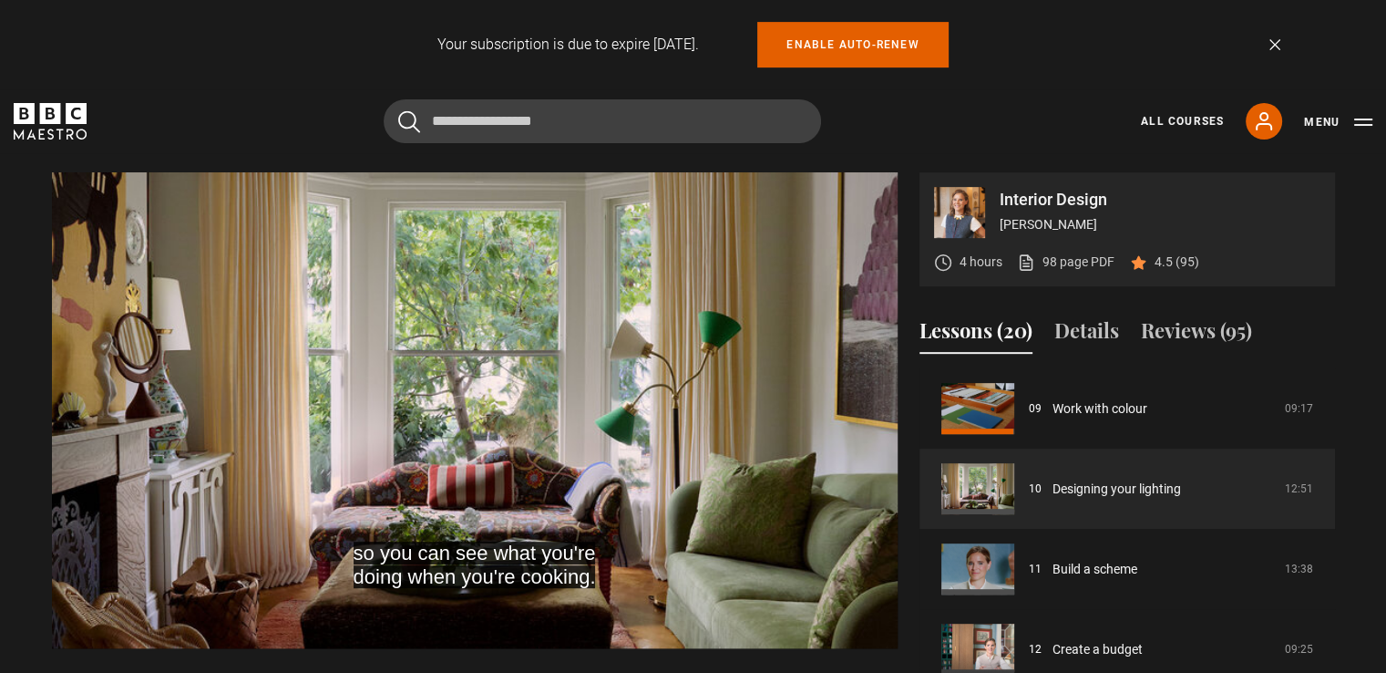
scroll to position [795, 0]
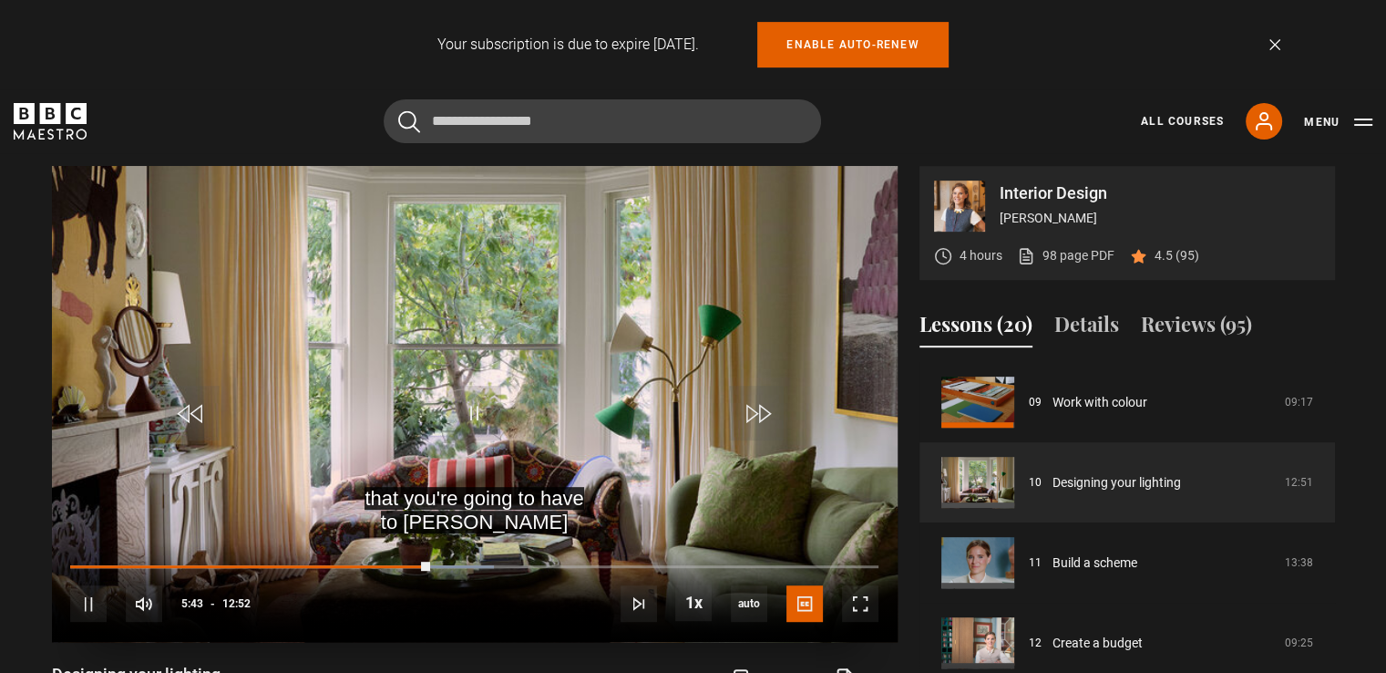
click at [482, 307] on video "Video Player" at bounding box center [475, 404] width 846 height 476
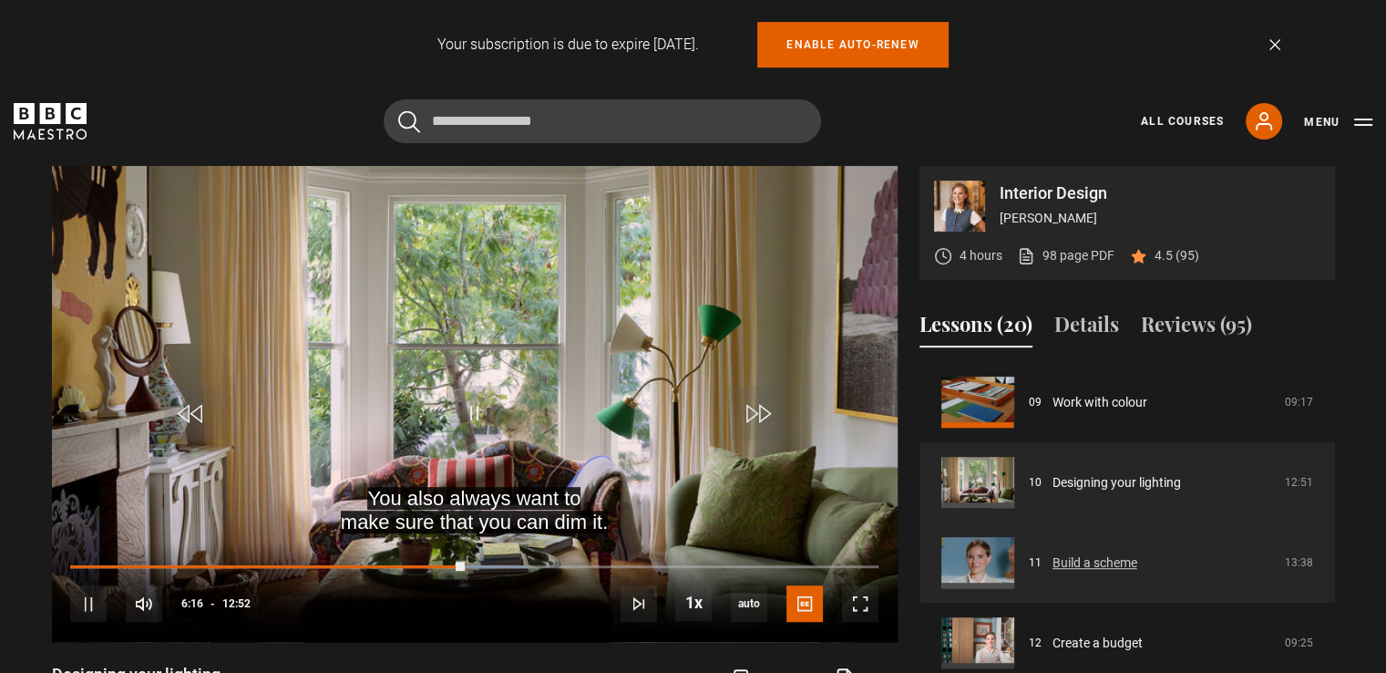
click at [1075, 561] on link "Build a scheme" at bounding box center [1095, 562] width 85 height 19
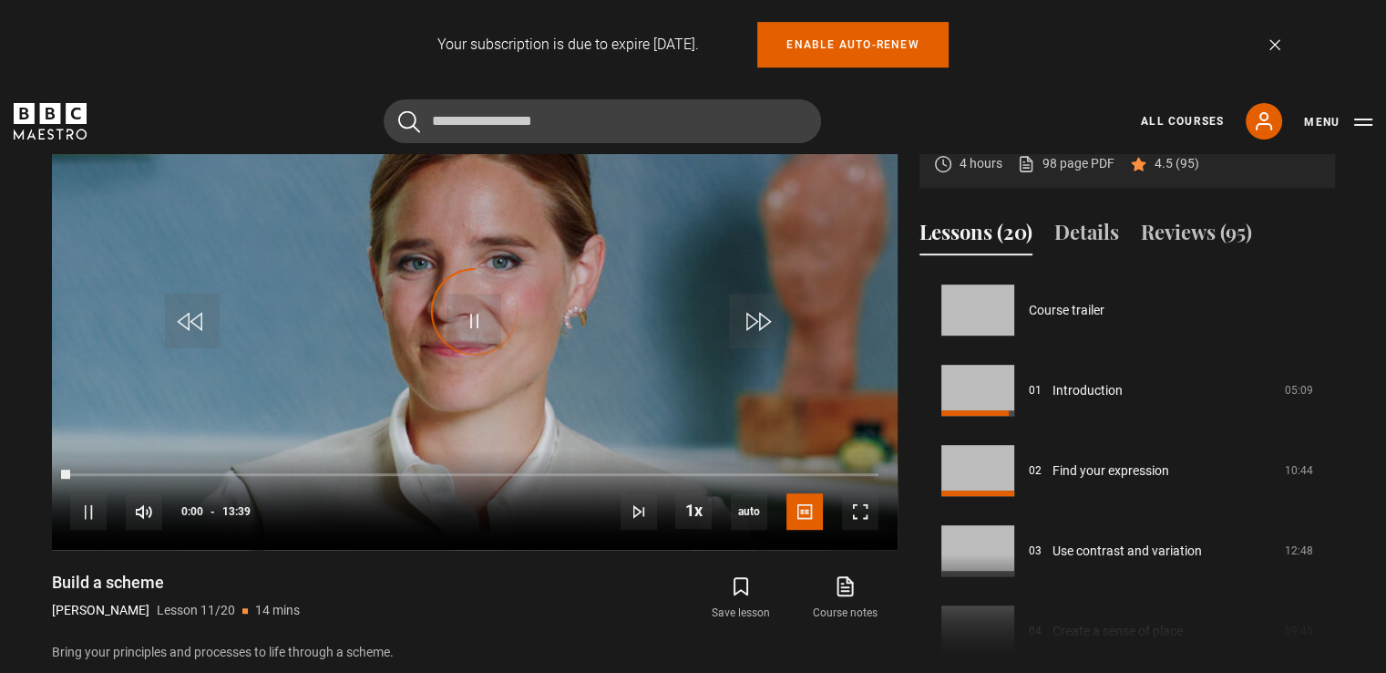
scroll to position [802, 0]
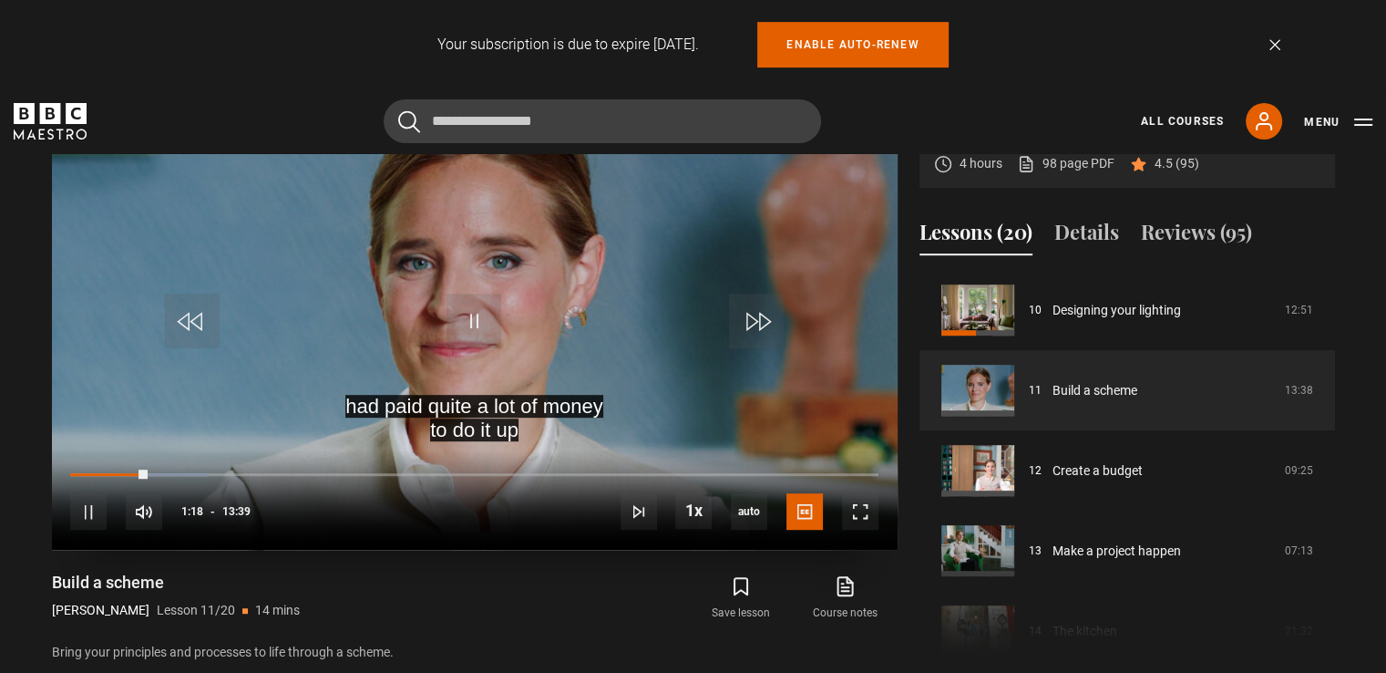
click at [518, 270] on video "Video Player" at bounding box center [475, 312] width 846 height 476
click at [694, 380] on video "Video Player" at bounding box center [475, 312] width 846 height 476
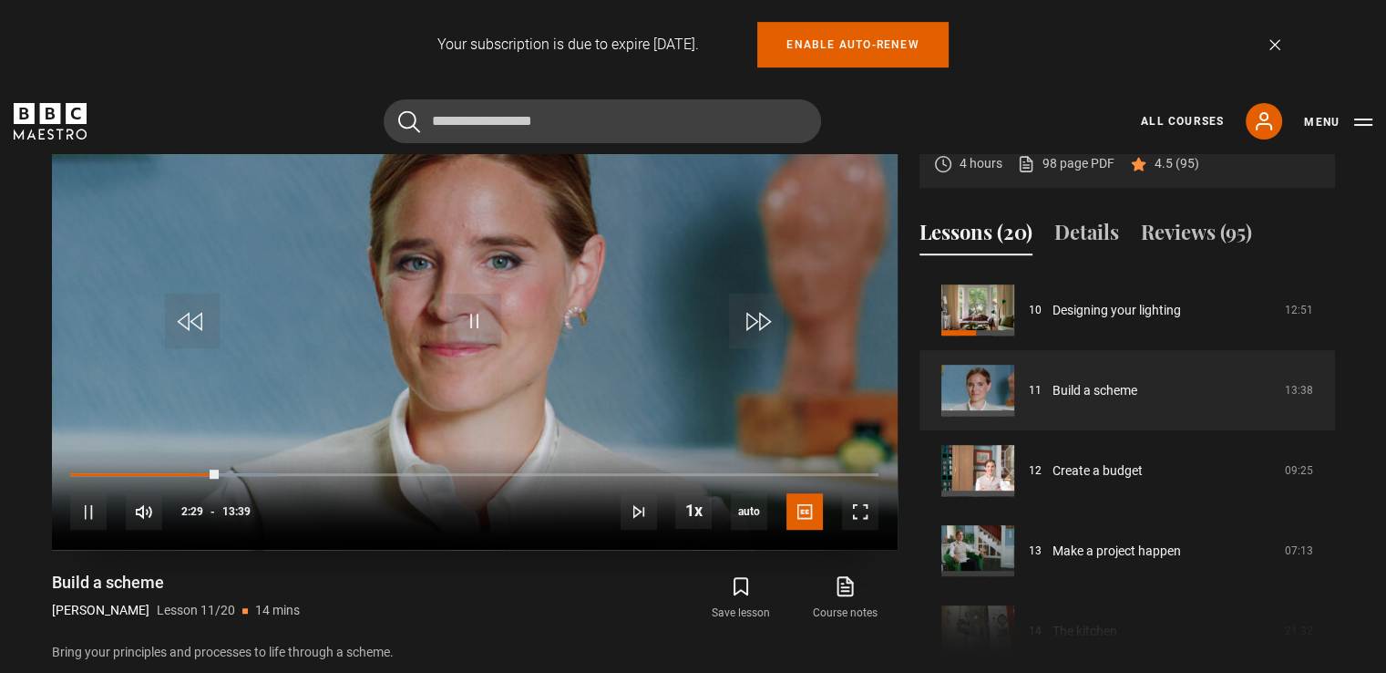
click at [586, 267] on video "Video Player" at bounding box center [475, 312] width 846 height 476
click at [546, 214] on video "Video Player" at bounding box center [475, 312] width 846 height 476
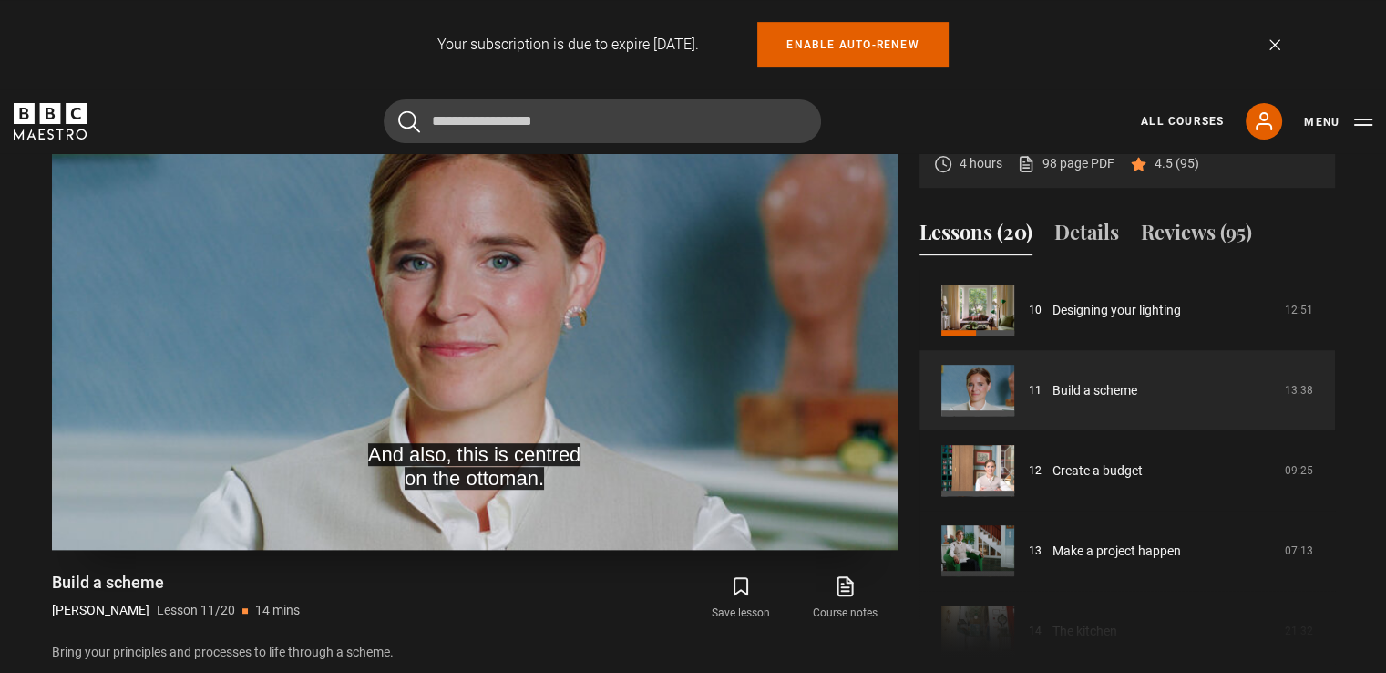
click at [569, 346] on video "Video Player" at bounding box center [475, 312] width 846 height 476
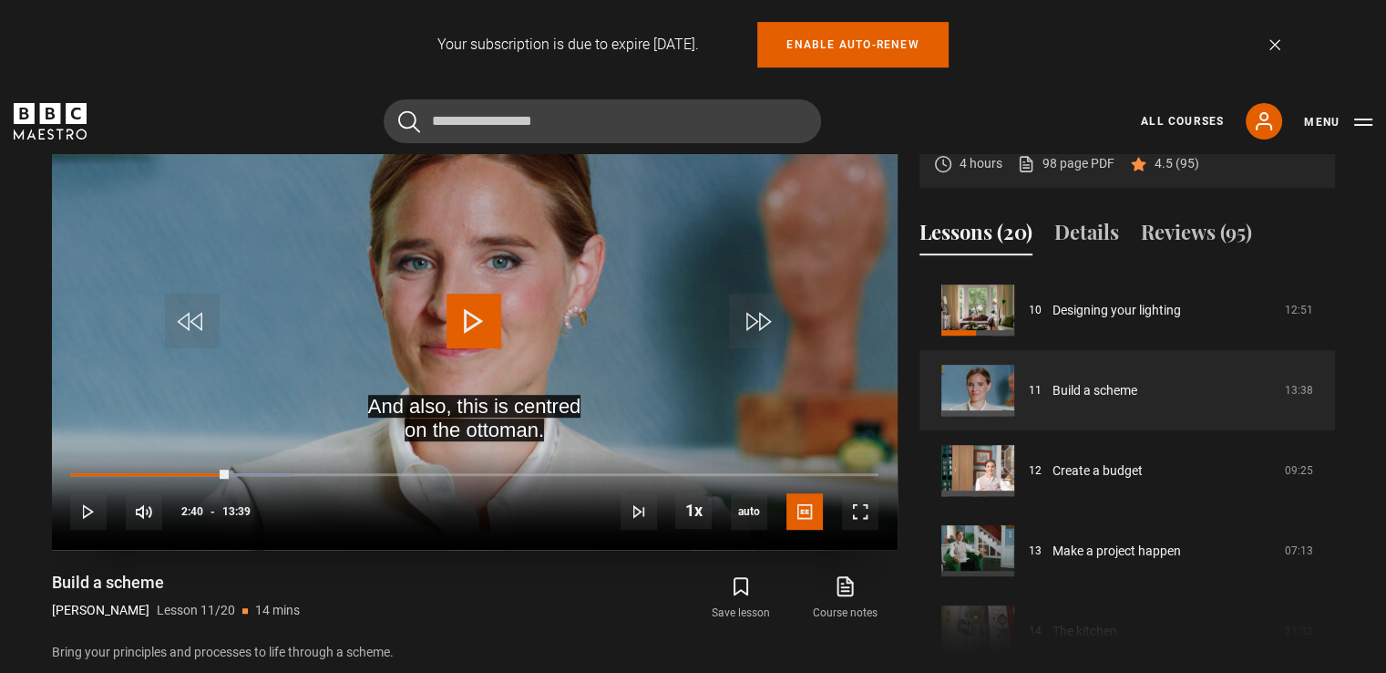
click at [569, 346] on video "Video Player" at bounding box center [475, 312] width 846 height 476
